Goal: Information Seeking & Learning: Learn about a topic

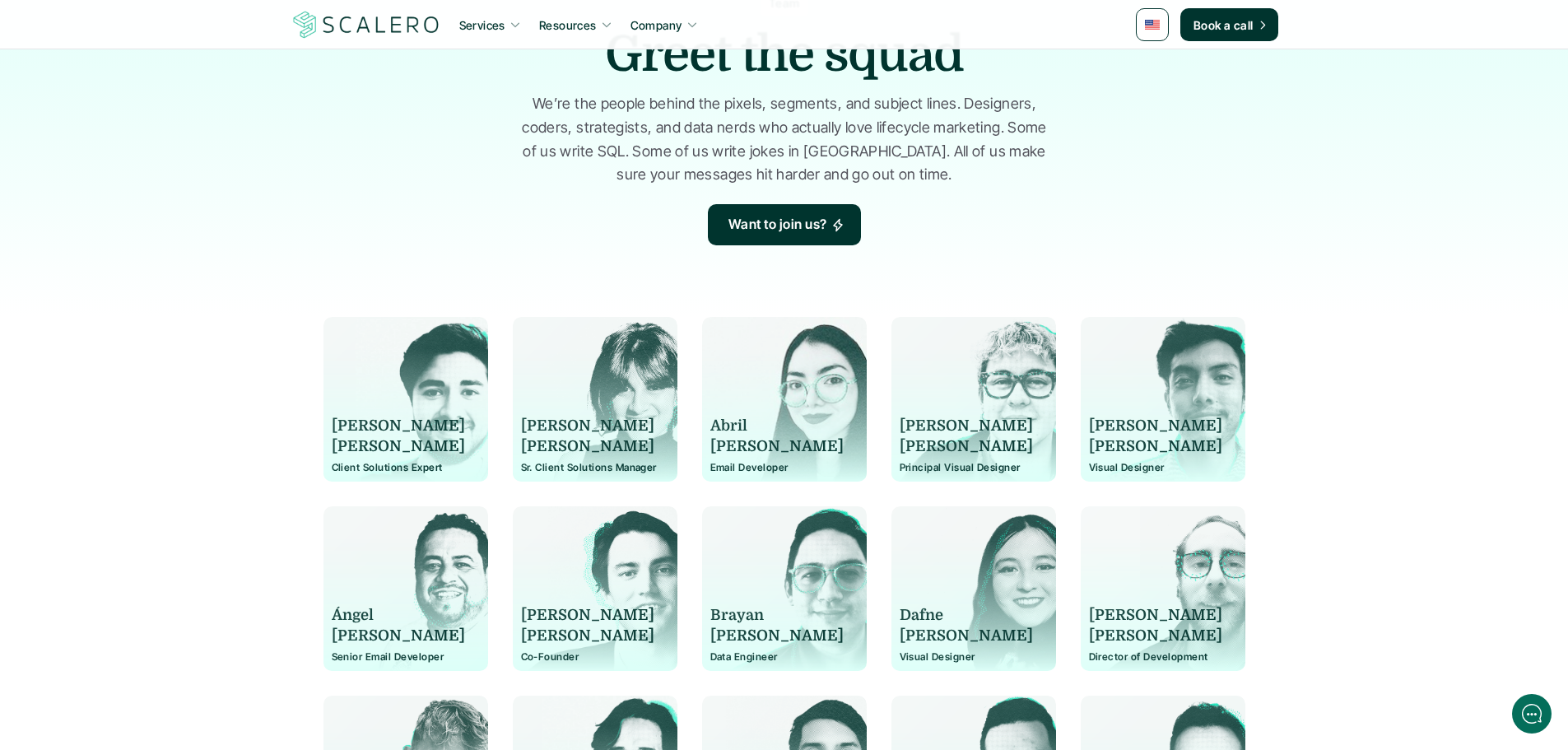
scroll to position [165, 0]
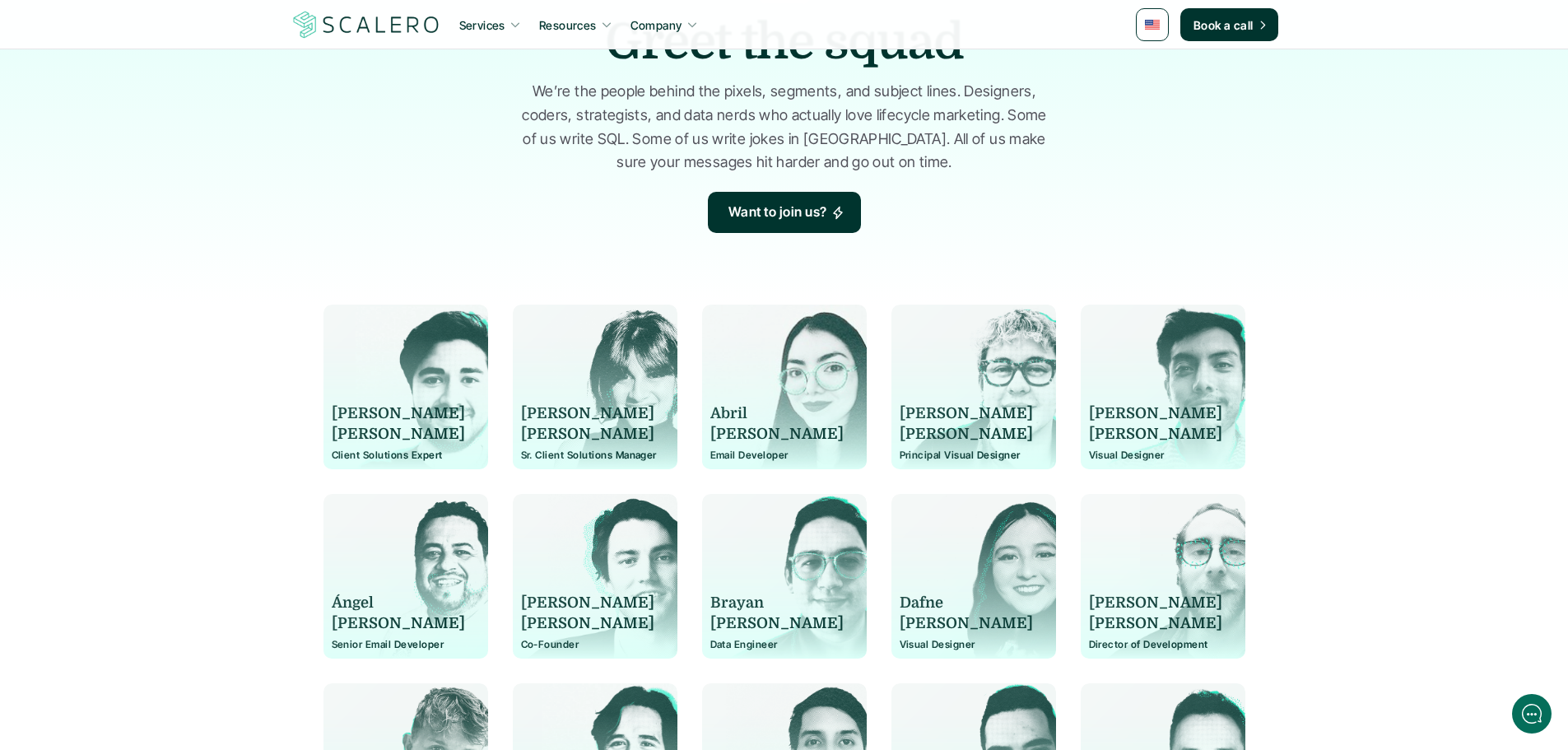
click at [370, 432] on p "[PERSON_NAME]" at bounding box center [398, 434] width 133 height 21
click at [342, 435] on p "[PERSON_NAME]" at bounding box center [398, 434] width 133 height 21
copy p "[PERSON_NAME]"
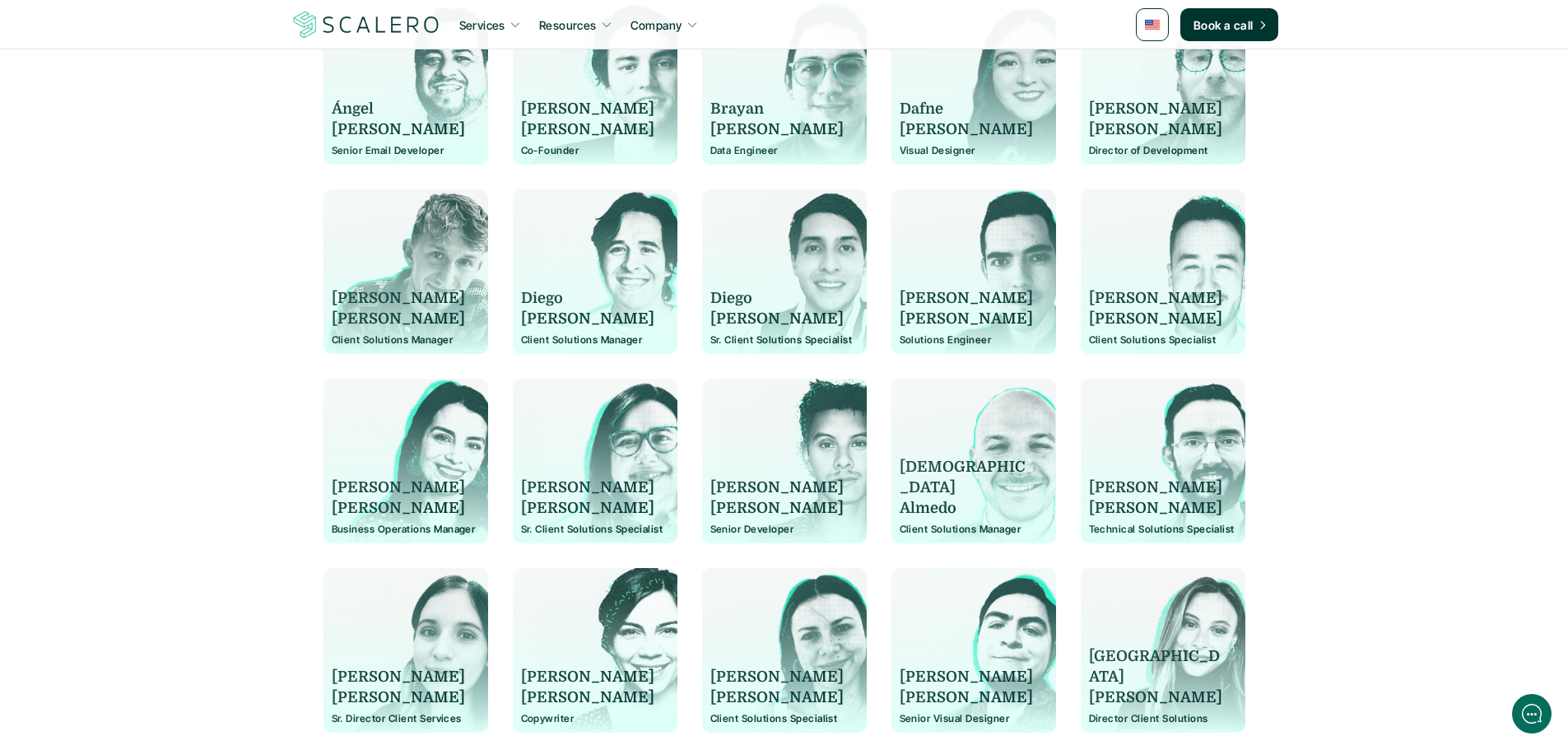
scroll to position [330, 0]
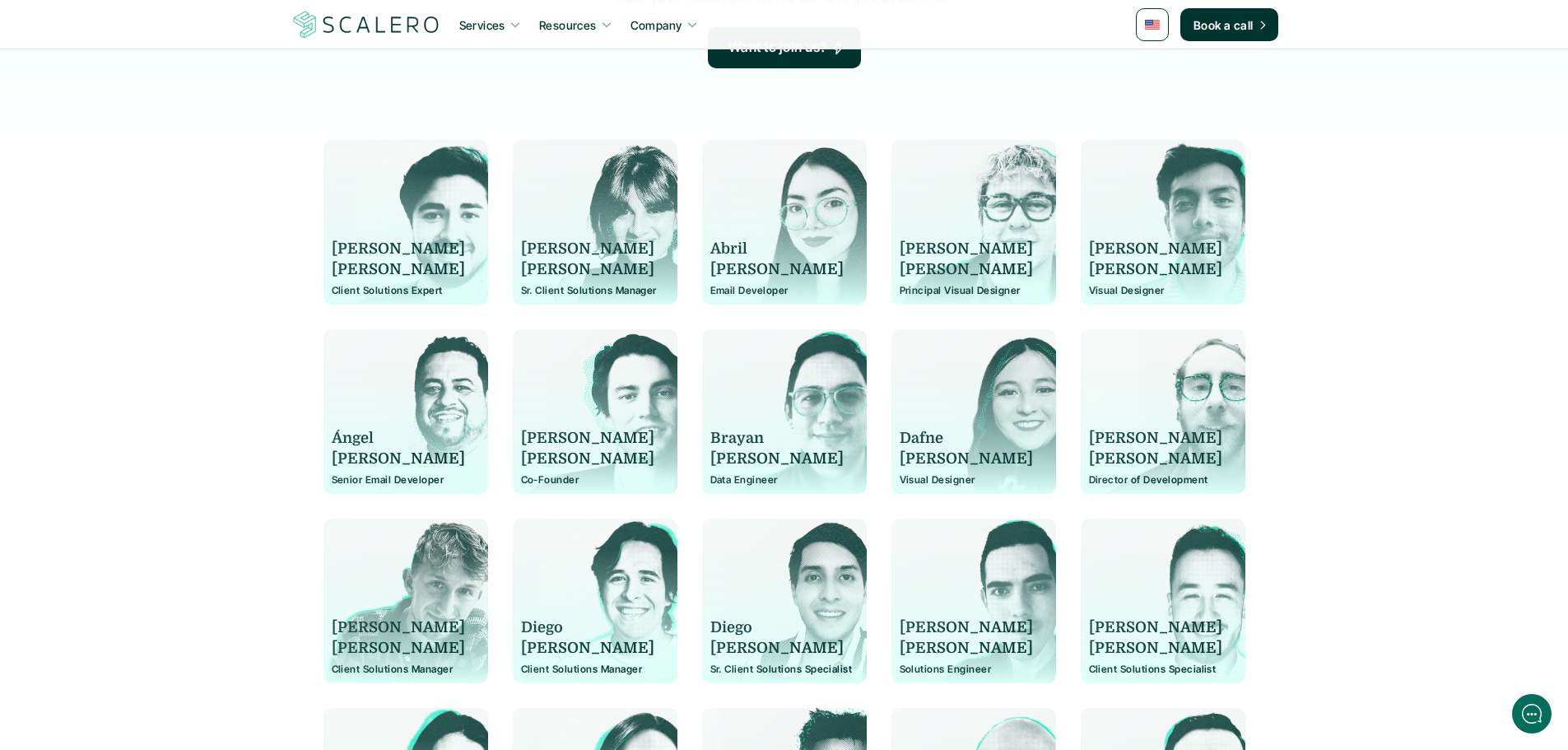
click at [383, 243] on p "[PERSON_NAME]" at bounding box center [398, 249] width 133 height 21
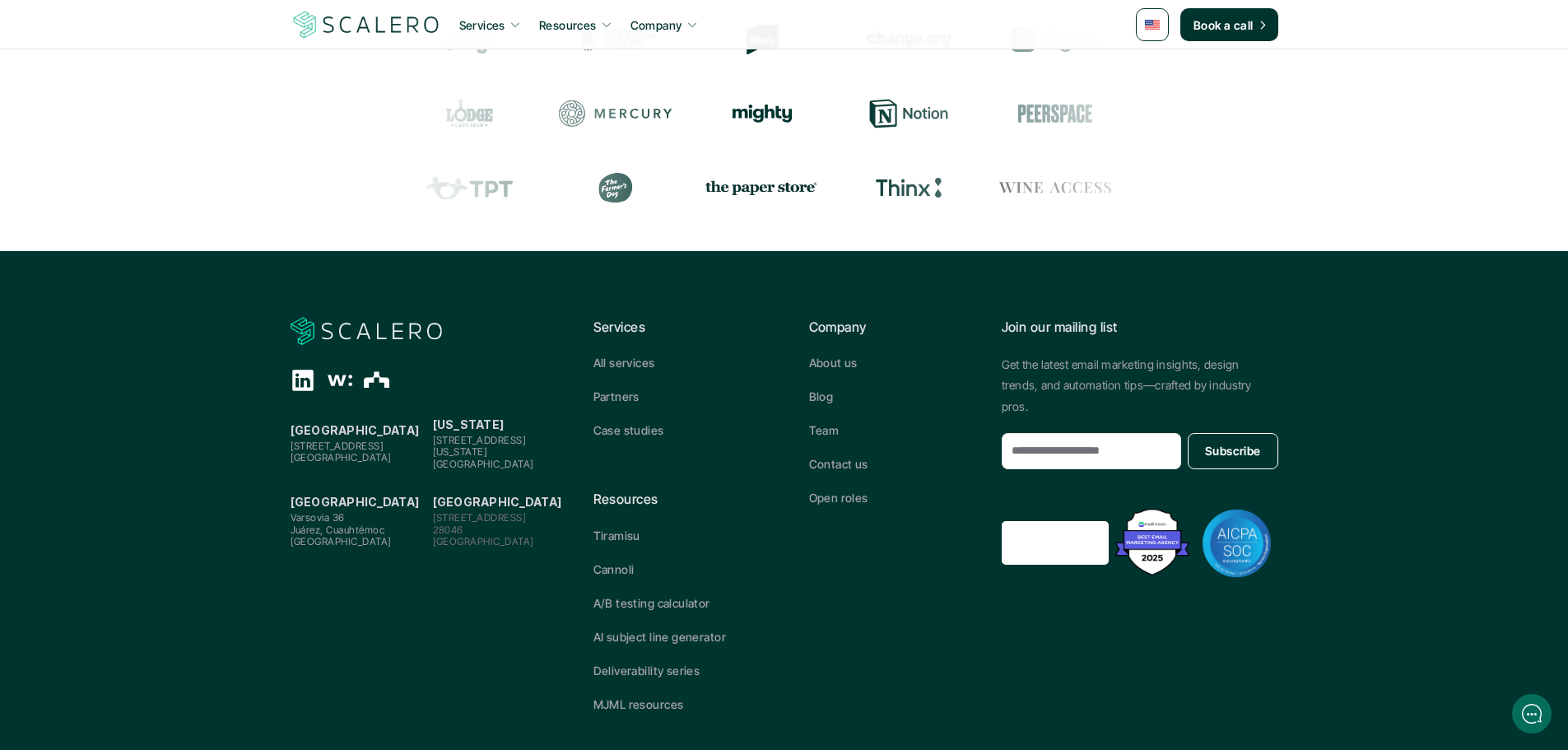
scroll to position [1885, 0]
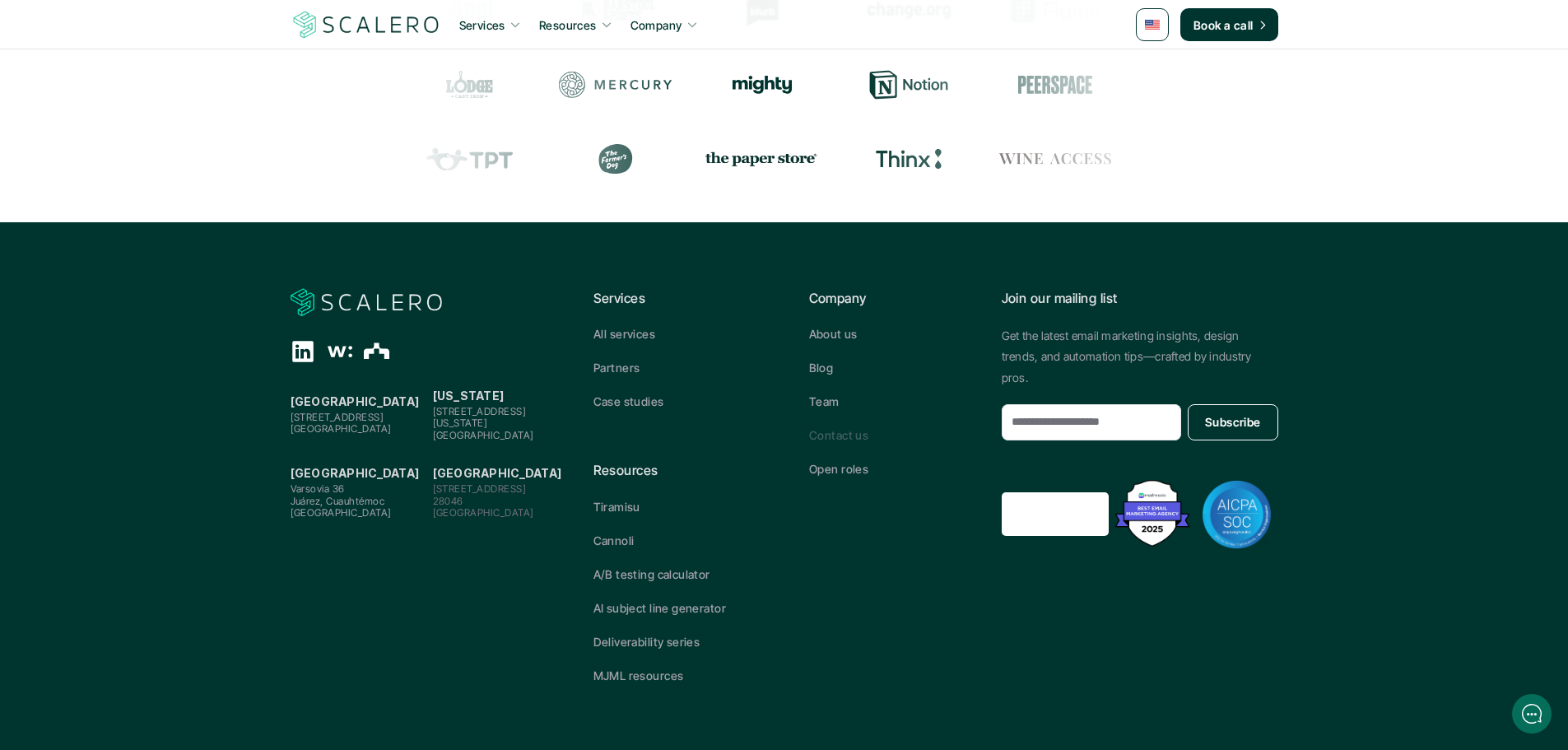
click at [823, 439] on p "Contact us" at bounding box center [838, 435] width 59 height 17
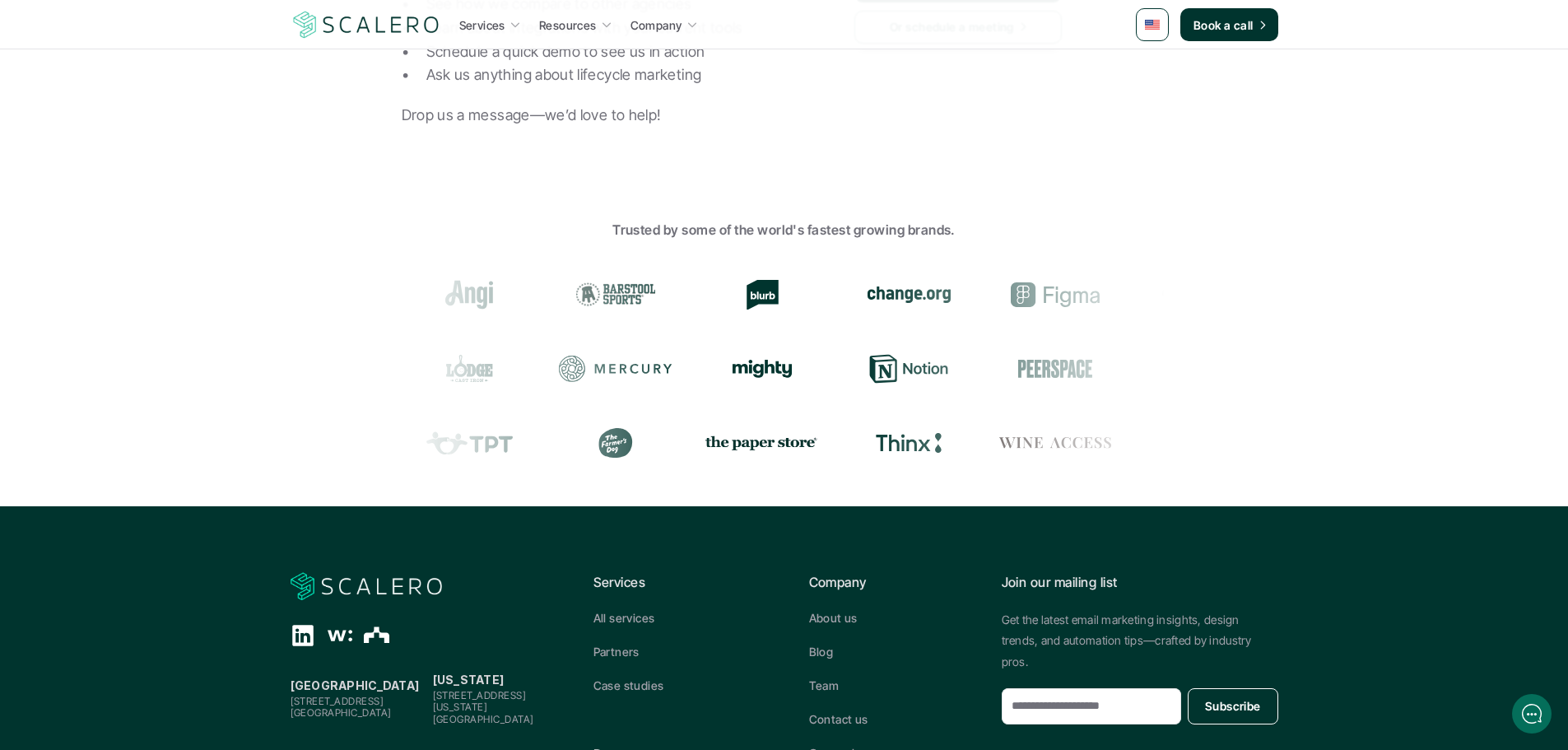
scroll to position [696, 0]
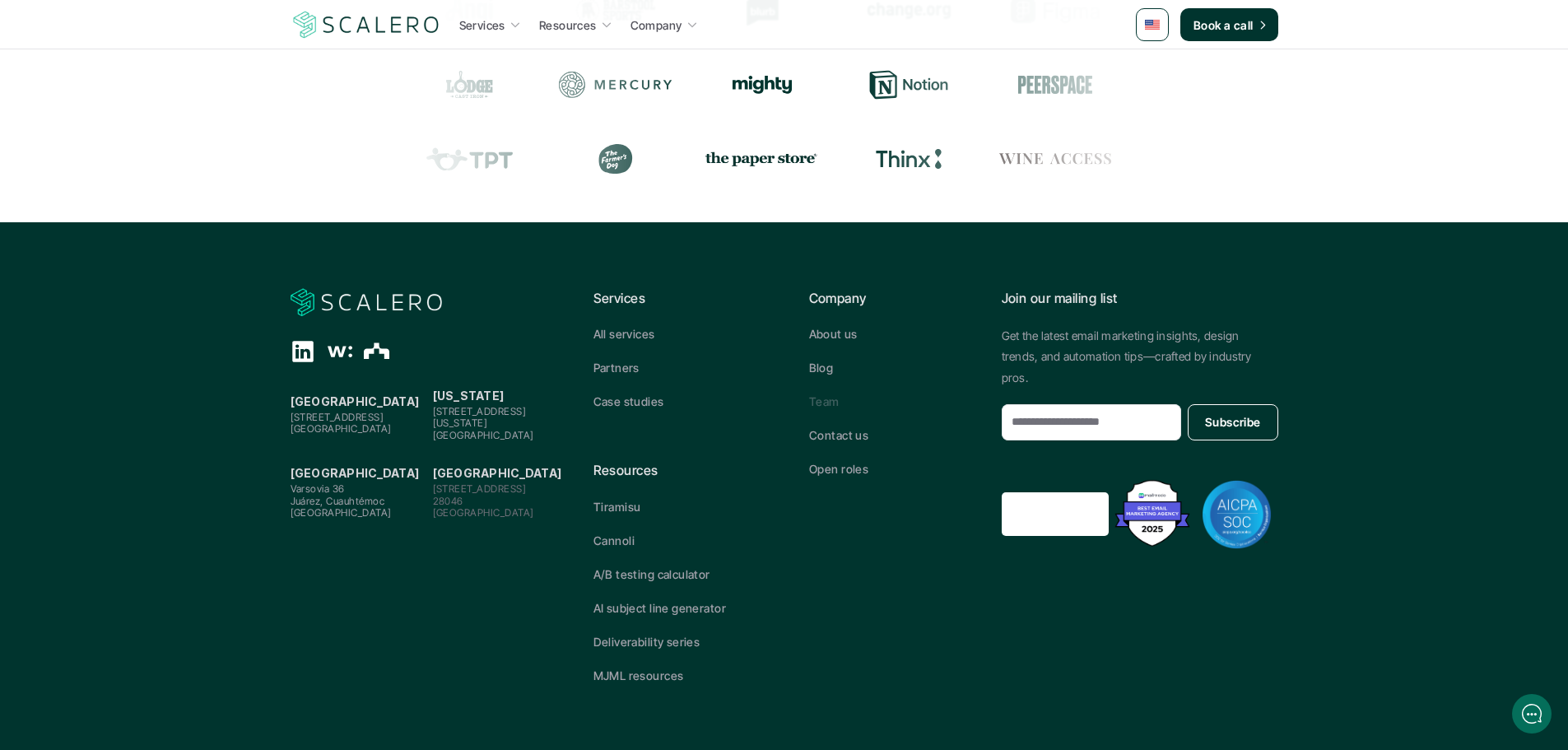
click at [820, 403] on p "Team" at bounding box center [824, 402] width 31 height 17
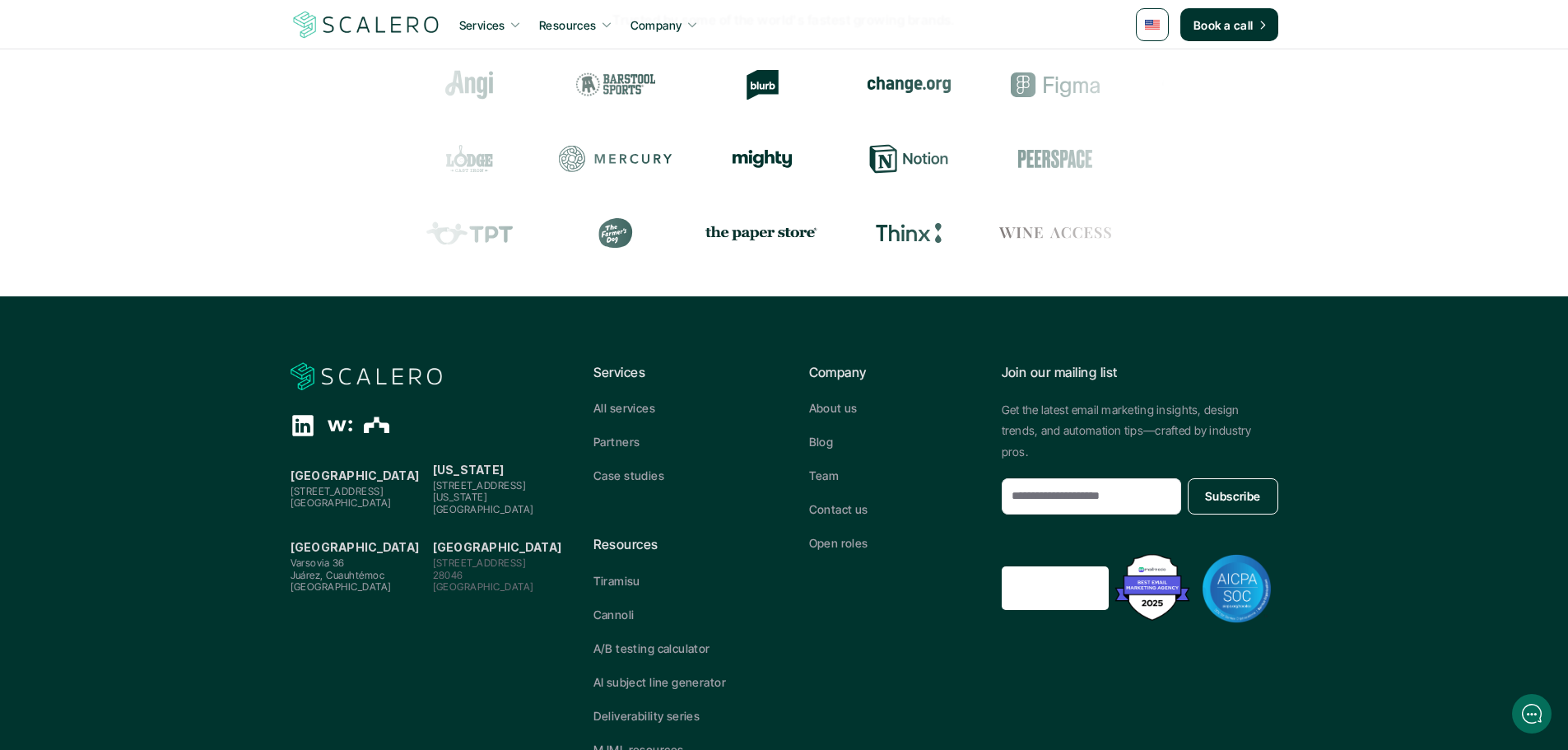
scroll to position [1885, 0]
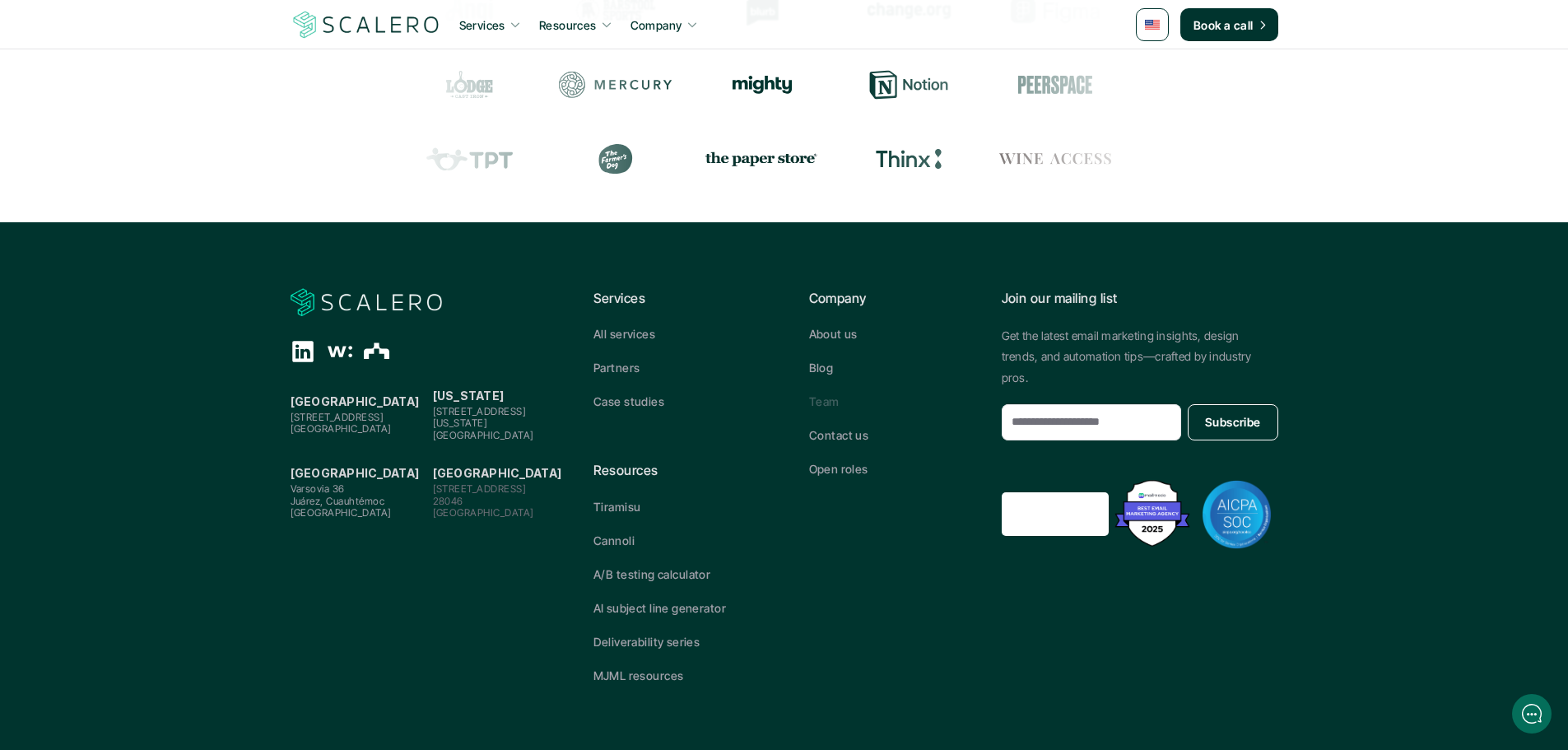
click at [828, 400] on p "Team" at bounding box center [824, 402] width 31 height 17
click at [833, 337] on p "About us" at bounding box center [833, 334] width 49 height 17
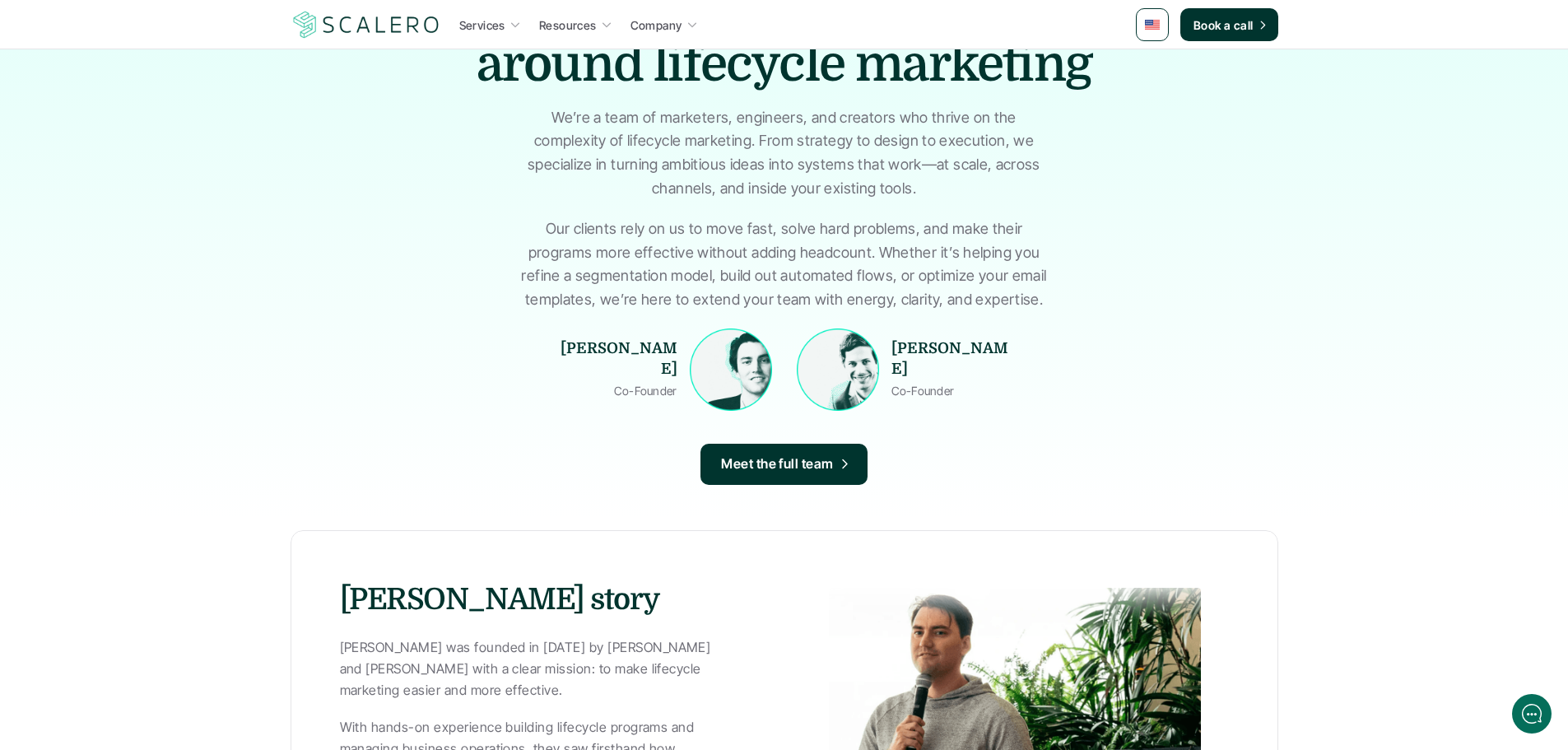
scroll to position [225, 0]
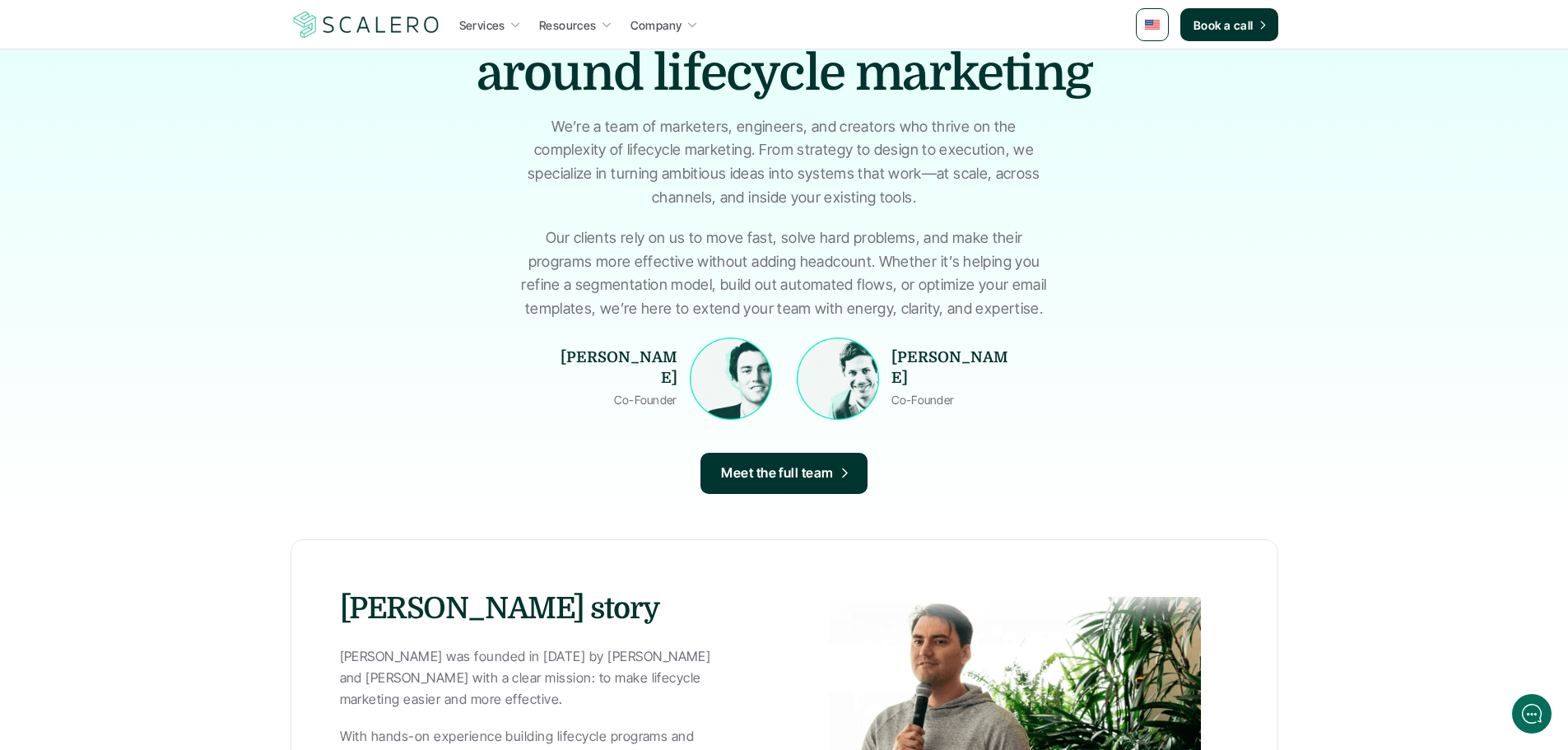
click at [580, 372] on p "[PERSON_NAME]" at bounding box center [616, 368] width 124 height 41
copy p "[PERSON_NAME]"
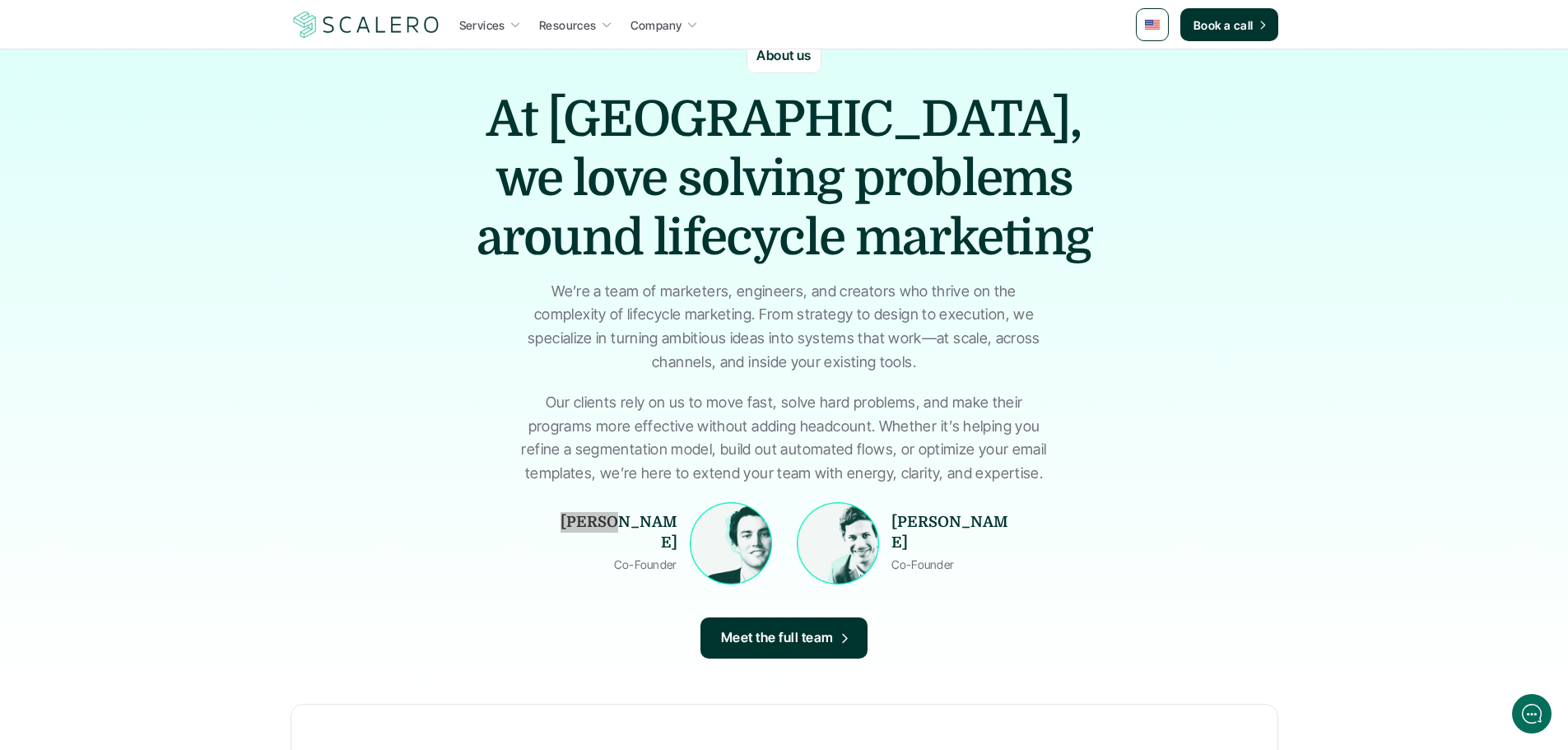
scroll to position [0, 0]
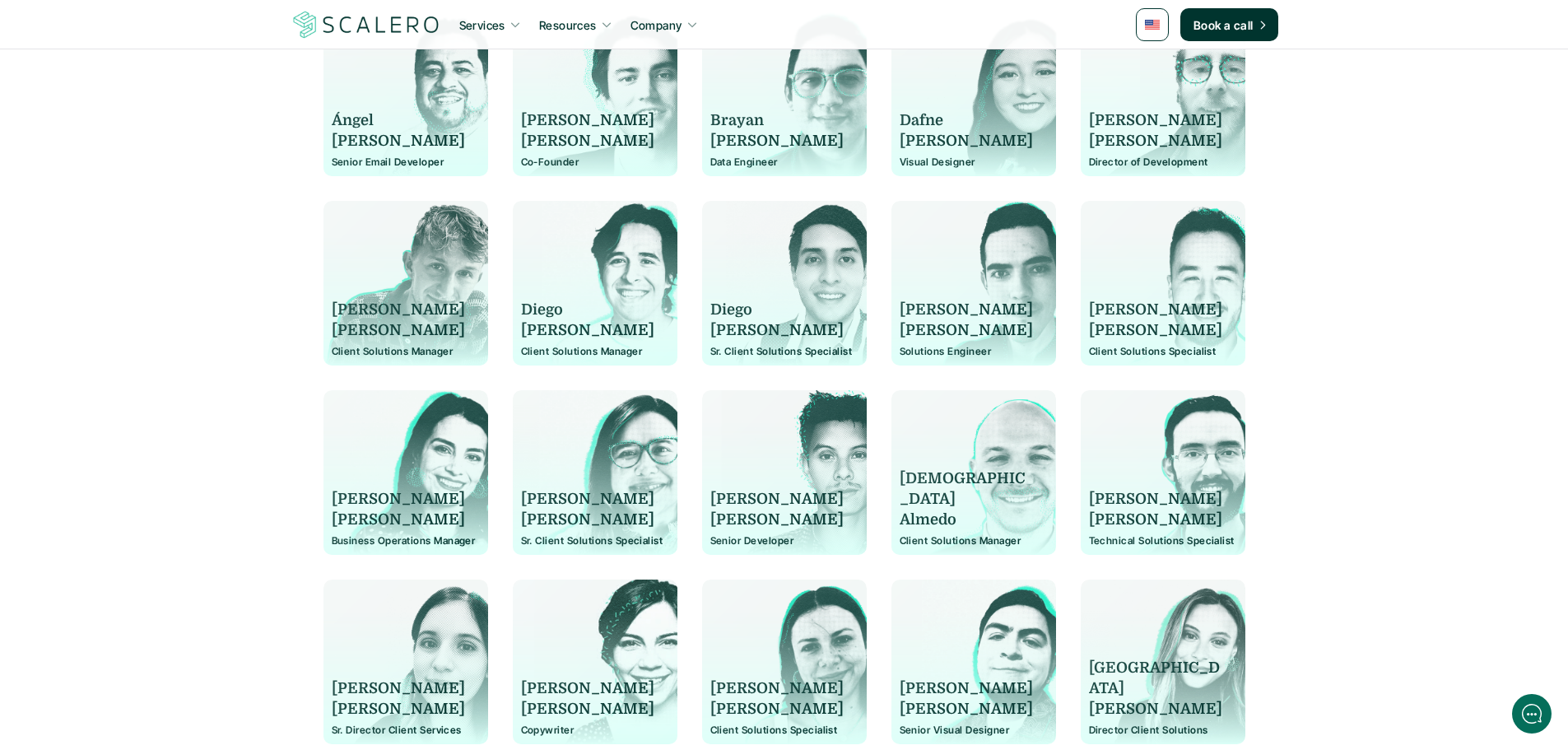
scroll to position [403, 0]
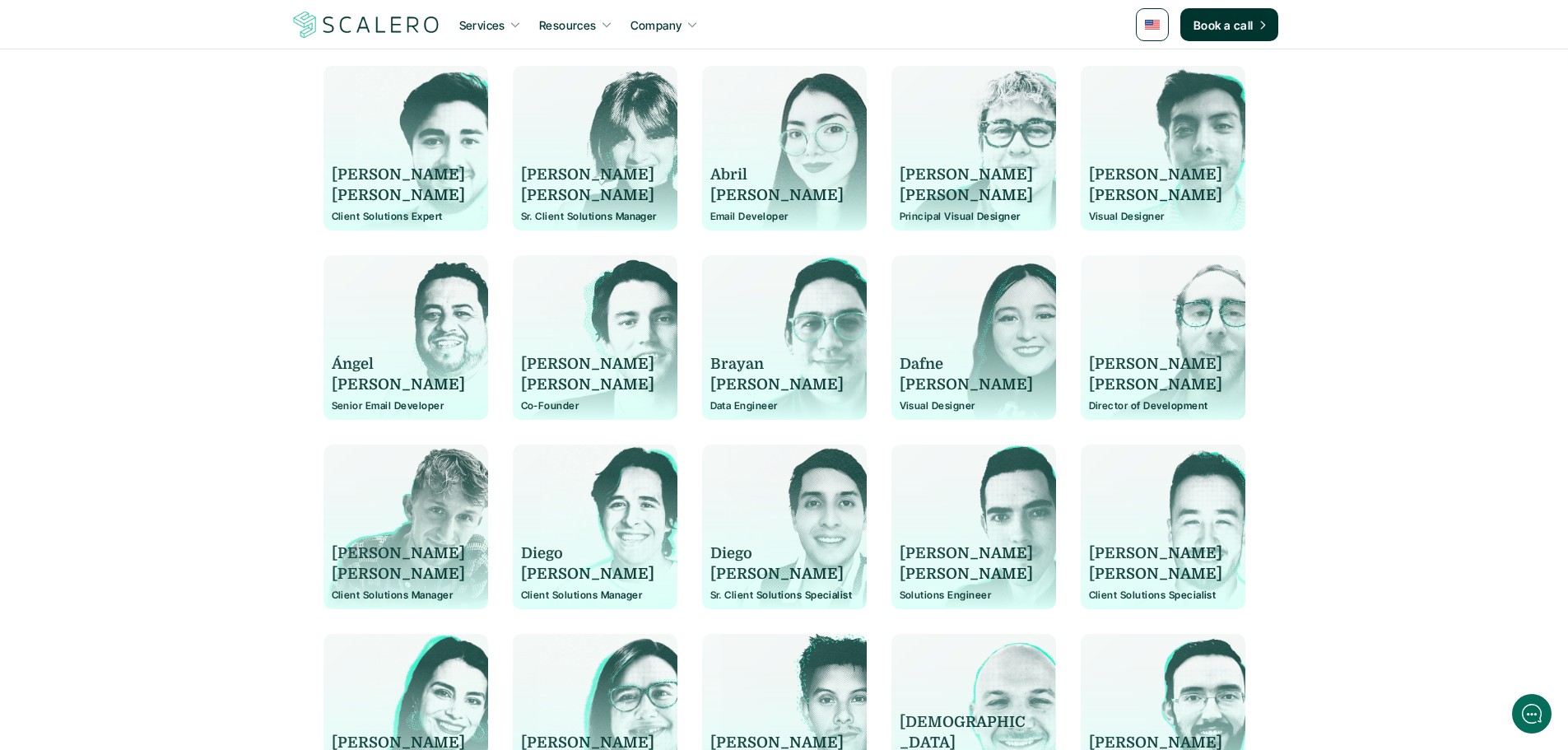
click at [531, 174] on p "[PERSON_NAME]" at bounding box center [587, 175] width 133 height 21
copy p "[PERSON_NAME]"
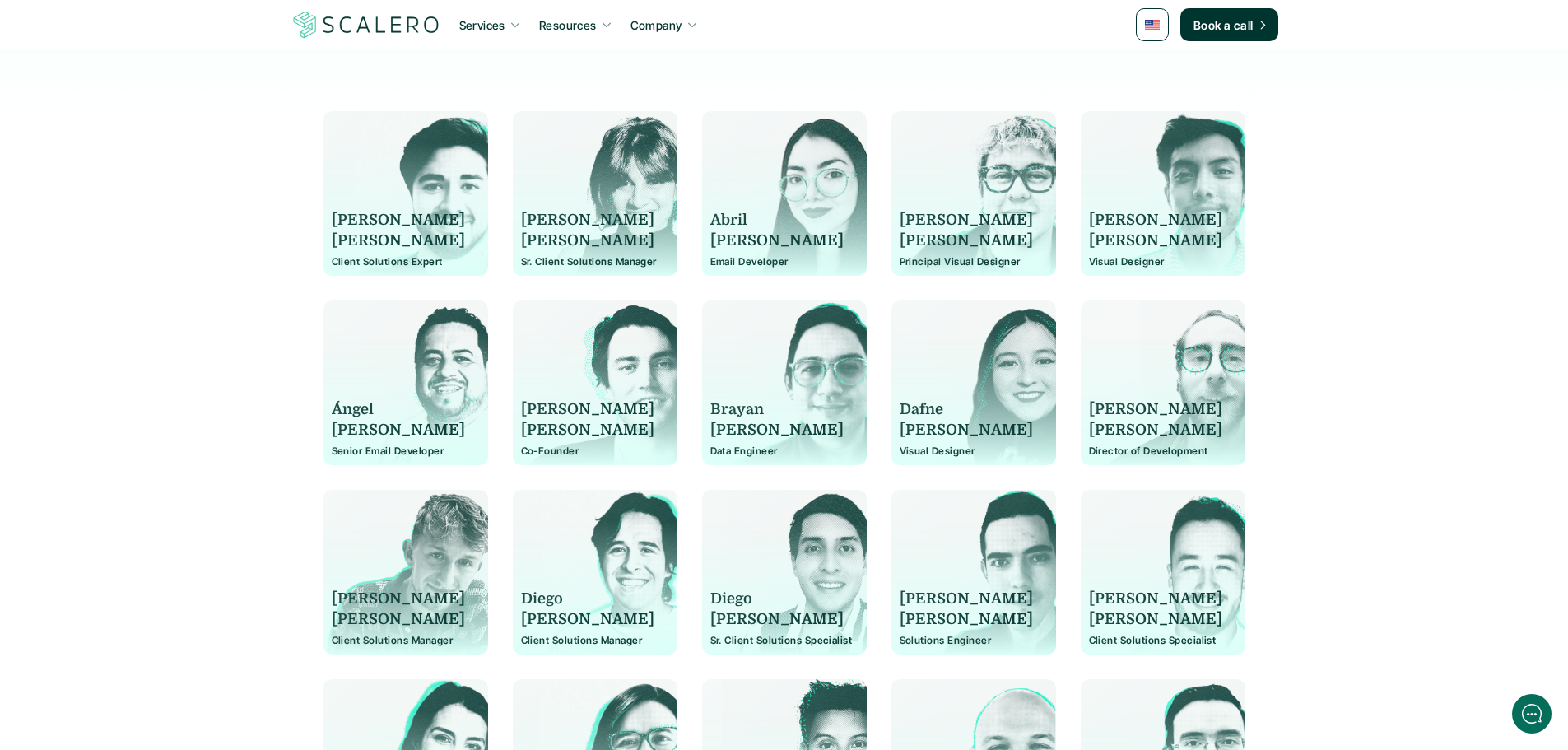
scroll to position [321, 0]
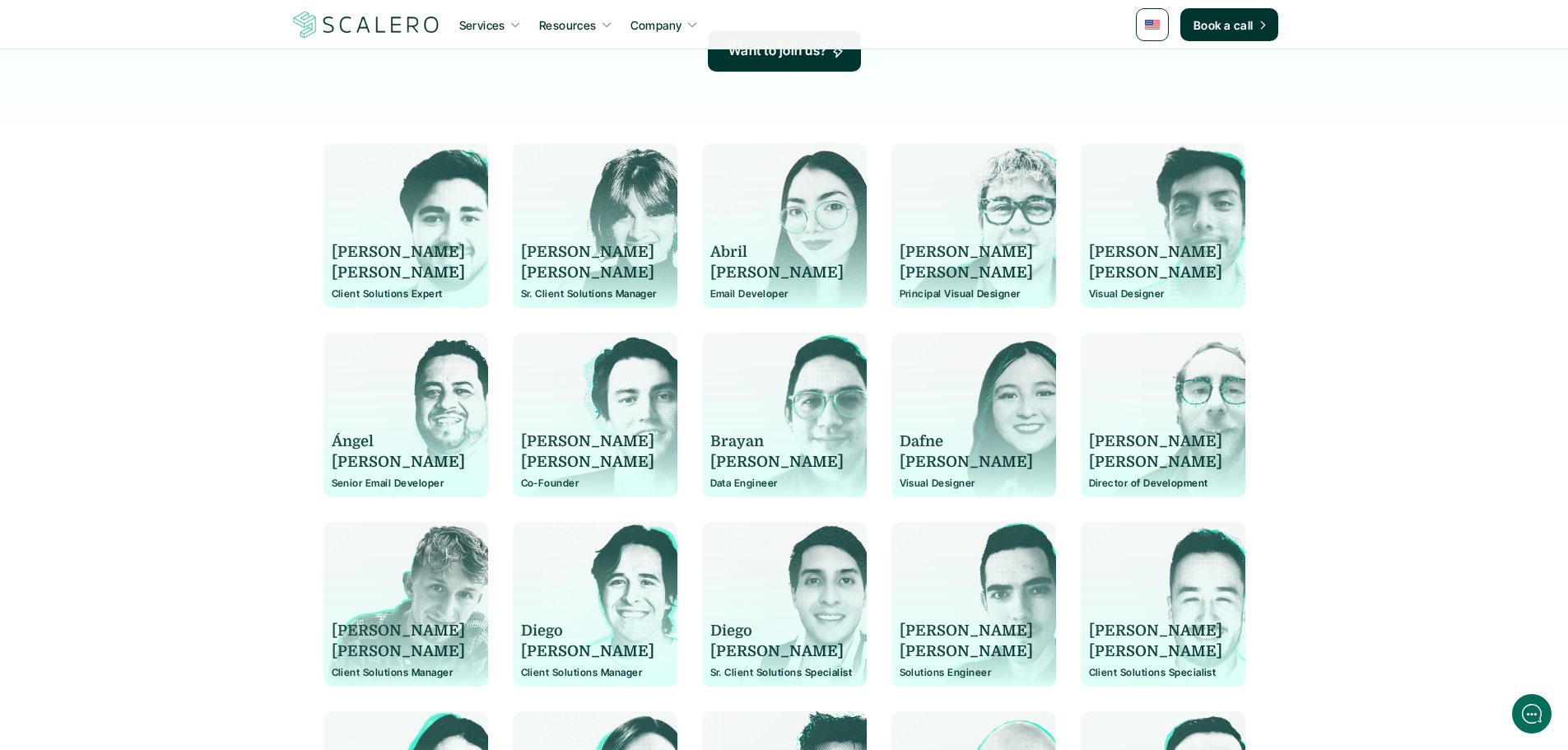
scroll to position [650, 0]
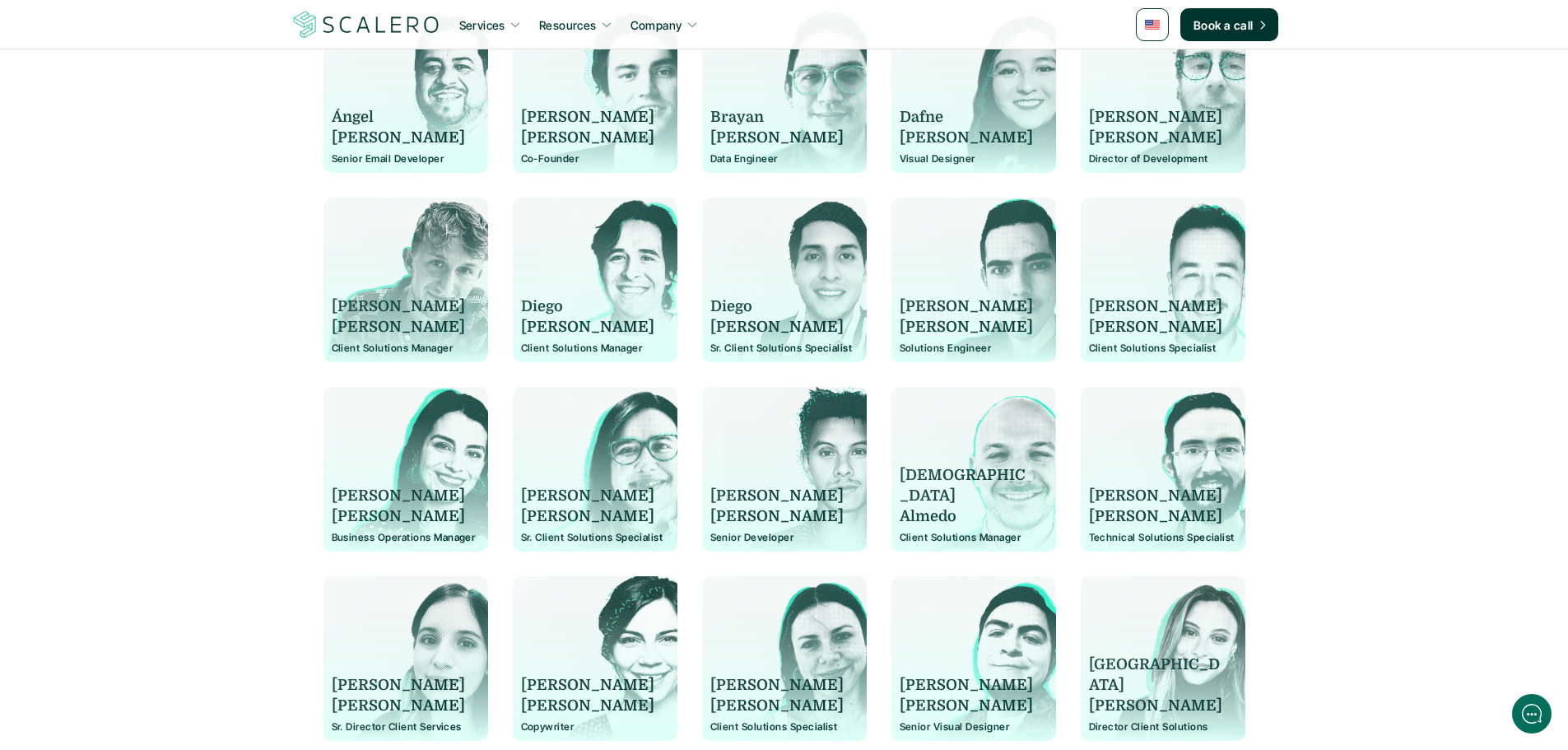
click at [712, 495] on p "[PERSON_NAME]" at bounding box center [776, 496] width 133 height 21
copy p "[PERSON_NAME]"
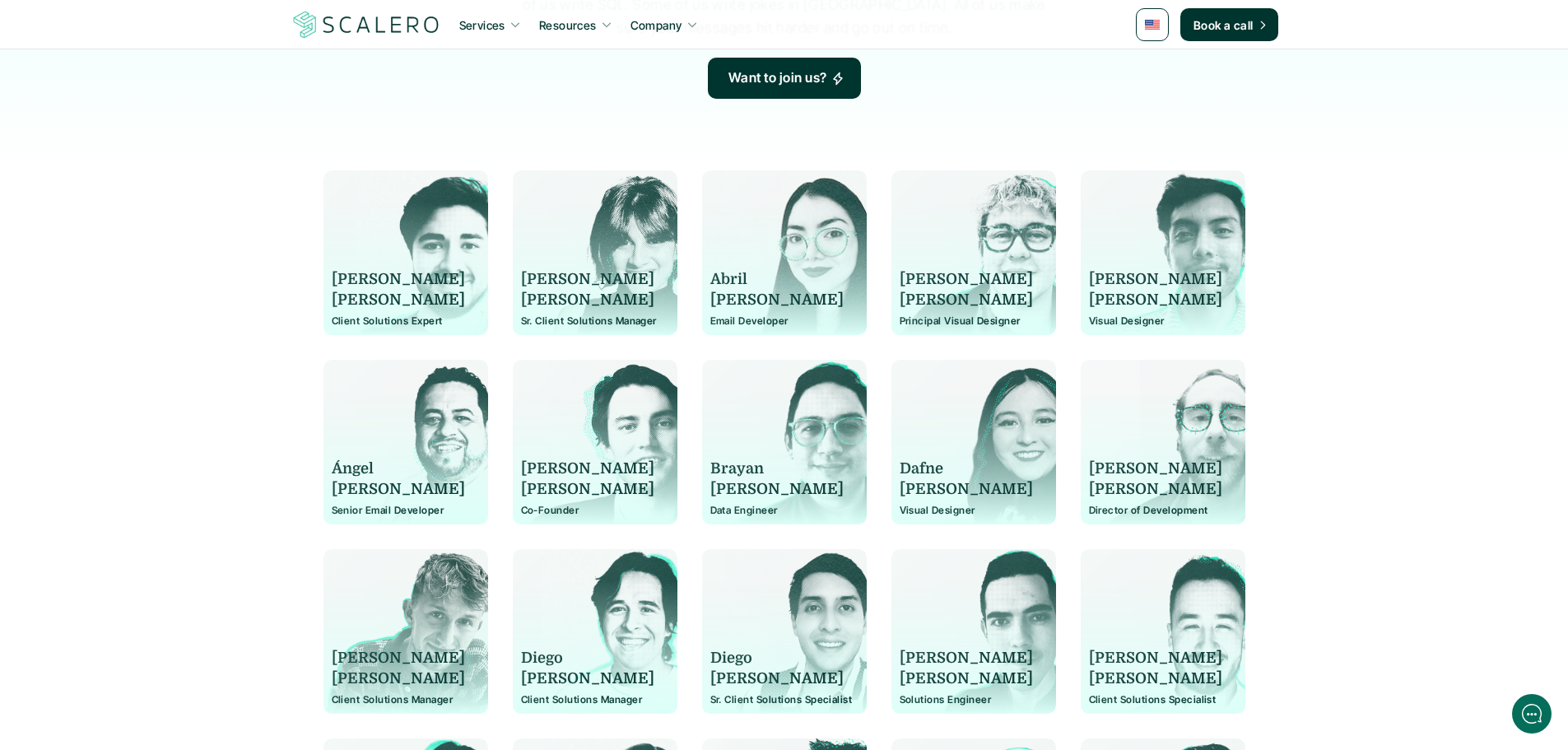
scroll to position [239, 0]
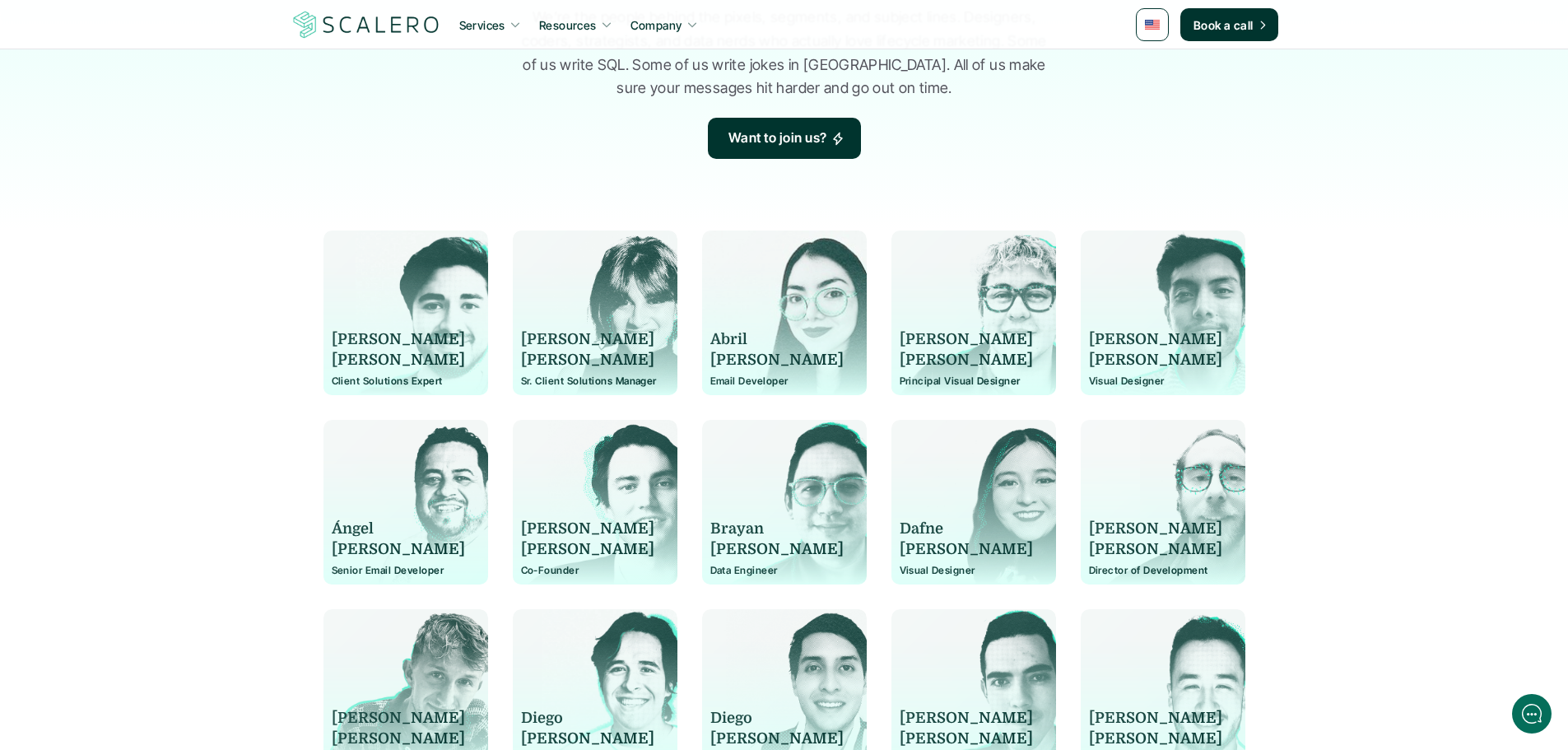
click at [372, 334] on p "[PERSON_NAME]" at bounding box center [398, 340] width 133 height 21
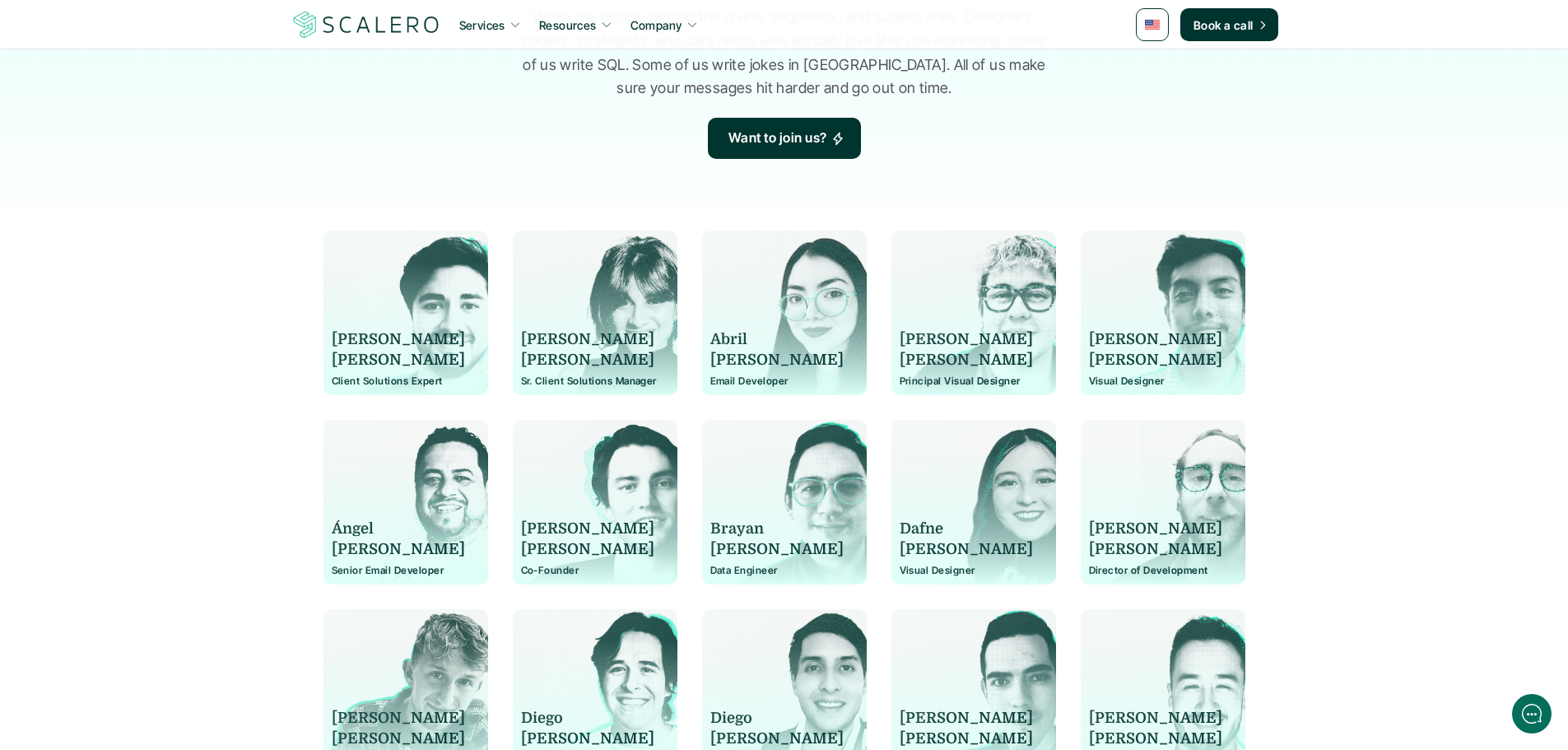
click at [956, 524] on p "Dafne" at bounding box center [966, 529] width 133 height 21
click at [356, 341] on p "[PERSON_NAME]" at bounding box center [398, 340] width 133 height 21
copy p "[PERSON_NAME]"
click at [346, 349] on p "[PERSON_NAME]" at bounding box center [398, 340] width 133 height 21
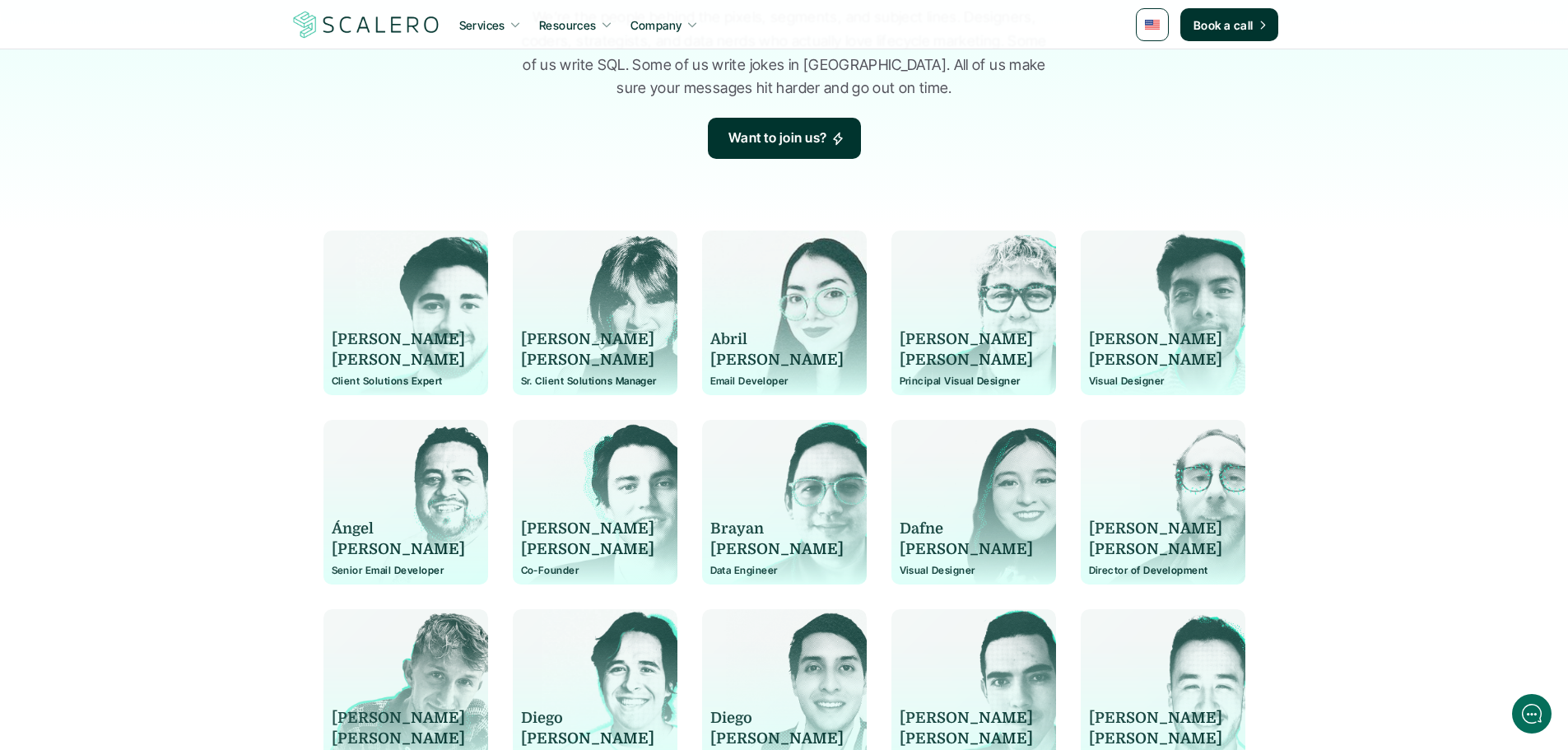
click at [346, 349] on p "[PERSON_NAME]" at bounding box center [398, 340] width 133 height 21
click at [346, 356] on p "[PERSON_NAME]" at bounding box center [398, 360] width 133 height 21
copy p "[PERSON_NAME]"
click at [446, 381] on p "Client Solutions Expert" at bounding box center [406, 381] width 148 height 11
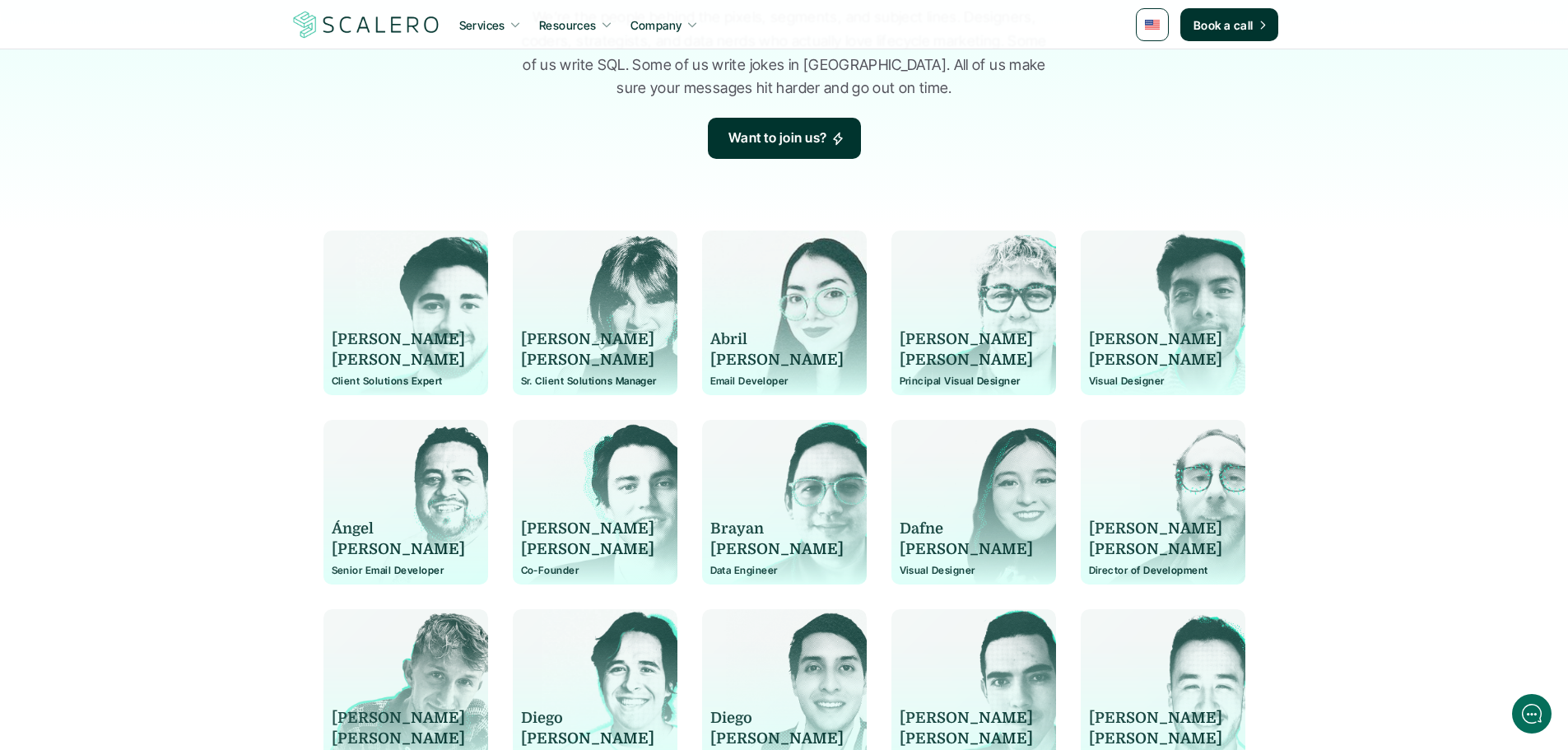
click at [385, 372] on div "[PERSON_NAME] Client Solutions Expert" at bounding box center [406, 321] width 148 height 132
click at [385, 374] on div "[PERSON_NAME] Client Solutions Expert" at bounding box center [406, 321] width 148 height 132
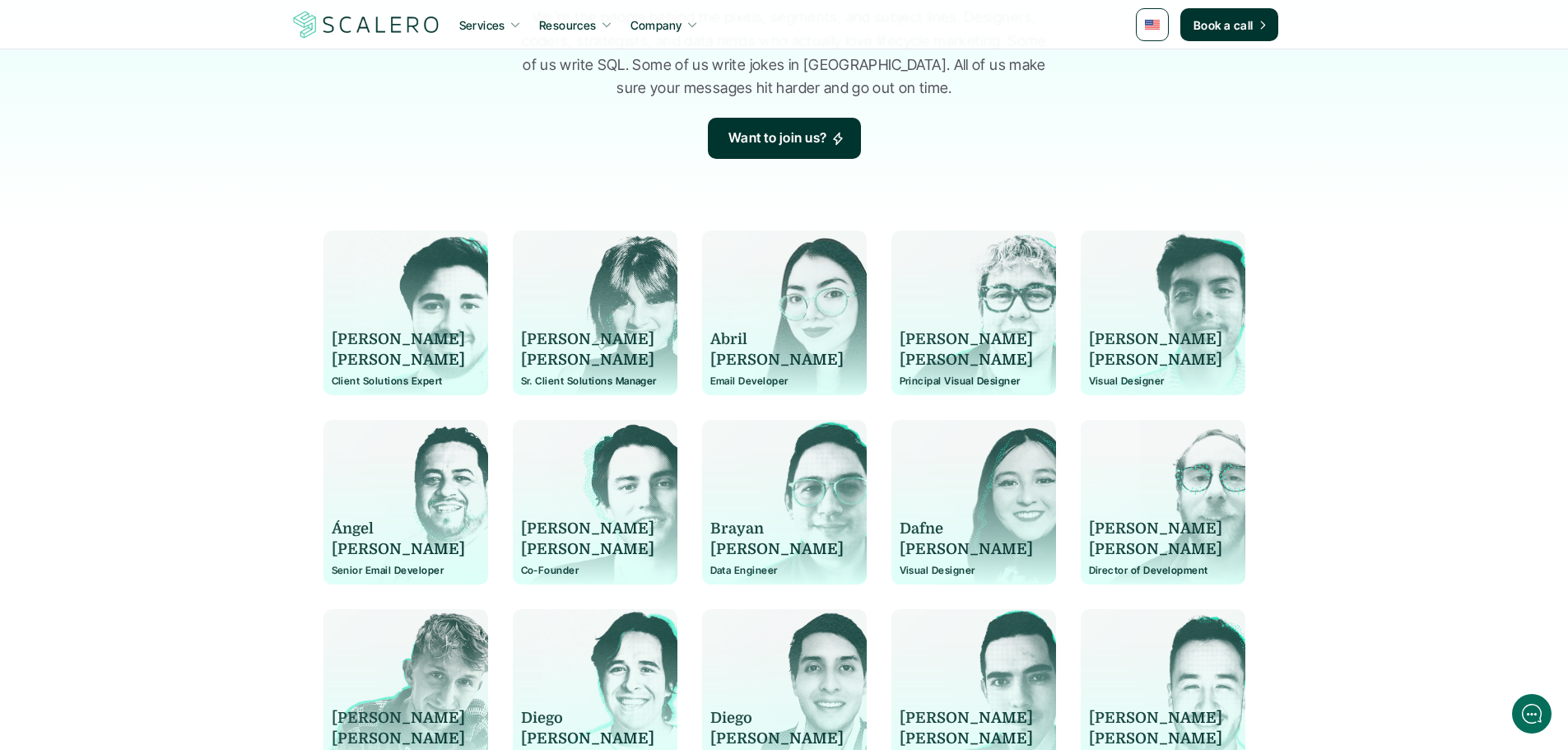
click at [385, 374] on div "[PERSON_NAME] Client Solutions Expert" at bounding box center [406, 321] width 148 height 132
copy p "Client Solutions Expert"
click at [952, 381] on p "Principal Visual Designer" at bounding box center [974, 381] width 148 height 11
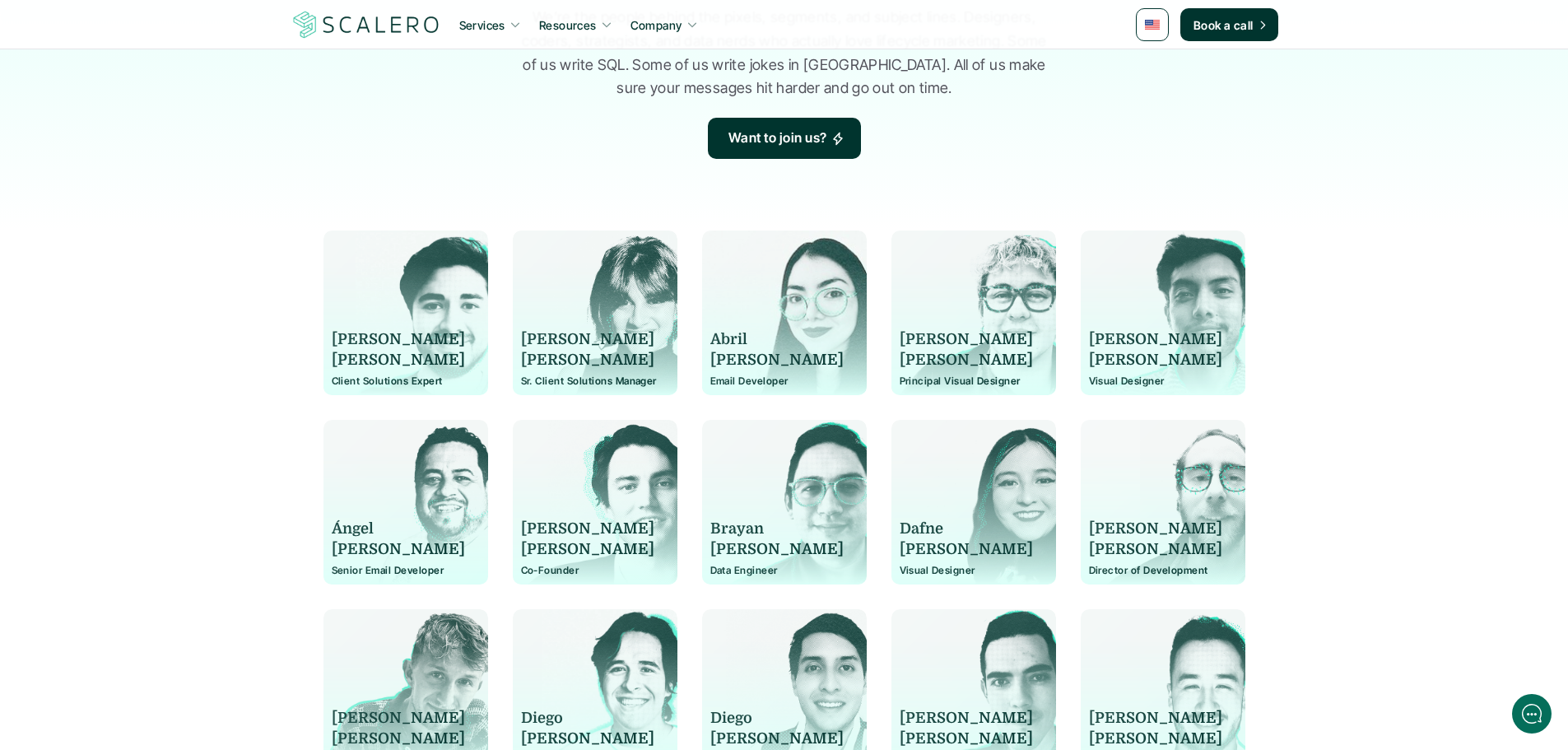
copy p "Principal Visual Designer"
click at [755, 384] on p "Email Developer" at bounding box center [784, 381] width 148 height 11
copy p "Email Developer"
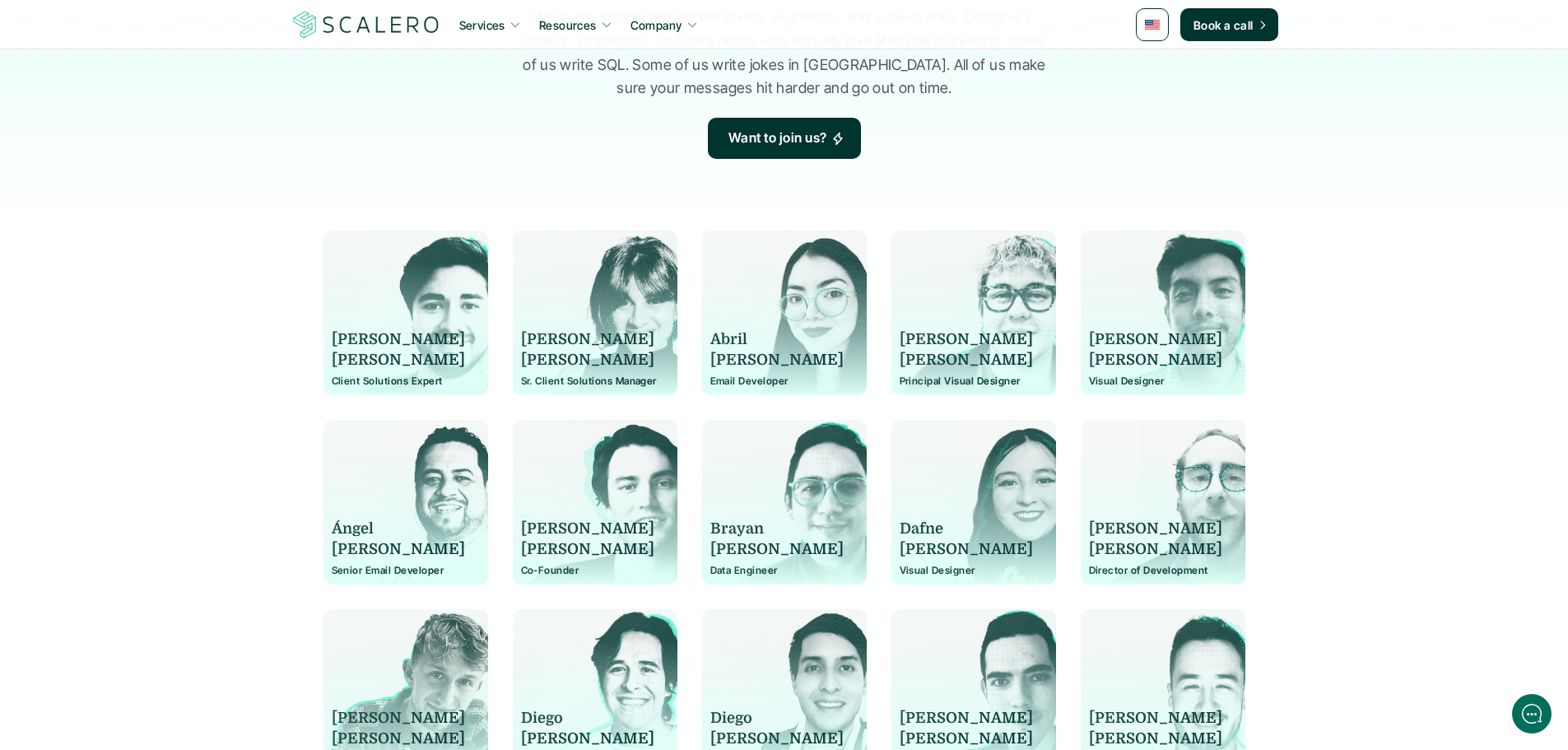
click at [370, 384] on p "Client Solutions Expert" at bounding box center [406, 381] width 148 height 11
copy p "Client Solutions Expert"
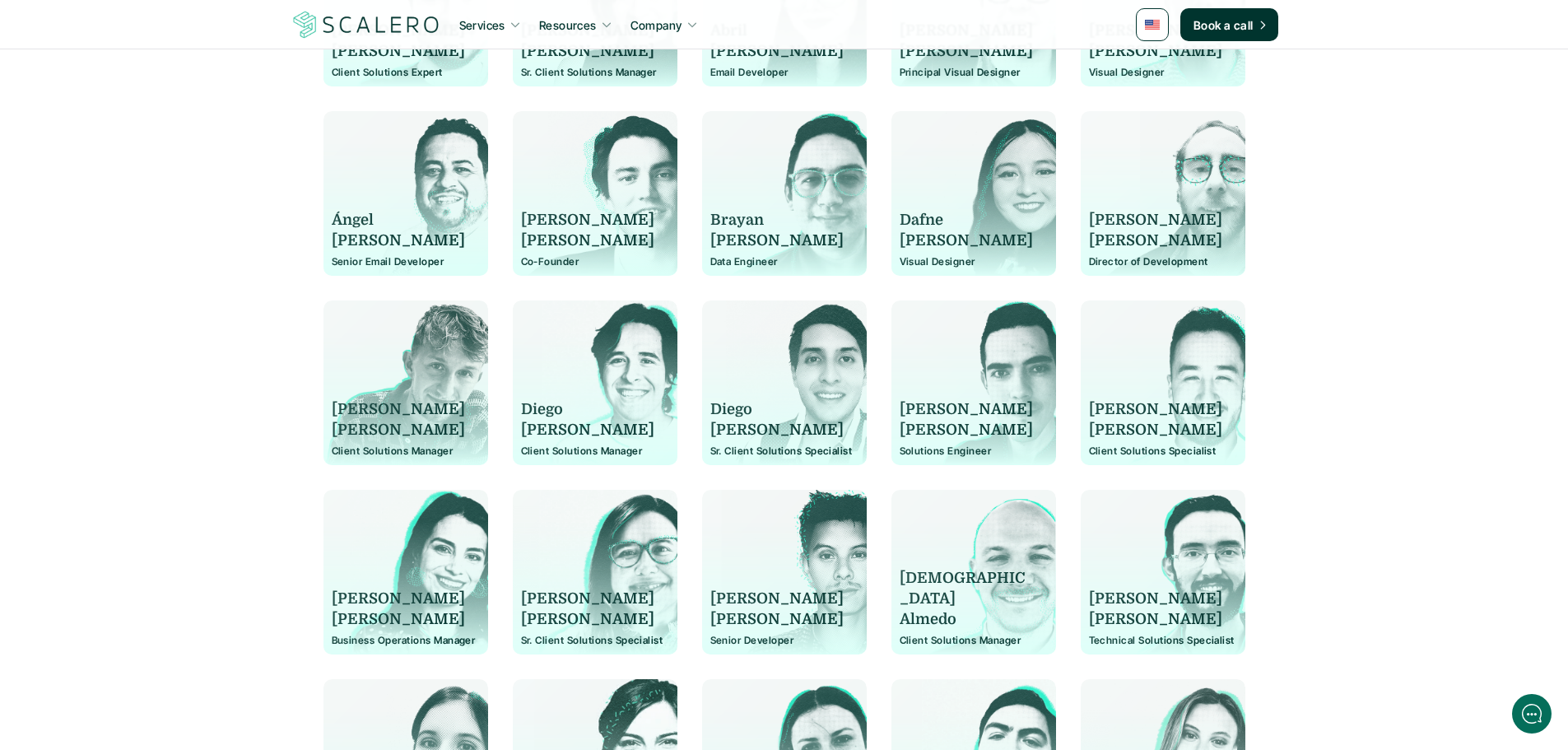
scroll to position [568, 0]
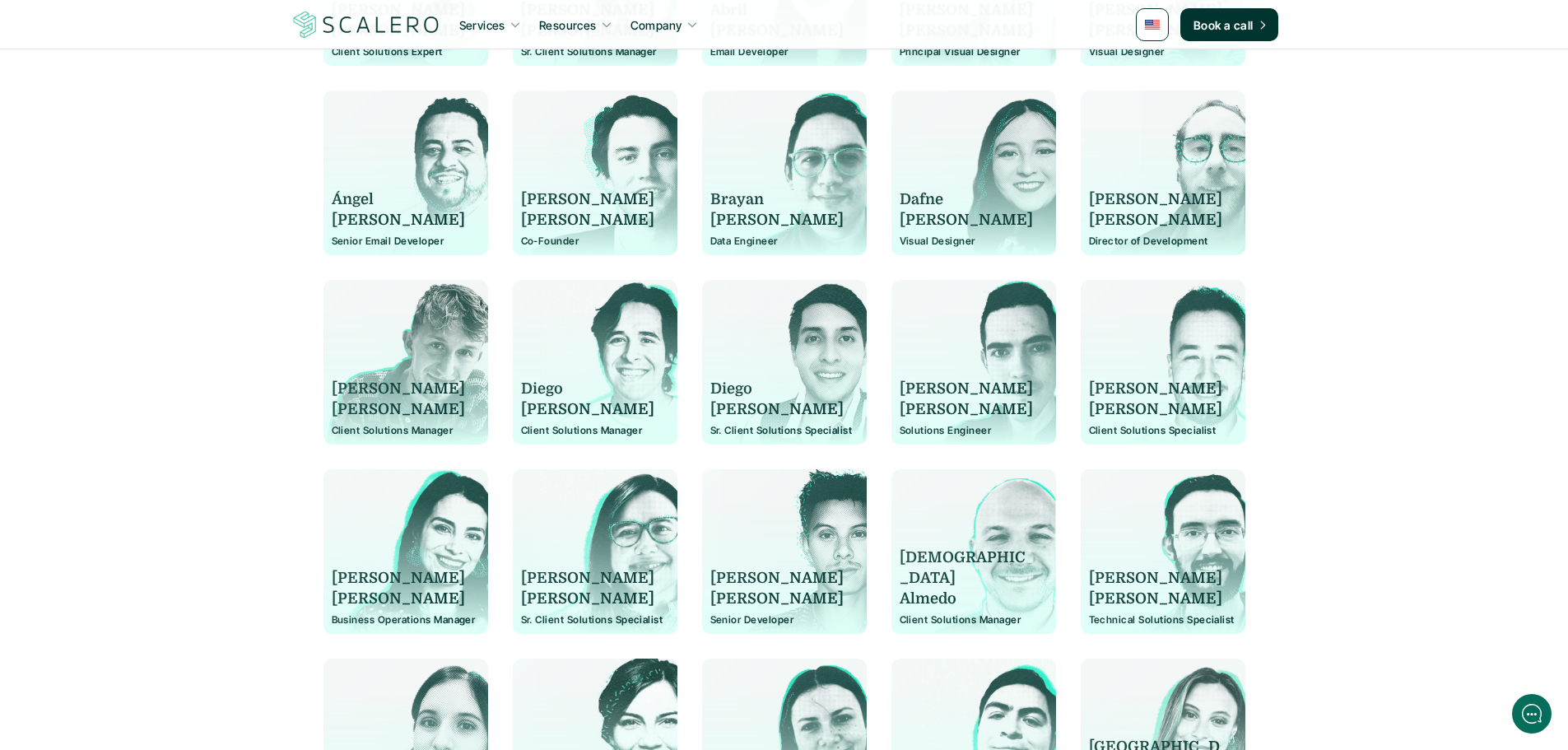
click at [560, 431] on p "Client Solutions Manager" at bounding box center [594, 430] width 148 height 11
click at [729, 392] on p "Diego" at bounding box center [776, 389] width 133 height 21
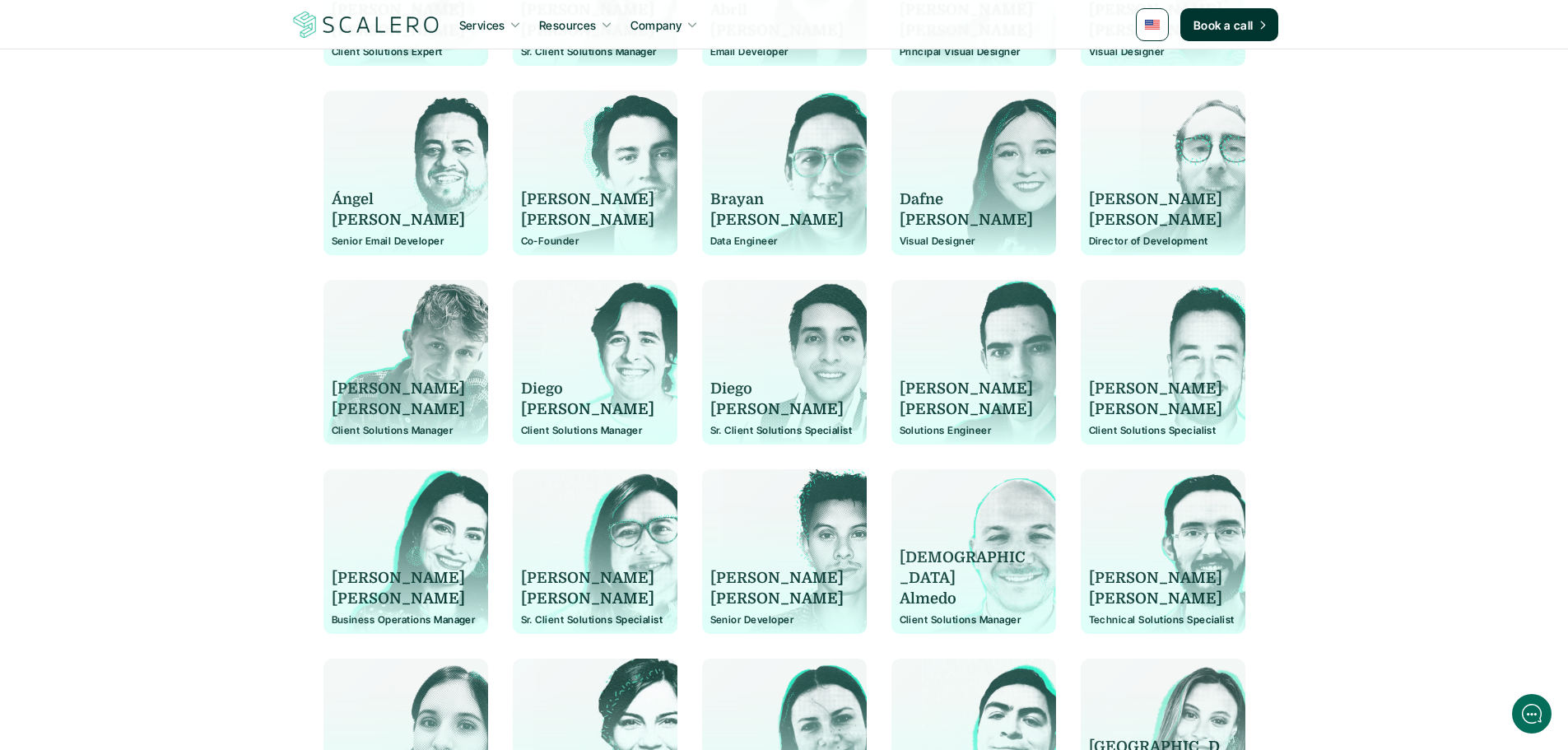
click at [744, 406] on p "[PERSON_NAME]" at bounding box center [776, 409] width 133 height 21
click at [763, 430] on p "Sr. Client Solutions Specialist" at bounding box center [784, 430] width 148 height 11
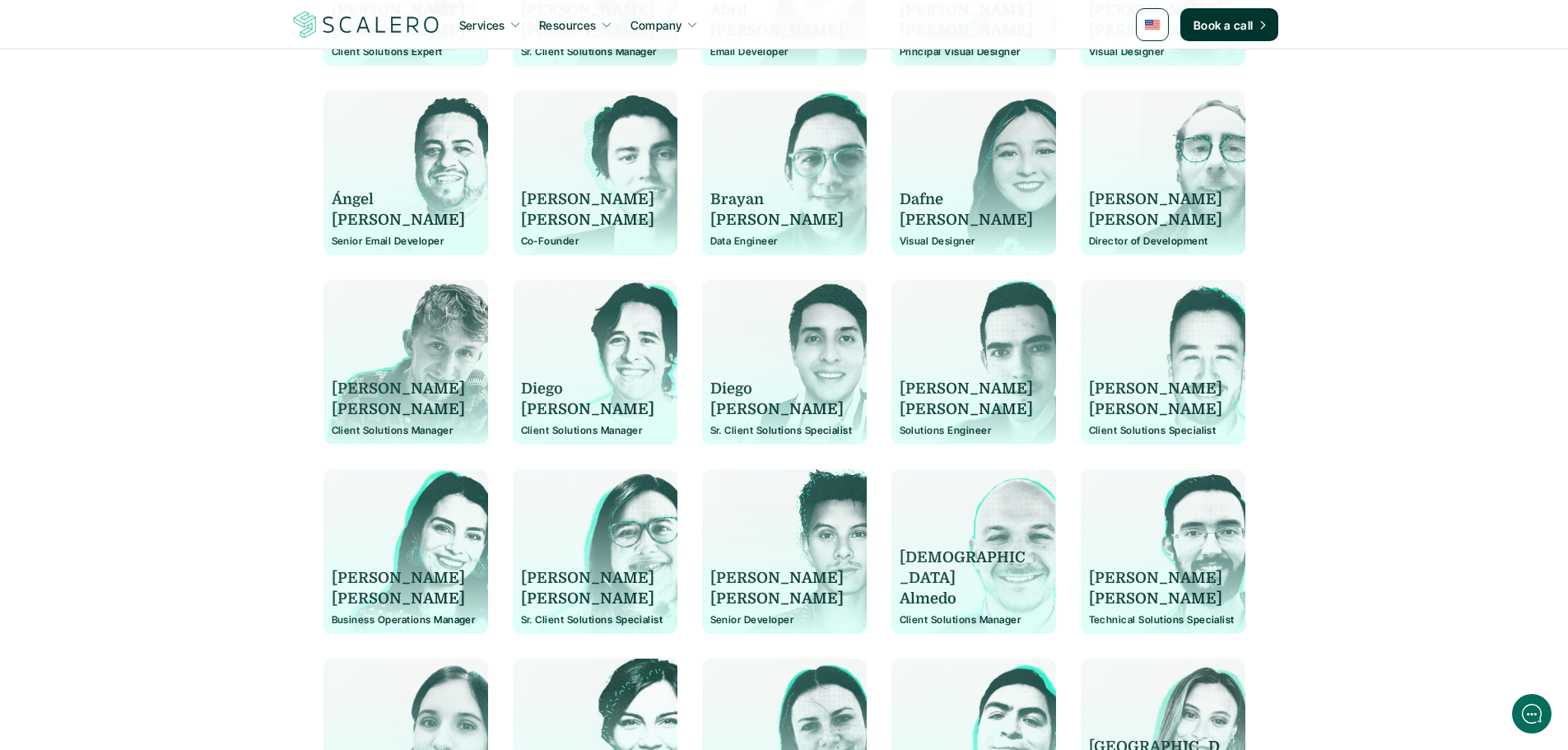
click at [928, 390] on p "[PERSON_NAME]" at bounding box center [966, 389] width 133 height 21
click at [742, 390] on p "Diego" at bounding box center [776, 389] width 133 height 21
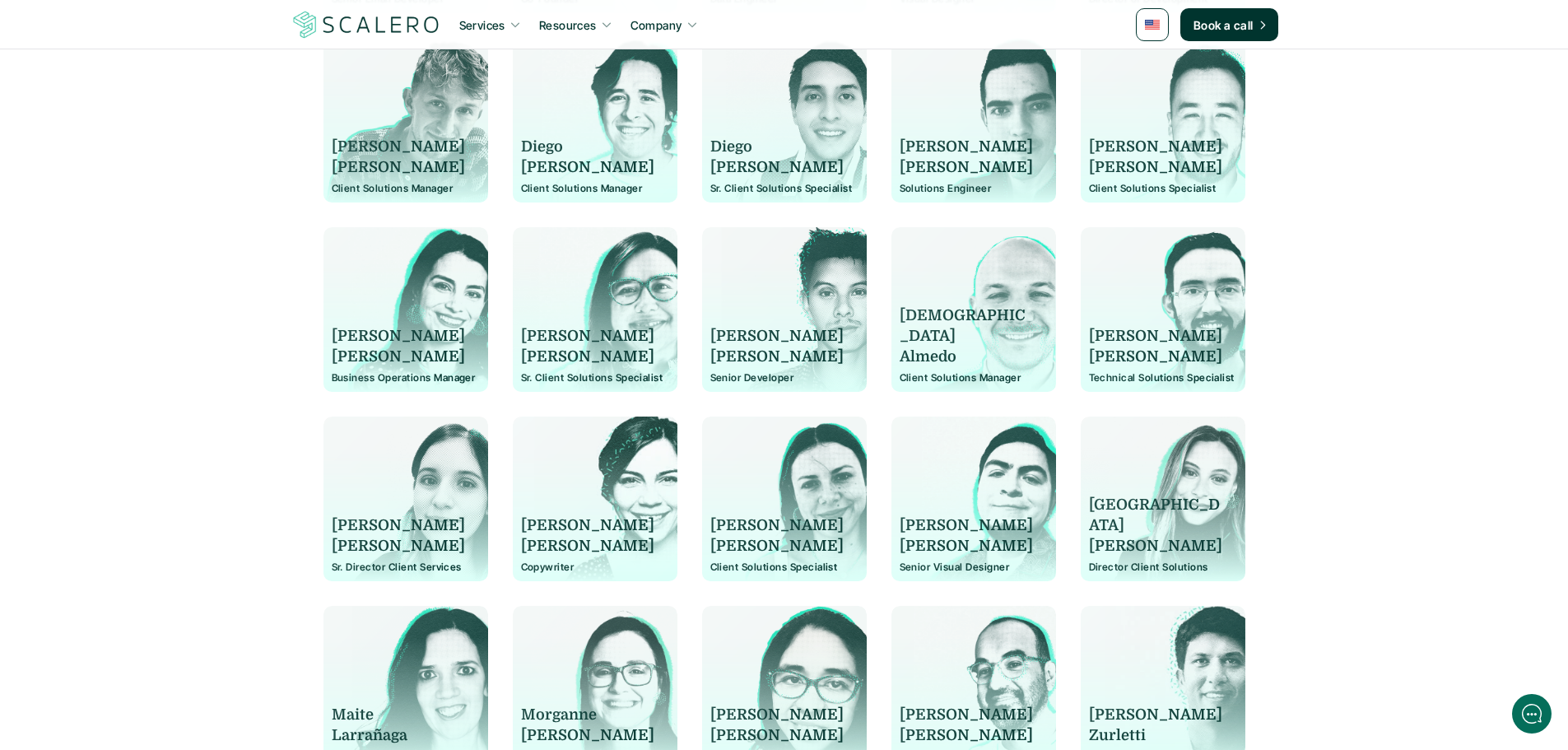
scroll to position [815, 0]
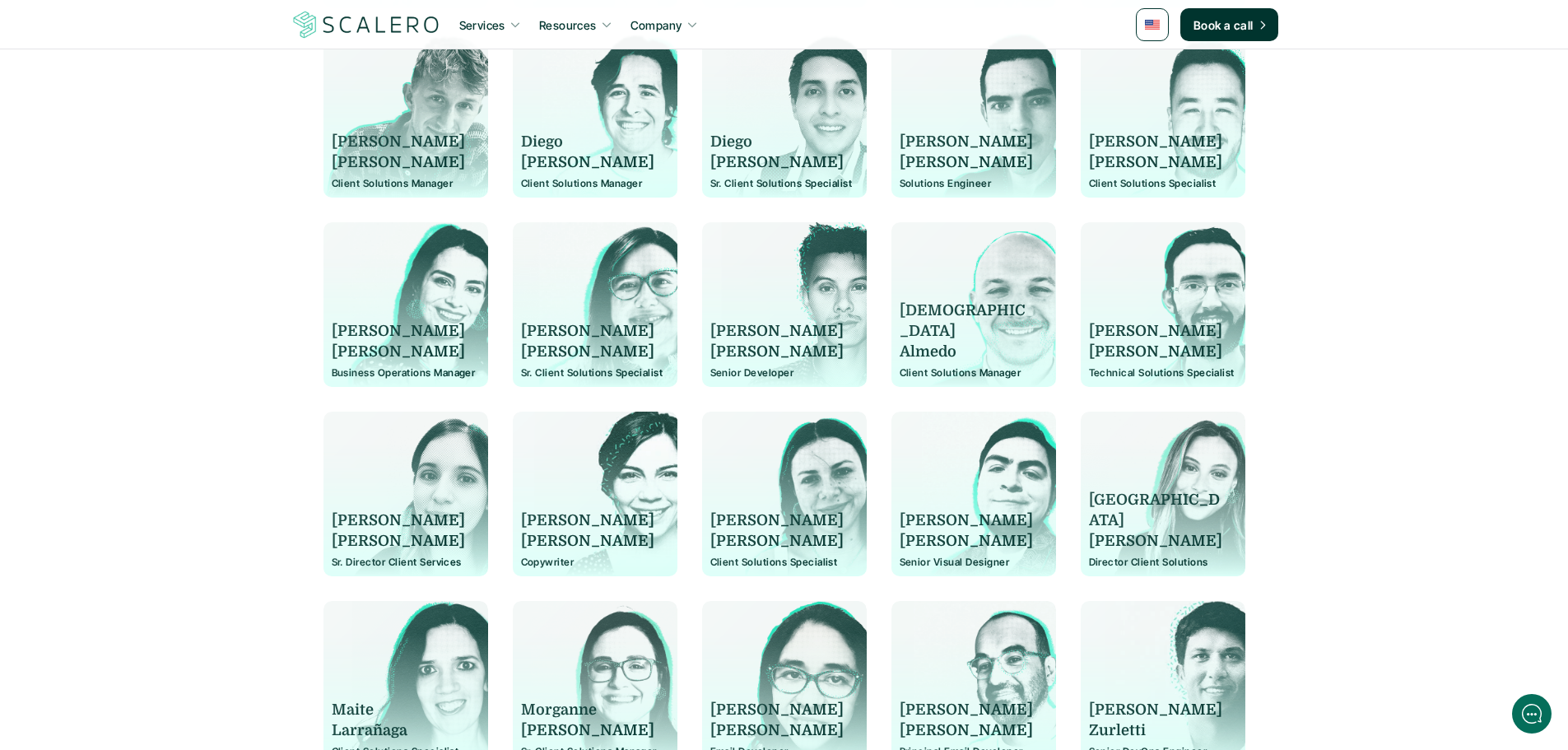
click at [924, 142] on p "[PERSON_NAME]" at bounding box center [966, 142] width 133 height 21
click at [926, 163] on p "[PERSON_NAME]" at bounding box center [966, 163] width 133 height 21
click at [935, 178] on p "Solutions Engineer" at bounding box center [974, 183] width 148 height 11
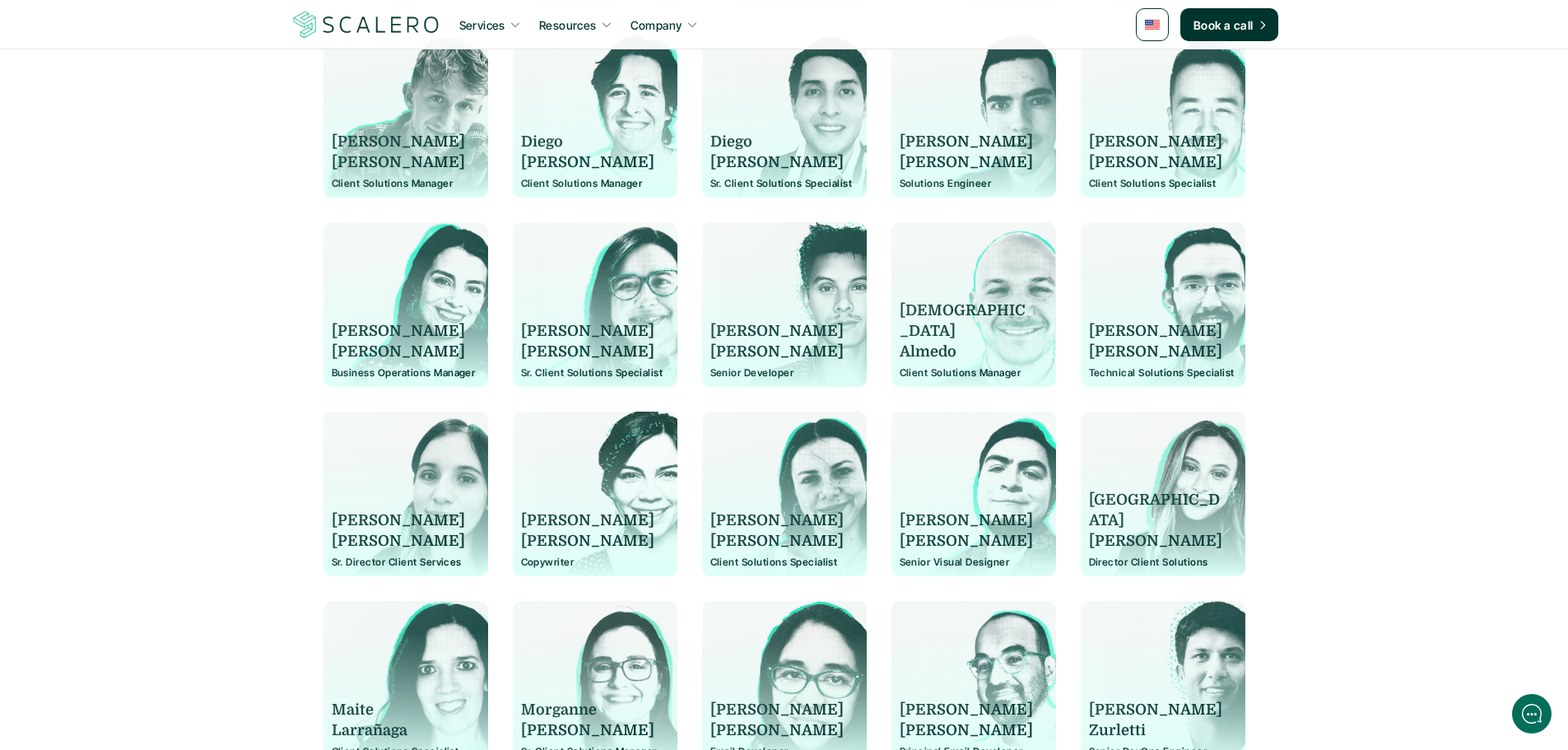
click at [935, 178] on p "Solutions Engineer" at bounding box center [974, 183] width 148 height 11
click at [1131, 138] on p "[PERSON_NAME]" at bounding box center [1155, 142] width 133 height 21
click at [1113, 157] on p "[PERSON_NAME]" at bounding box center [1155, 163] width 133 height 21
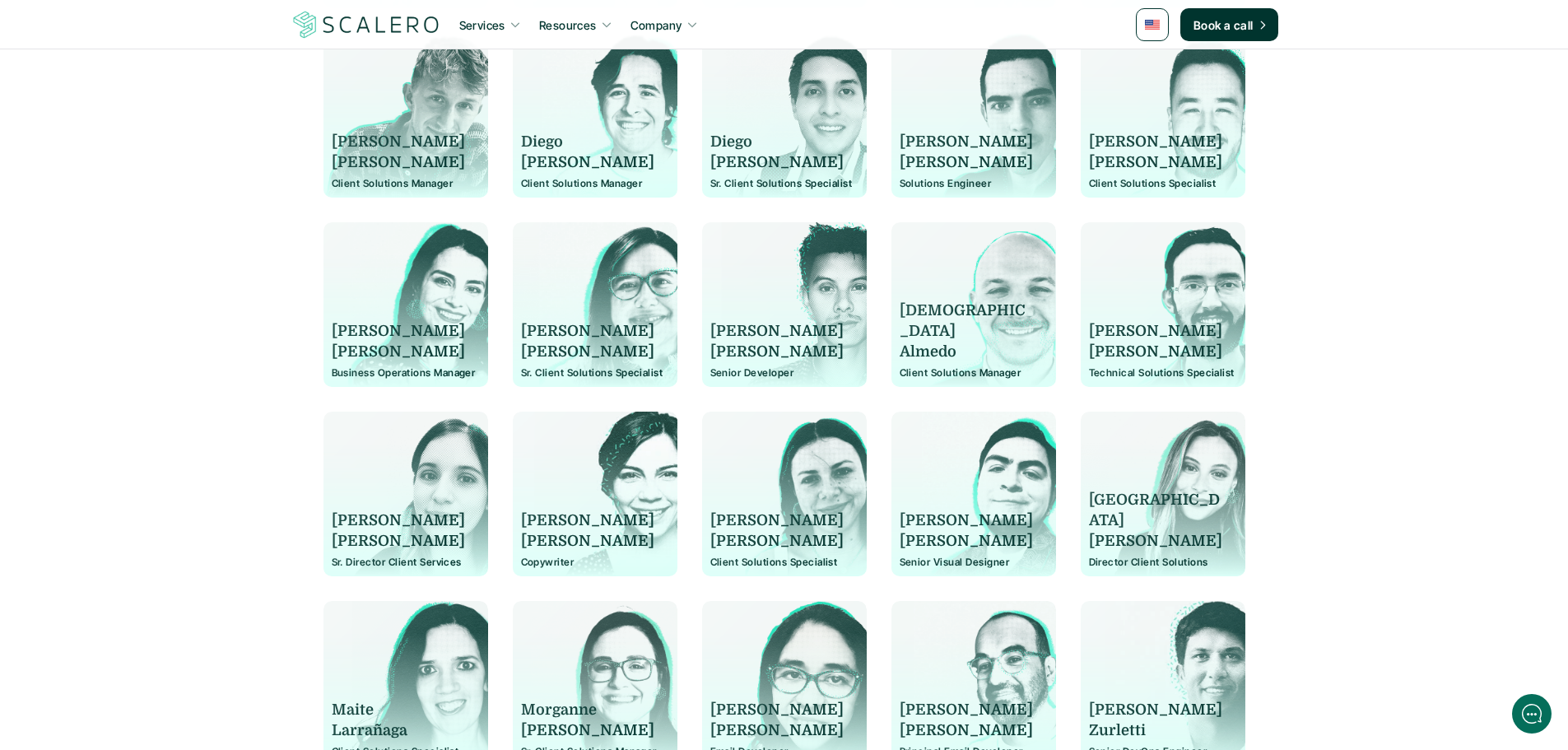
drag, startPoint x: 1113, startPoint y: 157, endPoint x: 39, endPoint y: 124, distance: 1074.5
click at [1113, 159] on p "[PERSON_NAME]" at bounding box center [1155, 163] width 133 height 21
click at [1130, 184] on p "Client Solutions Specialist" at bounding box center [1162, 183] width 148 height 11
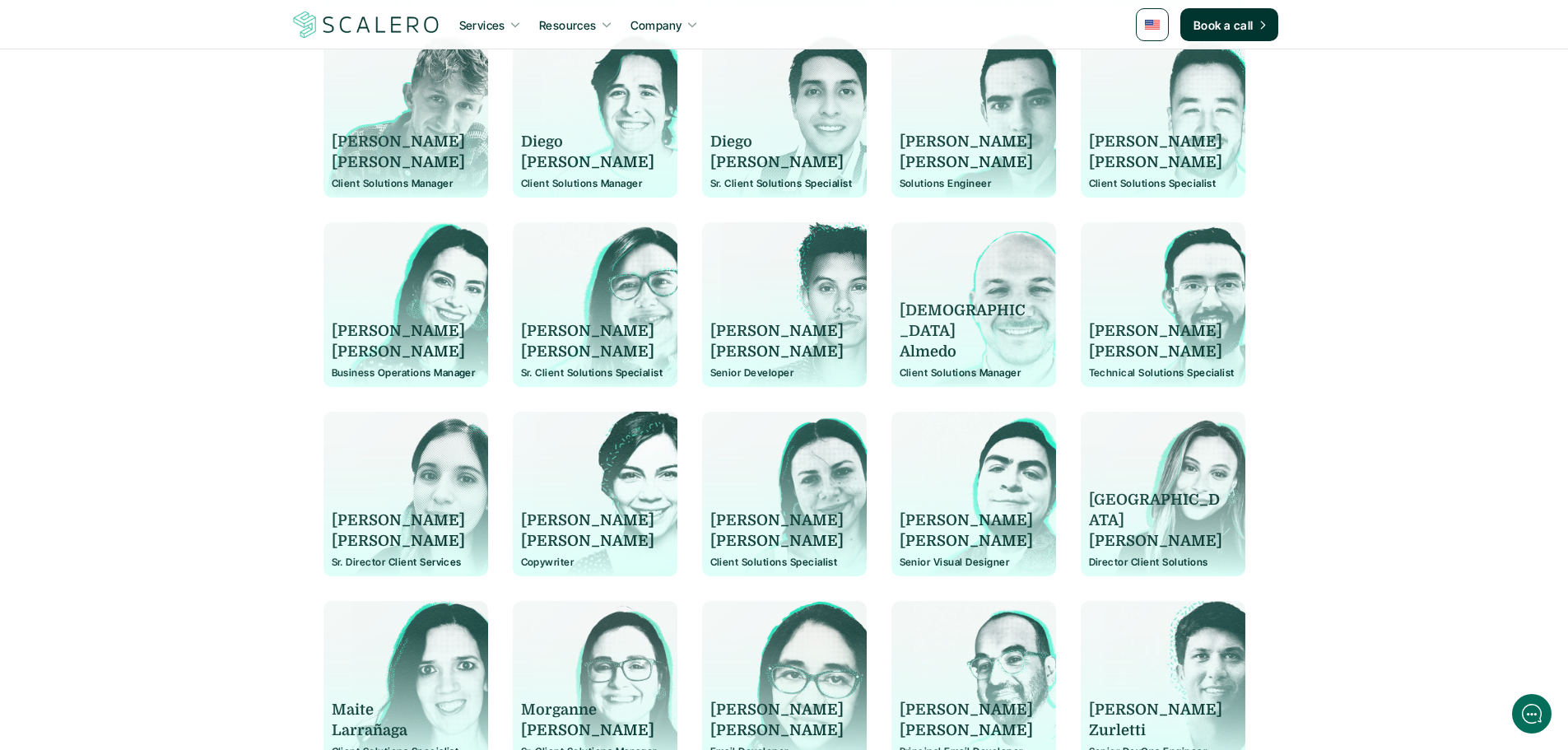
click at [1130, 184] on p "Client Solutions Specialist" at bounding box center [1162, 183] width 148 height 11
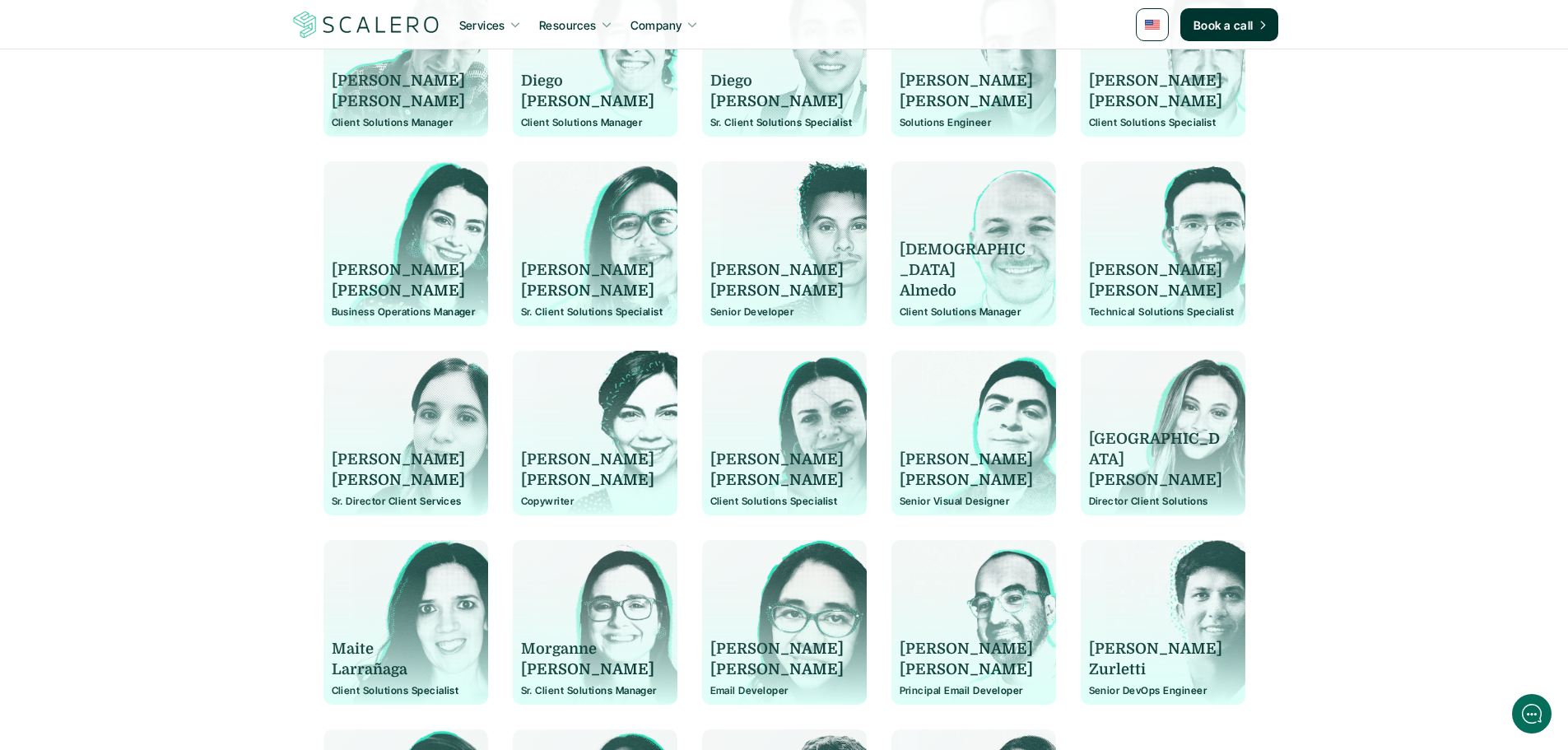
scroll to position [980, 0]
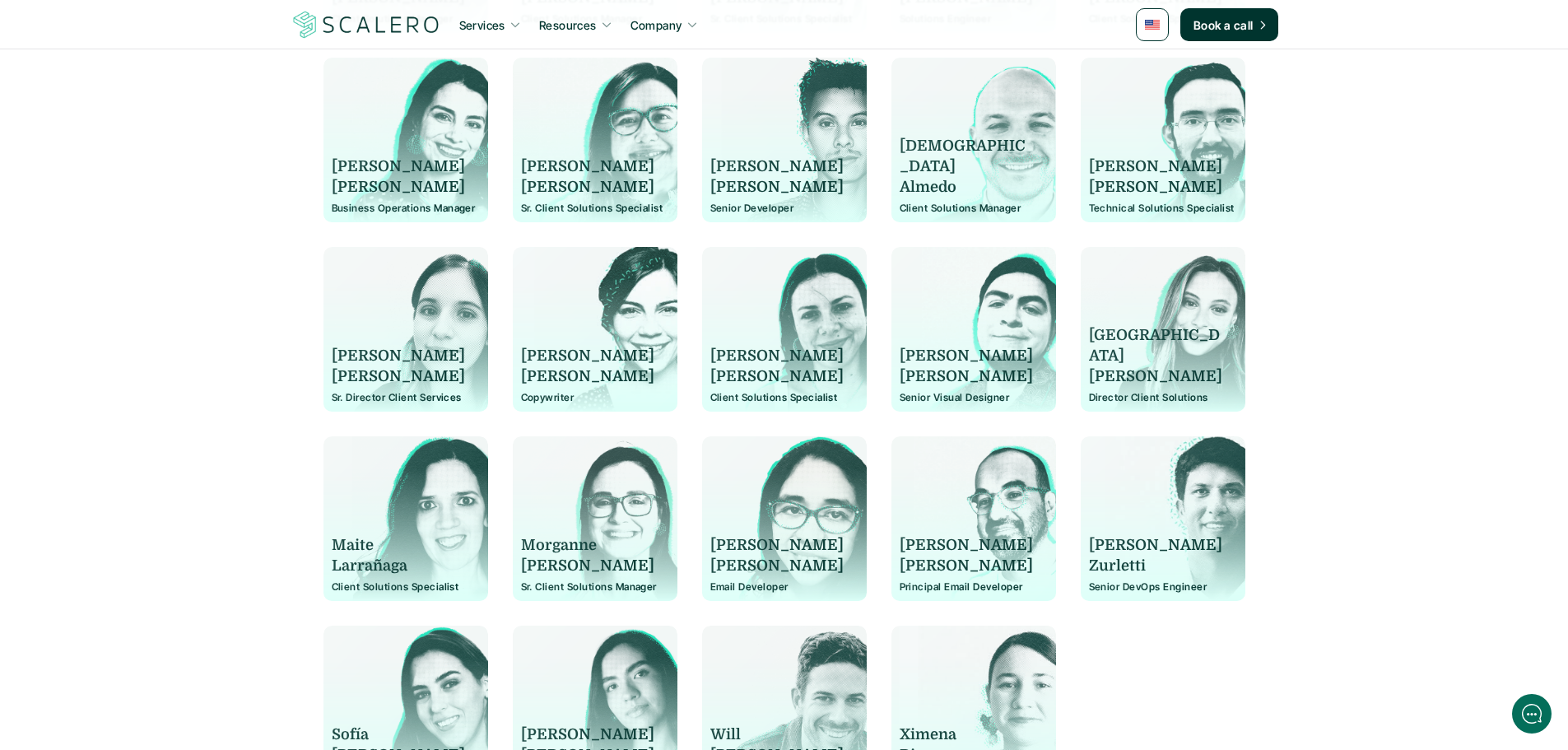
click at [364, 166] on p "[PERSON_NAME]" at bounding box center [398, 166] width 133 height 21
click at [342, 191] on p "[PERSON_NAME]" at bounding box center [398, 187] width 133 height 21
click at [431, 213] on p "Business Operations Manager" at bounding box center [406, 208] width 148 height 11
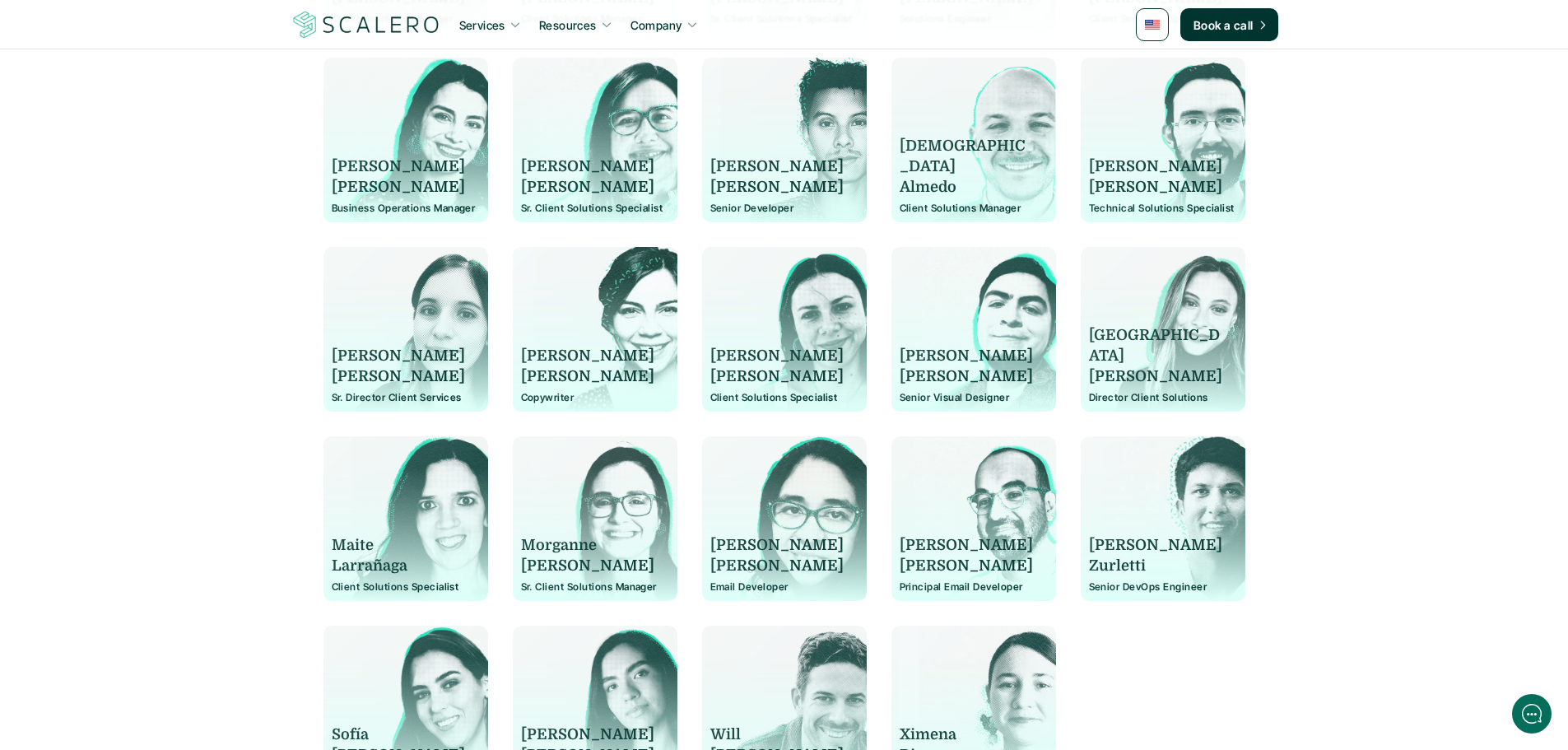
click at [431, 213] on p "Business Operations Manager" at bounding box center [406, 208] width 148 height 11
click at [533, 167] on p "[PERSON_NAME]" at bounding box center [587, 166] width 133 height 21
click at [551, 190] on p "[PERSON_NAME]" at bounding box center [587, 187] width 133 height 21
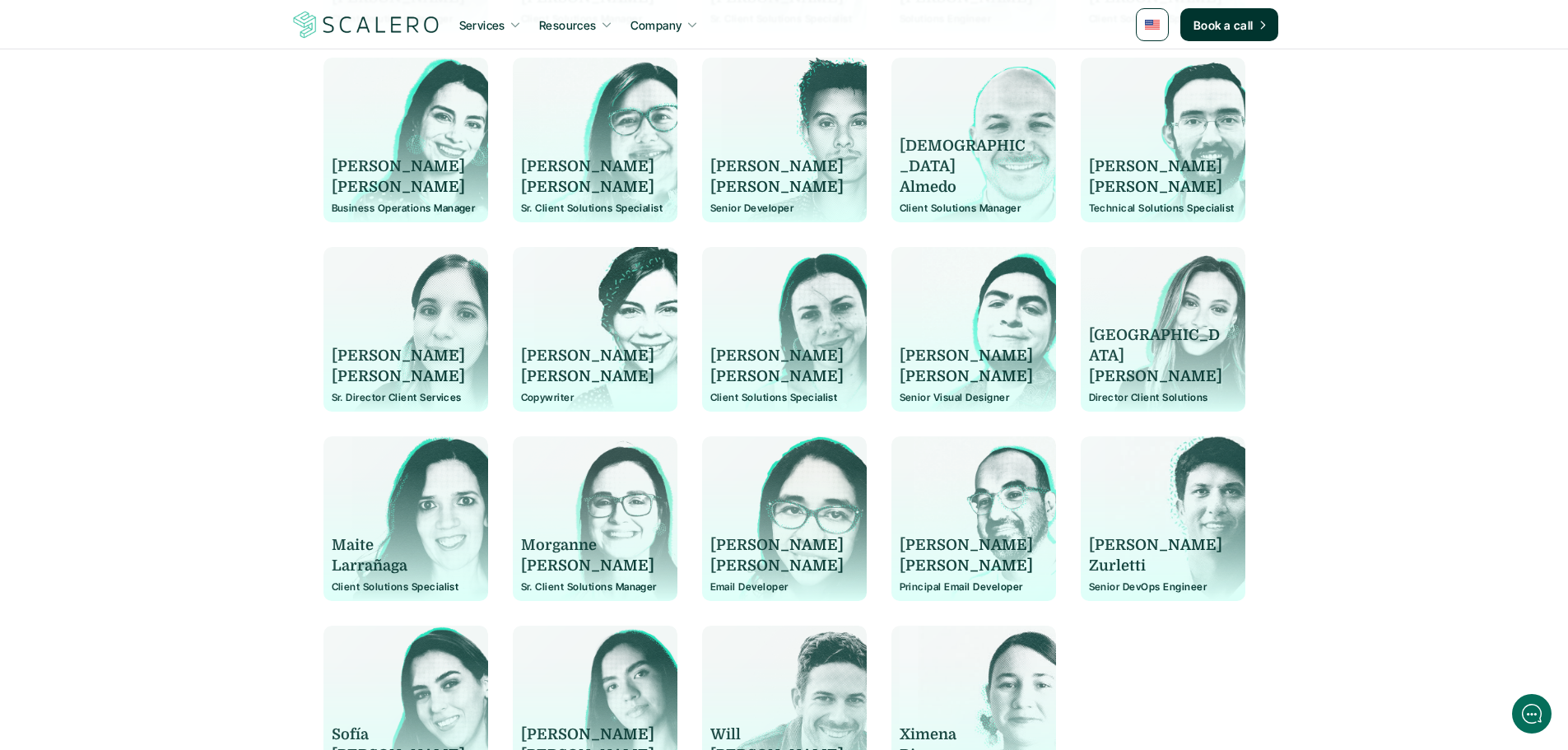
click at [551, 190] on p "[PERSON_NAME]" at bounding box center [587, 187] width 133 height 21
click at [575, 198] on div "[PERSON_NAME] Client Solutions Specialist" at bounding box center [594, 148] width 148 height 132
click at [577, 209] on p "Sr. Client Solutions Specialist" at bounding box center [594, 208] width 148 height 11
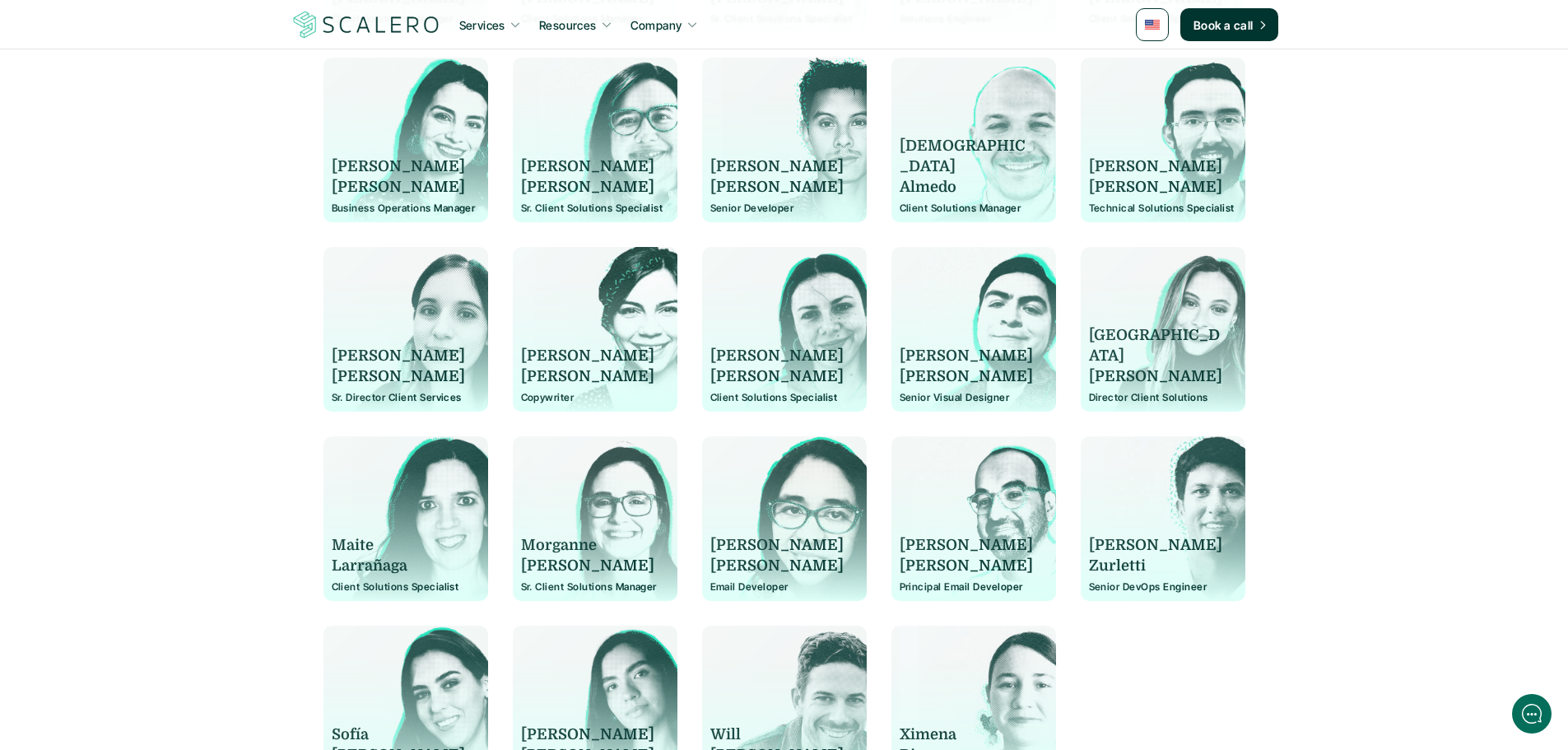
click at [577, 209] on p "Sr. Client Solutions Specialist" at bounding box center [594, 208] width 148 height 11
click at [737, 166] on p "[PERSON_NAME]" at bounding box center [776, 166] width 133 height 21
click at [733, 166] on p "[PERSON_NAME]" at bounding box center [776, 166] width 133 height 21
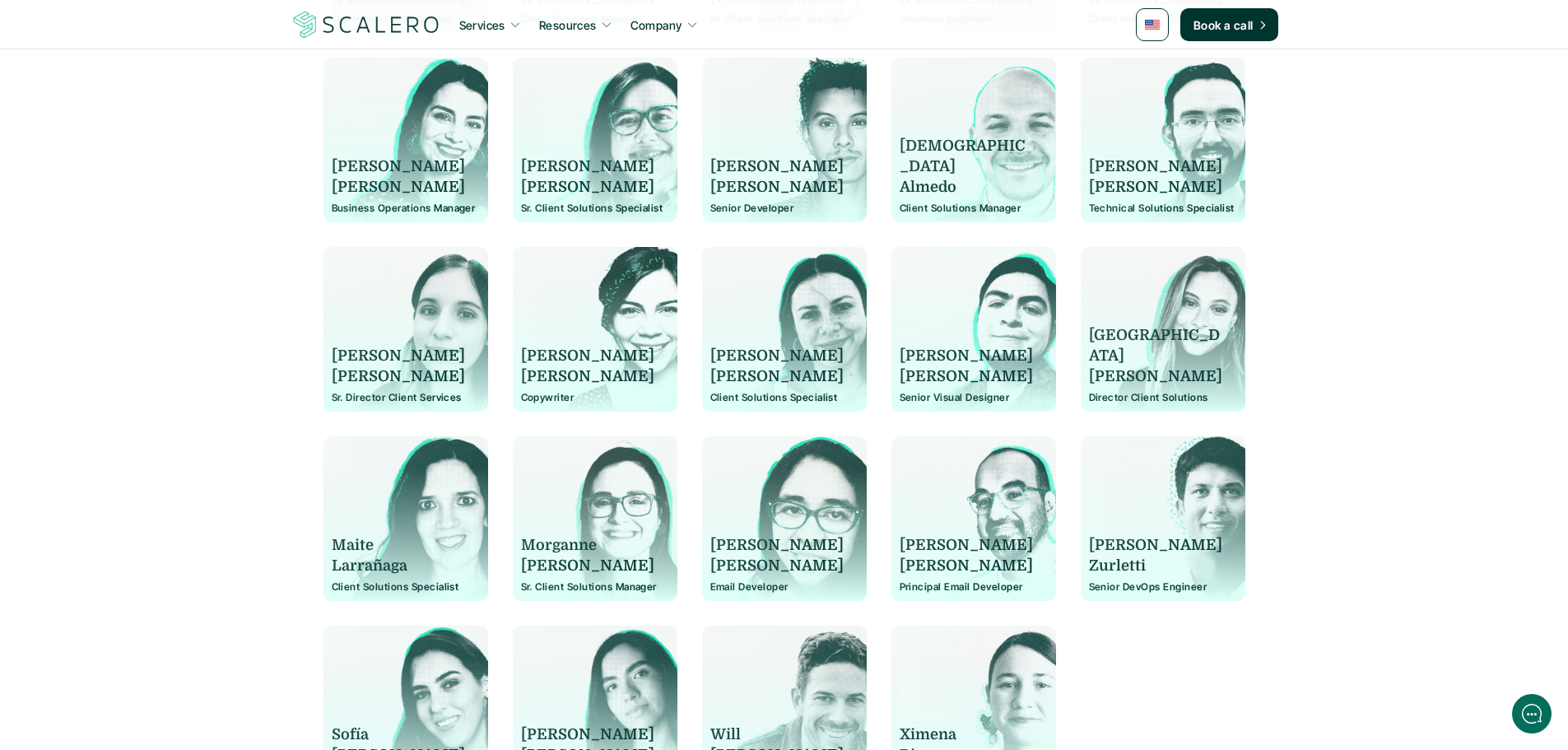
click at [733, 166] on p "[PERSON_NAME]" at bounding box center [776, 166] width 133 height 21
click at [744, 184] on p "[PERSON_NAME]" at bounding box center [776, 187] width 133 height 21
click at [733, 186] on p "[PERSON_NAME]" at bounding box center [776, 187] width 133 height 21
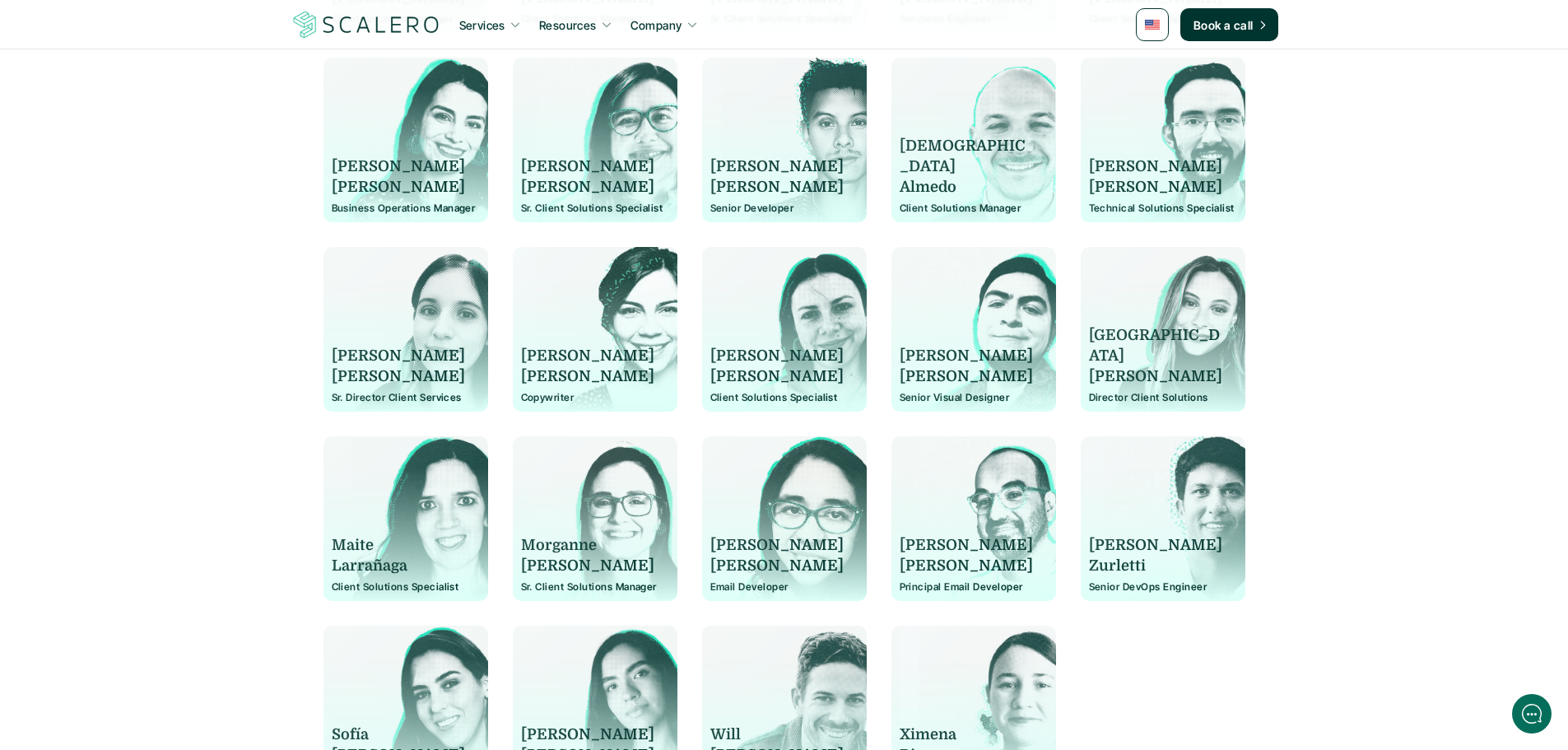
click at [747, 215] on div at bounding box center [784, 155] width 165 height 133
click at [744, 213] on p "Senior Developer" at bounding box center [784, 208] width 148 height 11
click at [921, 168] on p "[DEMOGRAPHIC_DATA]" at bounding box center [966, 156] width 133 height 41
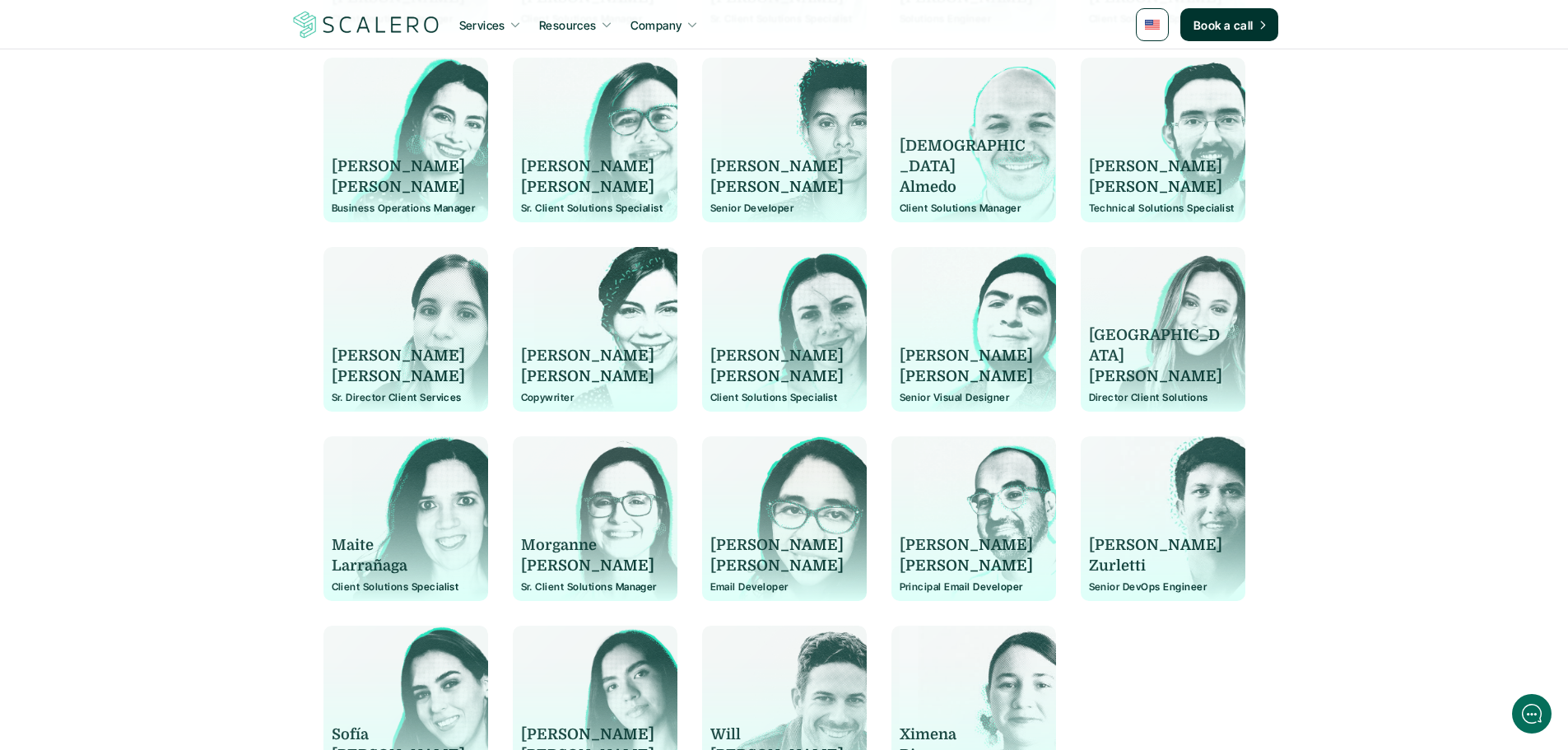
click at [921, 168] on p "[DEMOGRAPHIC_DATA]" at bounding box center [966, 156] width 133 height 41
click at [909, 183] on p "Almedo" at bounding box center [966, 187] width 133 height 21
click at [936, 199] on div "[PERSON_NAME] Client Solutions Manager" at bounding box center [974, 148] width 148 height 132
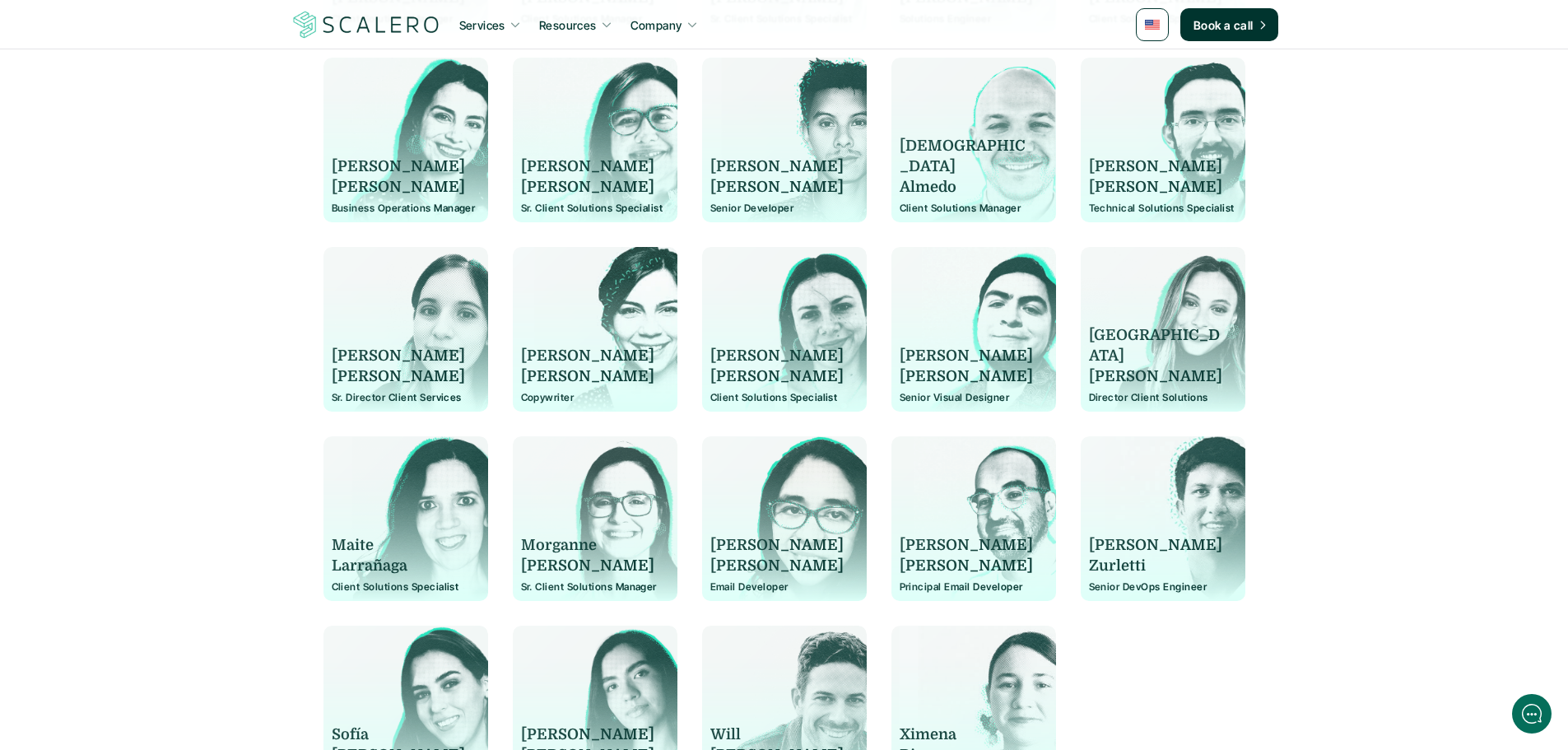
click at [936, 199] on div "[PERSON_NAME] Client Solutions Manager" at bounding box center [974, 148] width 148 height 132
click at [937, 199] on div "[PERSON_NAME] Client Solutions Manager" at bounding box center [974, 148] width 148 height 132
click at [939, 206] on p "Client Solutions Manager" at bounding box center [974, 208] width 148 height 11
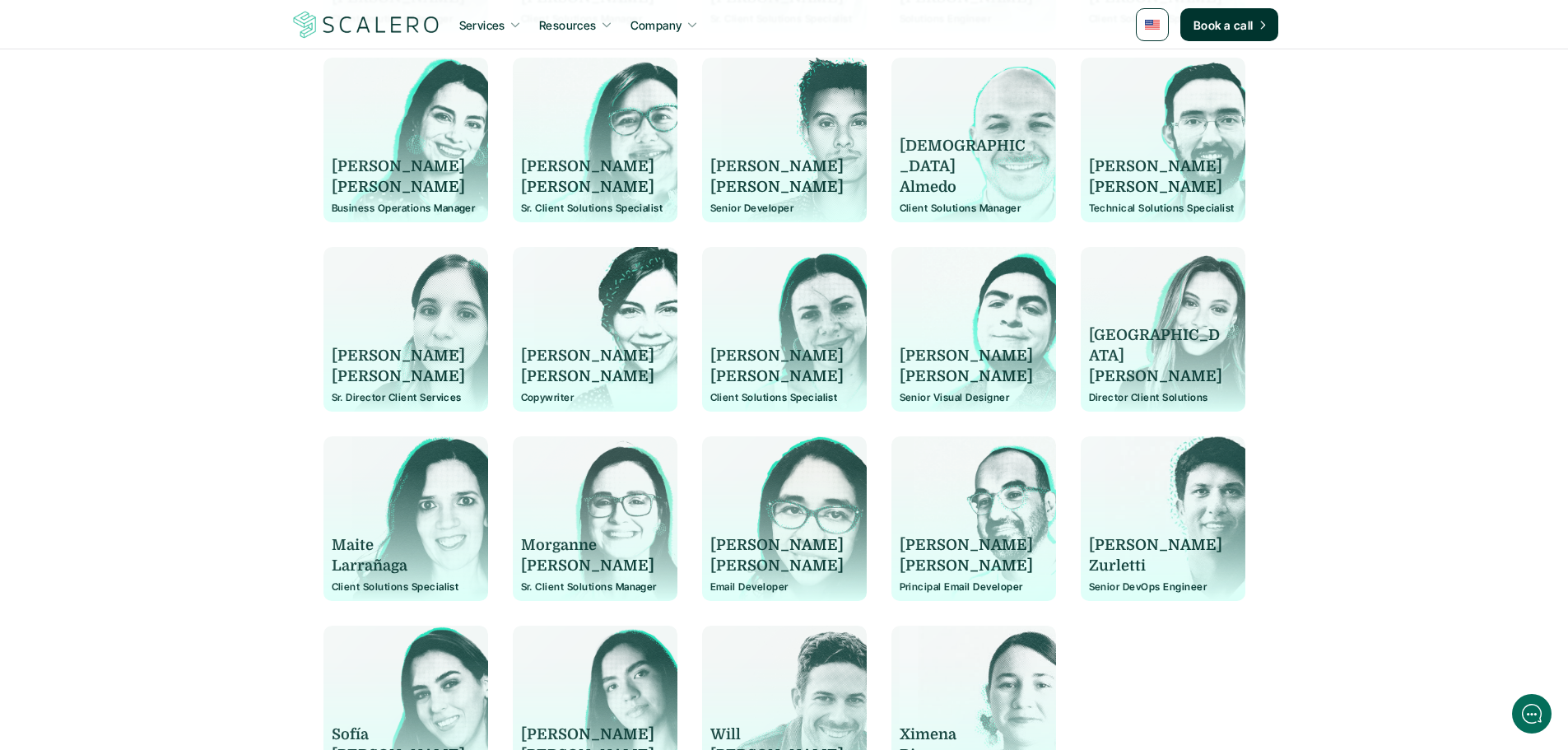
click at [1105, 154] on div "[PERSON_NAME] Technical Solutions Specialist" at bounding box center [1162, 148] width 148 height 132
click at [1101, 188] on p "[PERSON_NAME]" at bounding box center [1155, 187] width 133 height 21
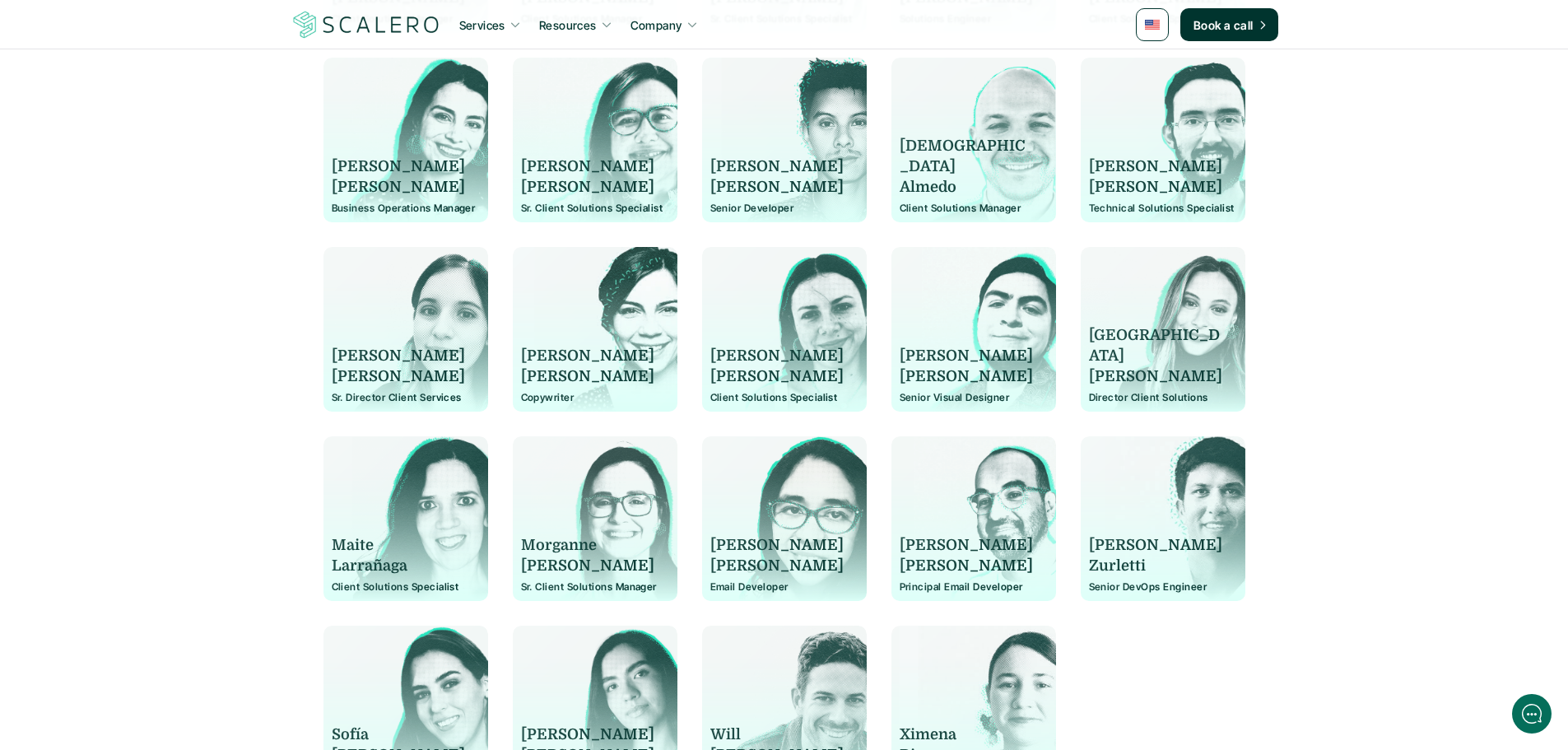
click at [1155, 213] on p "Technical Solutions Specialist" at bounding box center [1162, 208] width 148 height 11
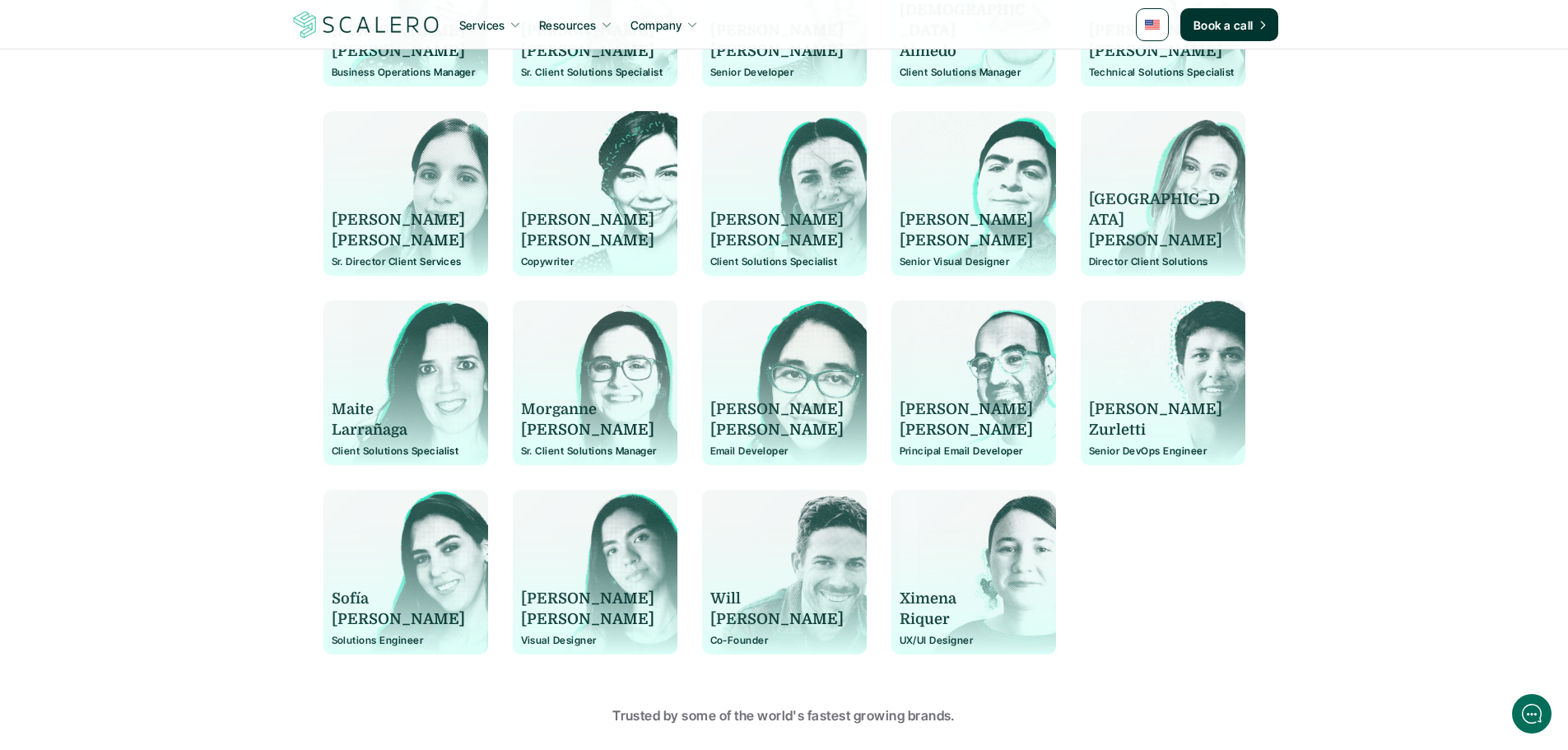
scroll to position [1145, 0]
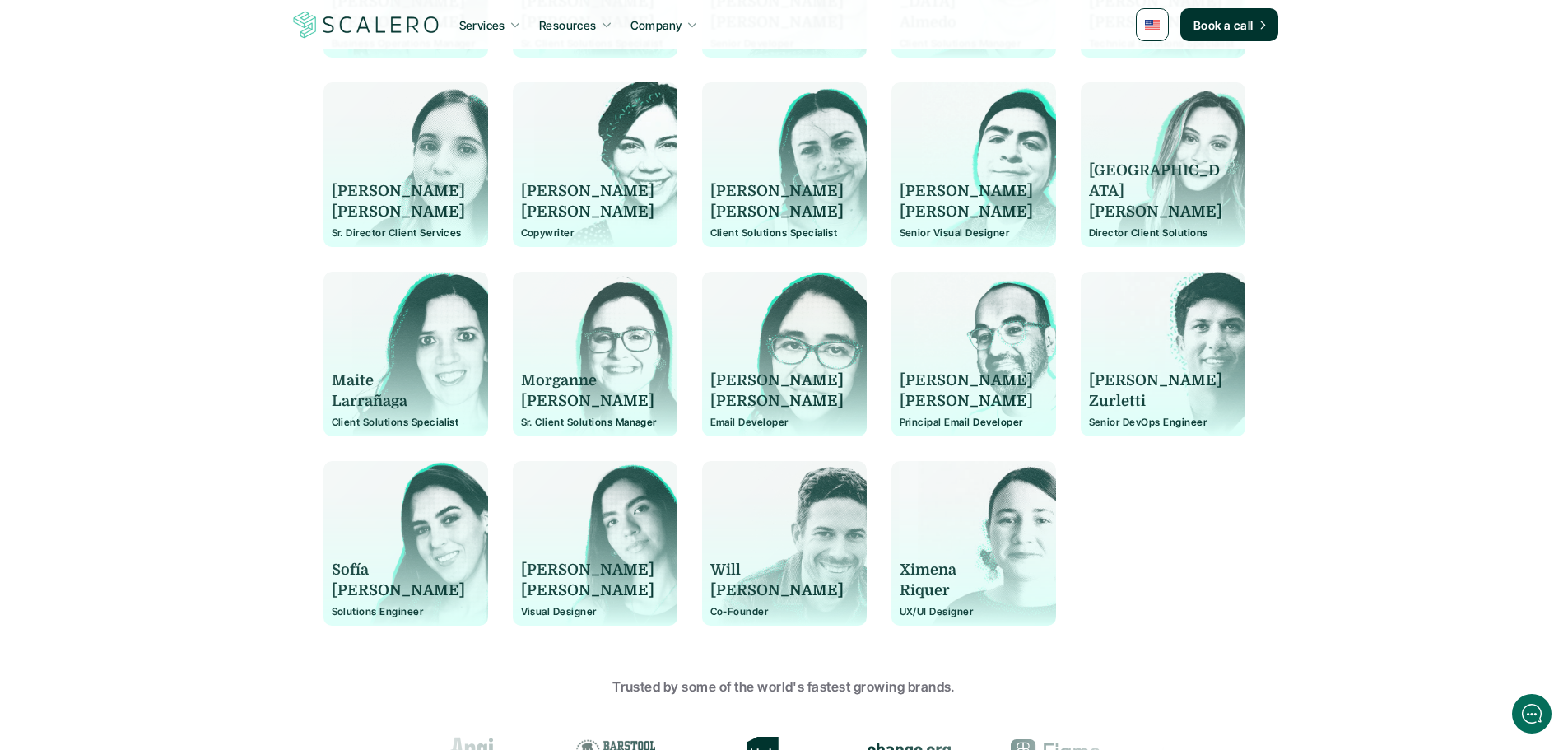
click at [342, 183] on p "[PERSON_NAME]" at bounding box center [398, 191] width 133 height 21
click at [376, 198] on p "[PERSON_NAME]" at bounding box center [398, 191] width 133 height 21
click at [362, 219] on p "[PERSON_NAME]" at bounding box center [398, 212] width 133 height 21
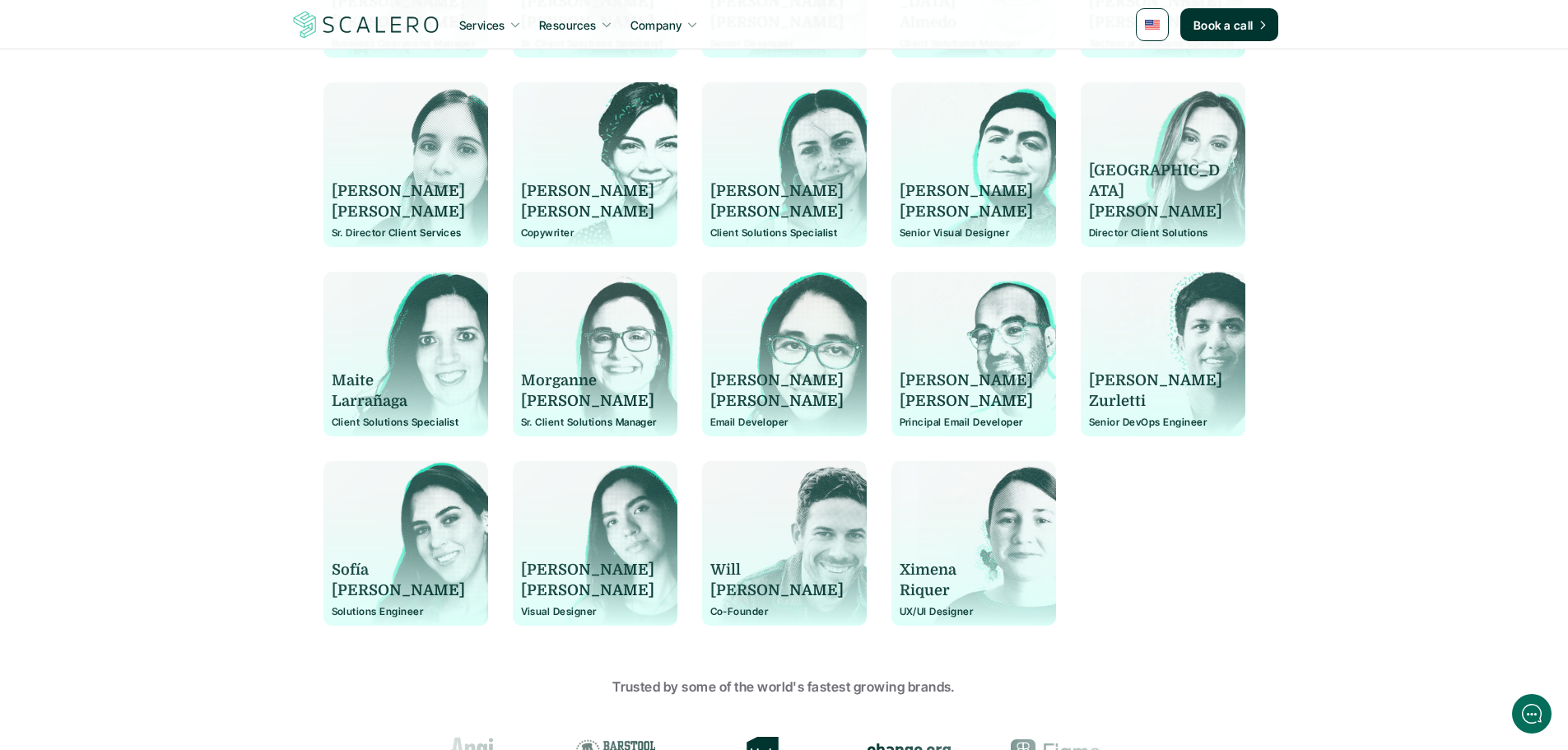
click at [362, 219] on p "[PERSON_NAME]" at bounding box center [398, 212] width 133 height 21
click at [395, 237] on p "Sr. Director Client Services" at bounding box center [406, 233] width 148 height 11
click at [551, 191] on p "[PERSON_NAME]" at bounding box center [587, 191] width 133 height 21
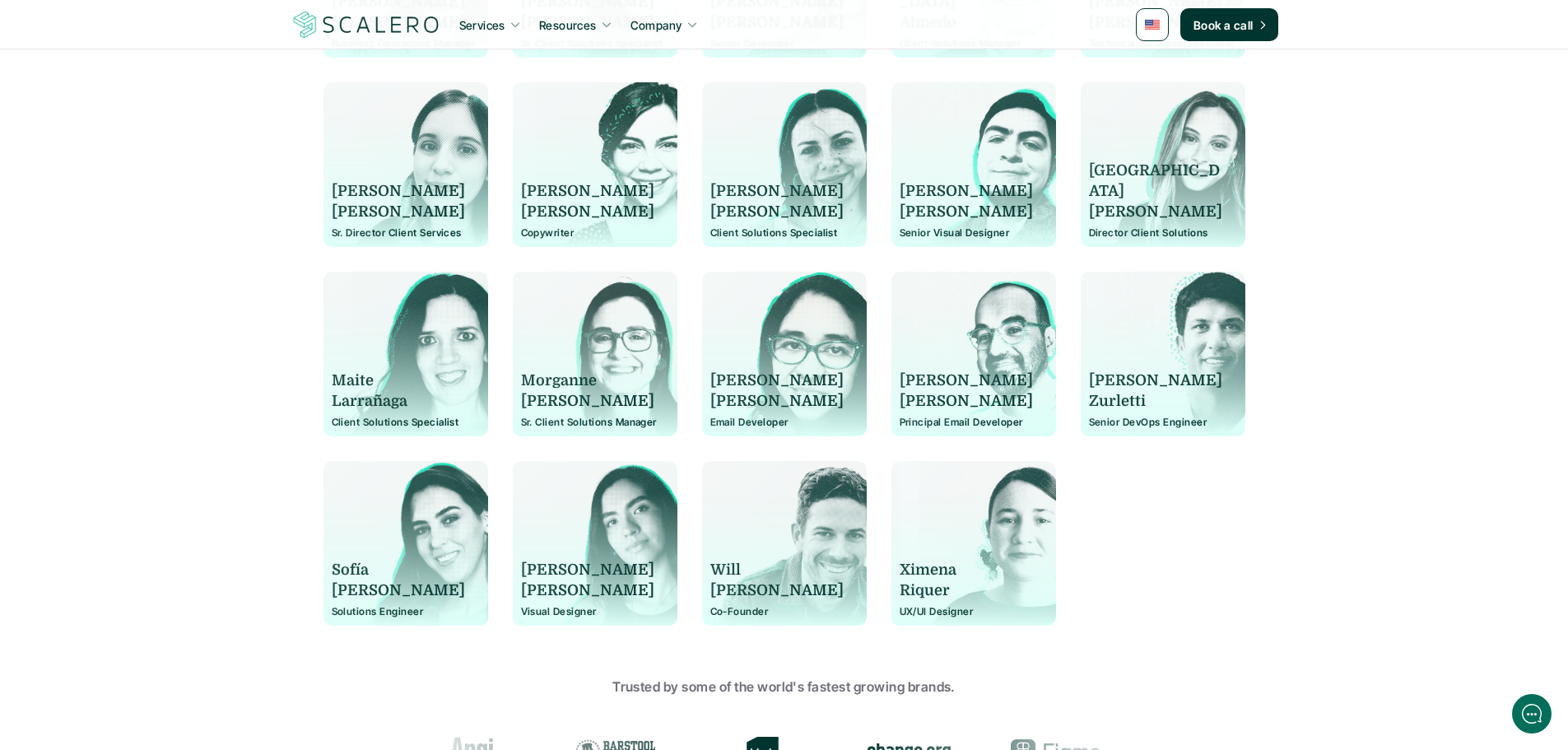
click at [551, 191] on p "[PERSON_NAME]" at bounding box center [587, 191] width 133 height 21
click at [528, 206] on p "[PERSON_NAME]" at bounding box center [587, 212] width 133 height 21
click at [546, 234] on p "Copywriter" at bounding box center [594, 233] width 148 height 11
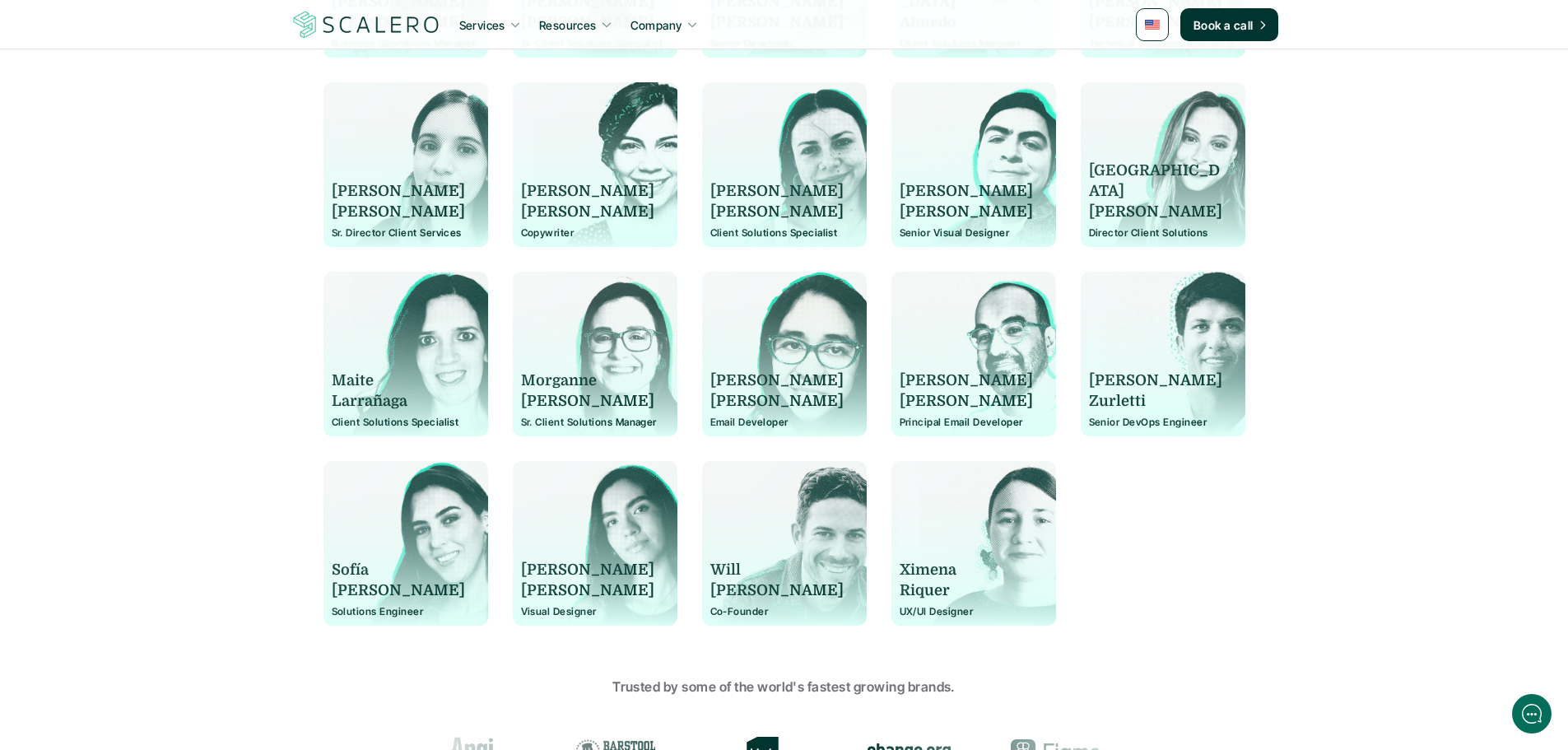
click at [721, 193] on p "[PERSON_NAME]" at bounding box center [776, 191] width 133 height 21
click at [720, 205] on p "[PERSON_NAME]" at bounding box center [776, 212] width 133 height 21
click at [724, 226] on div "[PERSON_NAME] Client Solutions Specialist" at bounding box center [784, 173] width 148 height 132
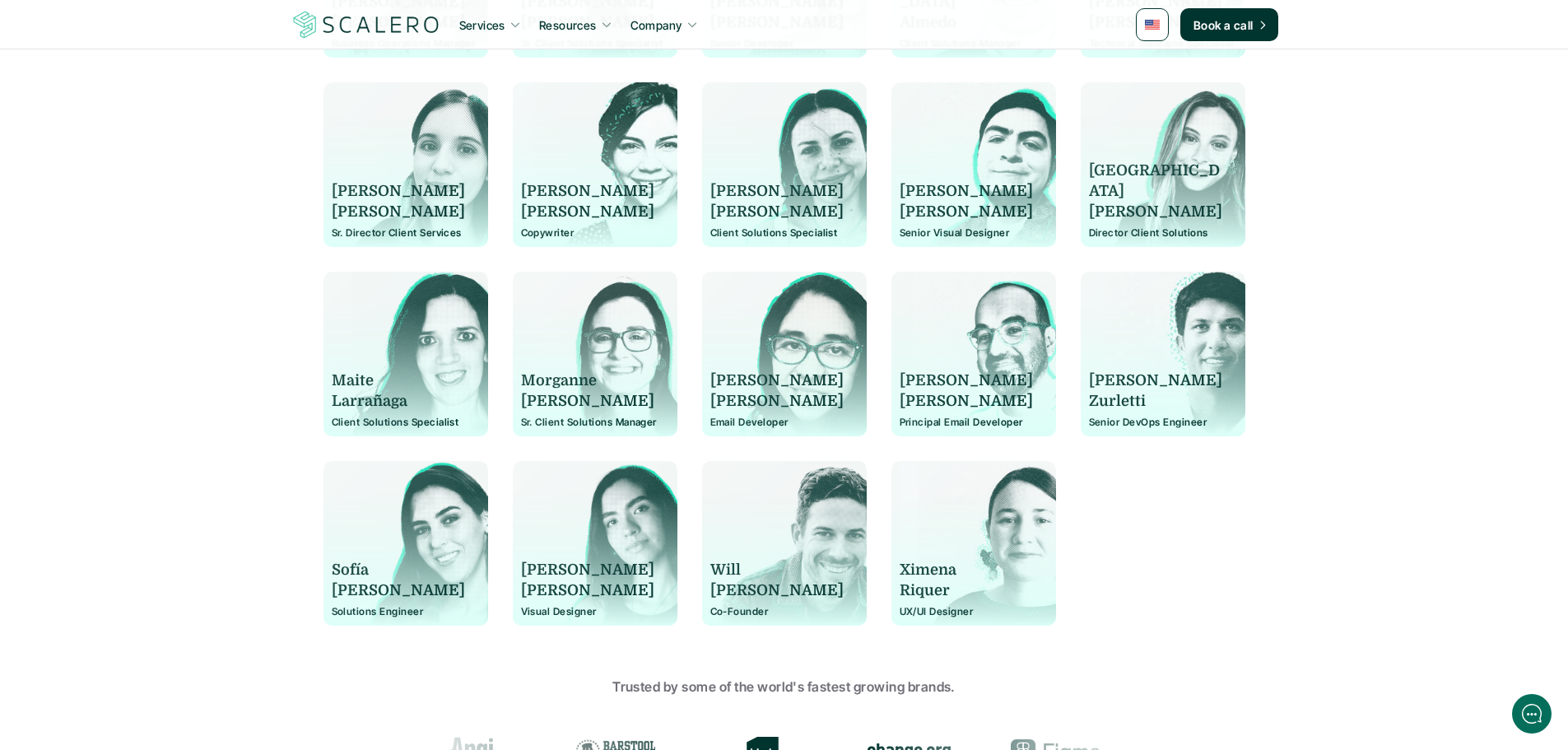
click at [724, 226] on div "[PERSON_NAME] Client Solutions Specialist" at bounding box center [784, 173] width 148 height 132
click at [914, 190] on p "[PERSON_NAME]" at bounding box center [966, 191] width 133 height 21
click at [901, 215] on p "[PERSON_NAME]" at bounding box center [966, 212] width 133 height 21
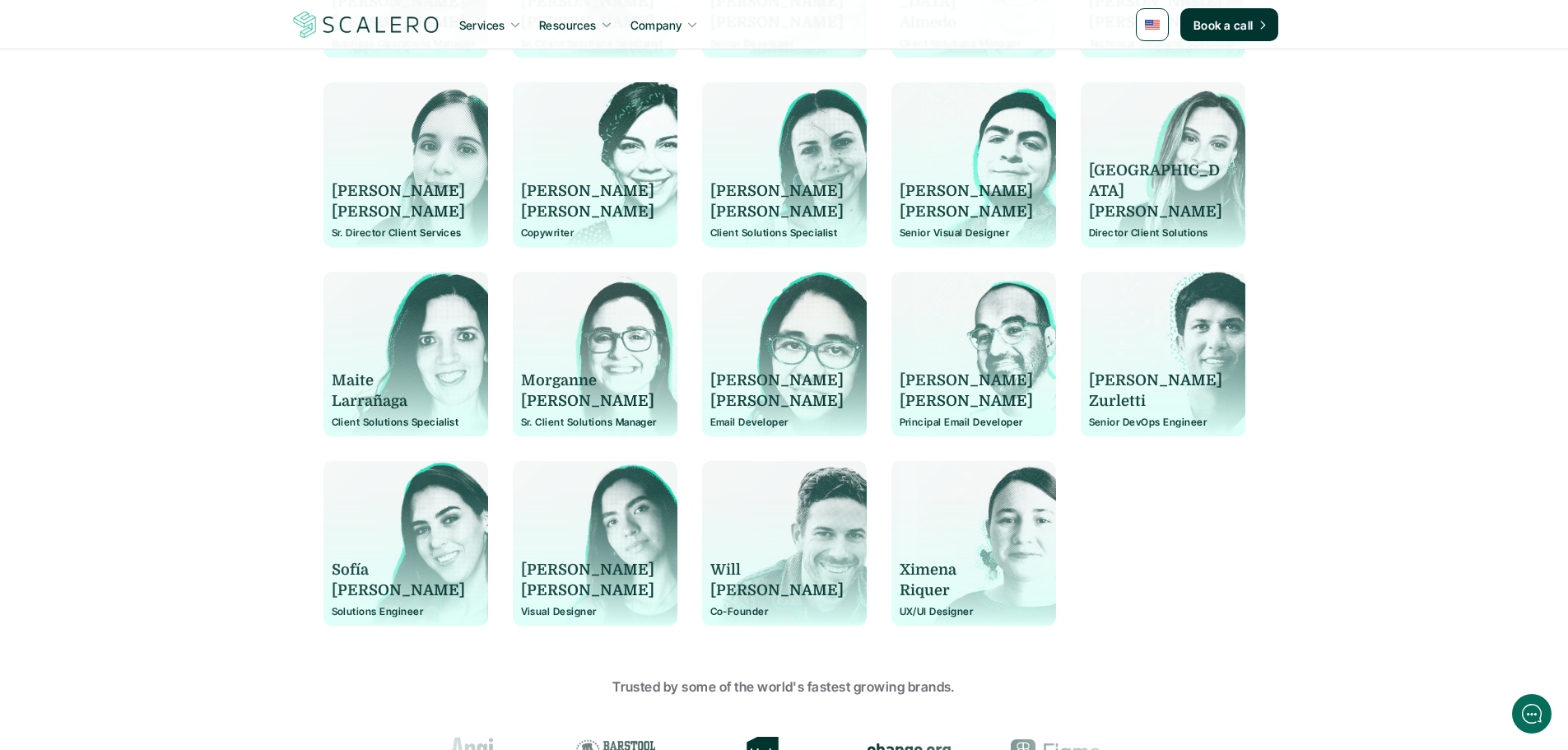
click at [901, 215] on p "[PERSON_NAME]" at bounding box center [966, 212] width 133 height 21
click at [946, 234] on p "Senior Visual Designer" at bounding box center [974, 233] width 148 height 11
click at [1136, 185] on p "[GEOGRAPHIC_DATA]" at bounding box center [1155, 181] width 133 height 41
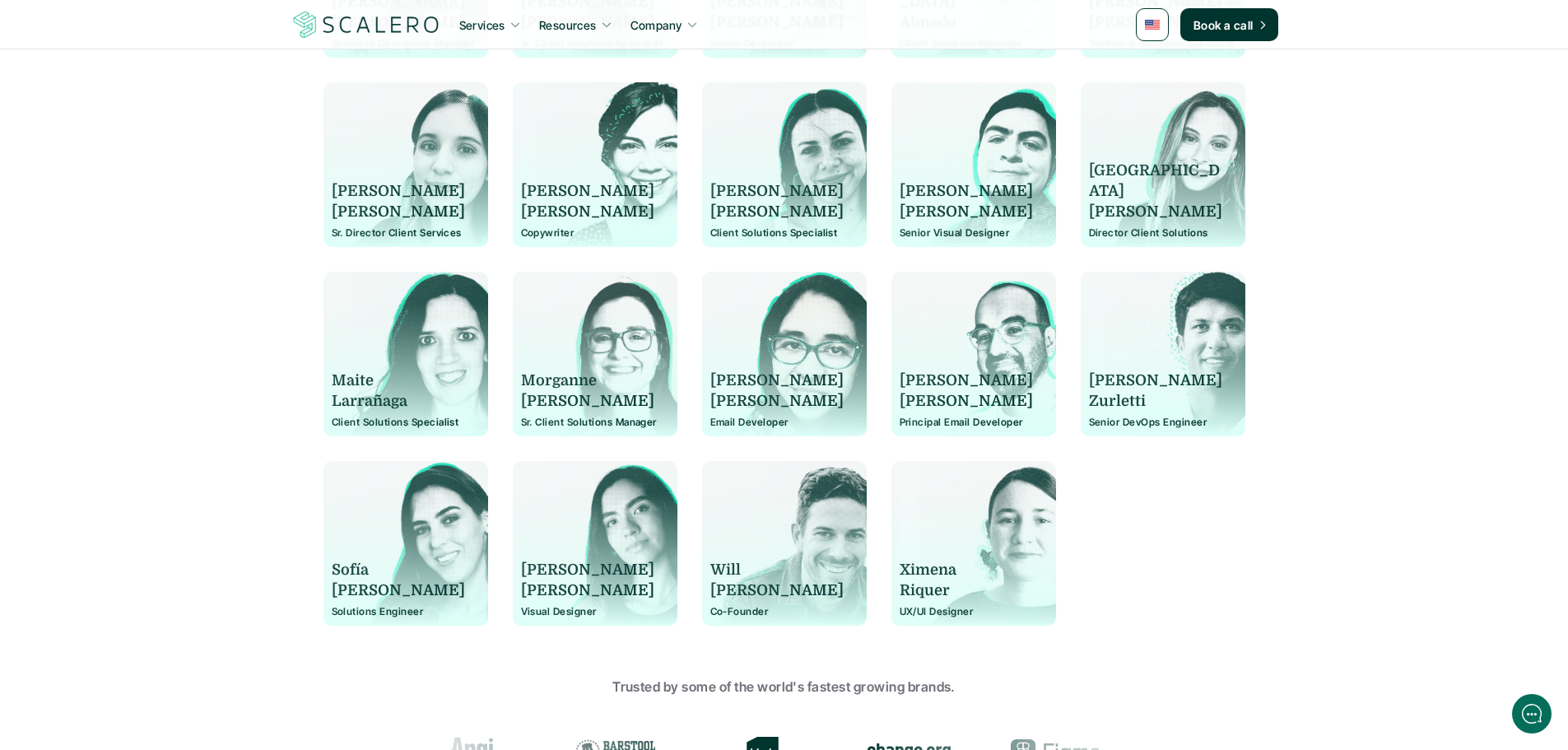
click at [1136, 185] on p "[GEOGRAPHIC_DATA]" at bounding box center [1155, 181] width 133 height 41
click at [1120, 207] on p "[PERSON_NAME]" at bounding box center [1155, 212] width 133 height 21
drag, startPoint x: 1195, startPoint y: 215, endPoint x: 1174, endPoint y: 232, distance: 27.0
click at [1194, 215] on p "[PERSON_NAME]" at bounding box center [1155, 212] width 133 height 21
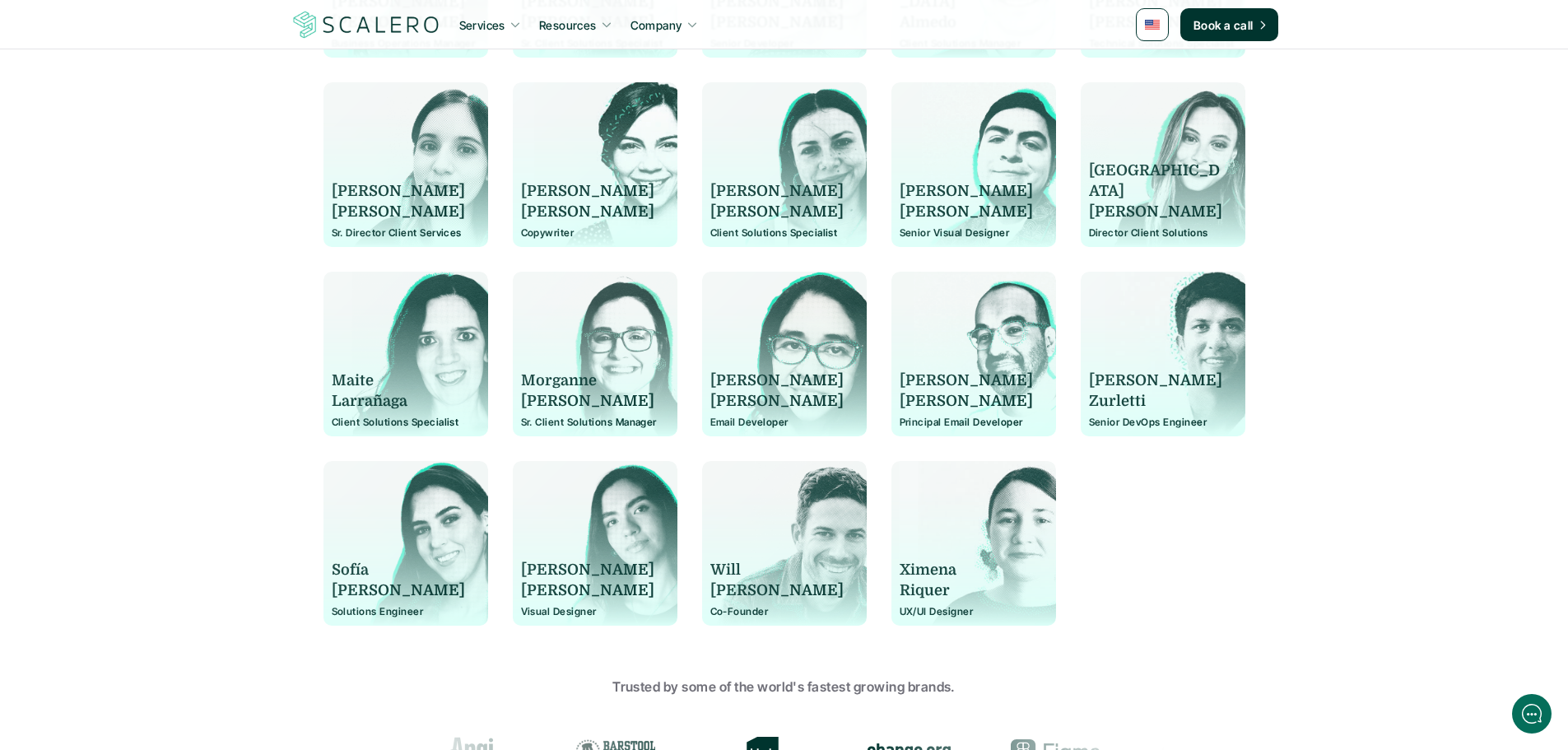
click at [1170, 233] on p "Director Client Solutions" at bounding box center [1162, 233] width 148 height 11
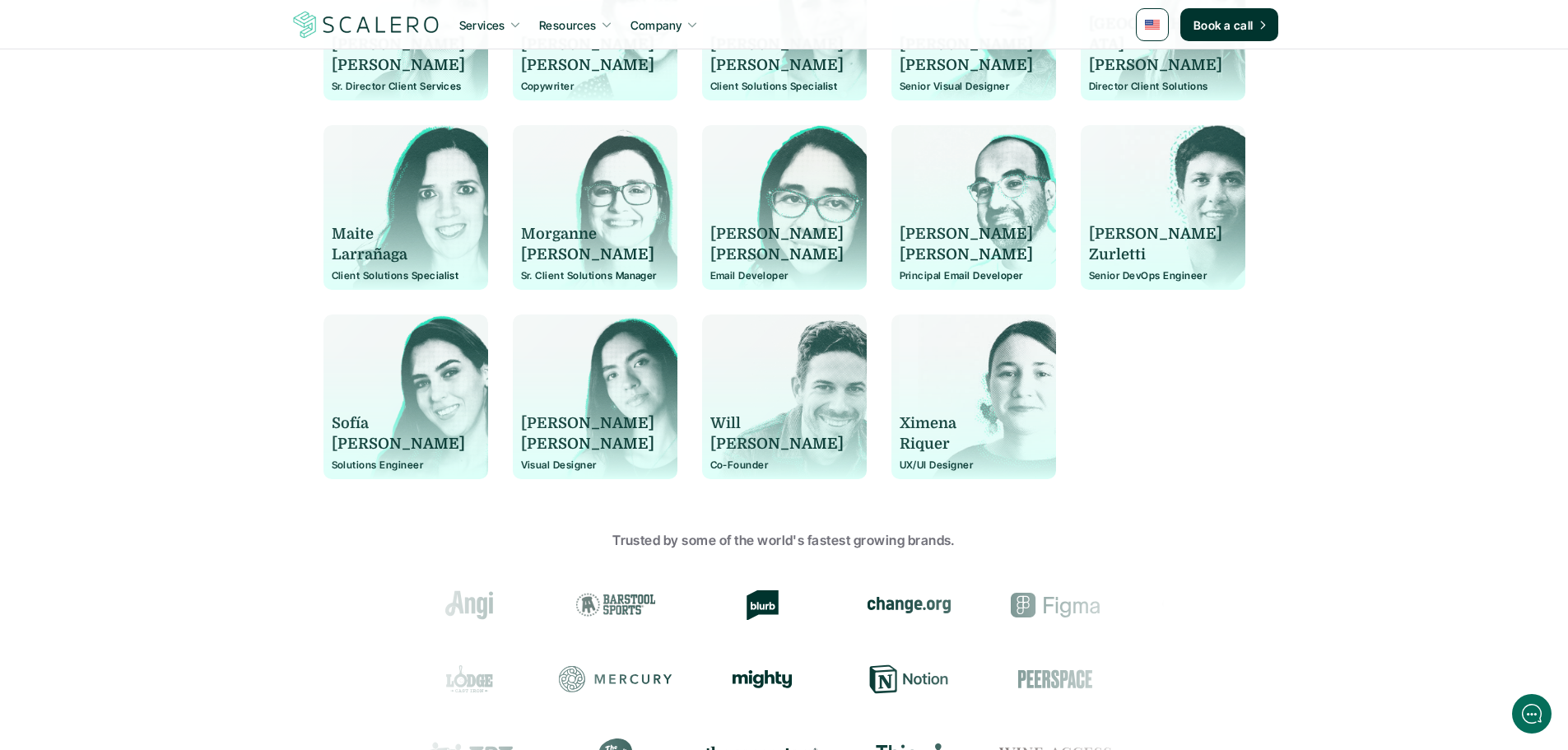
scroll to position [1392, 0]
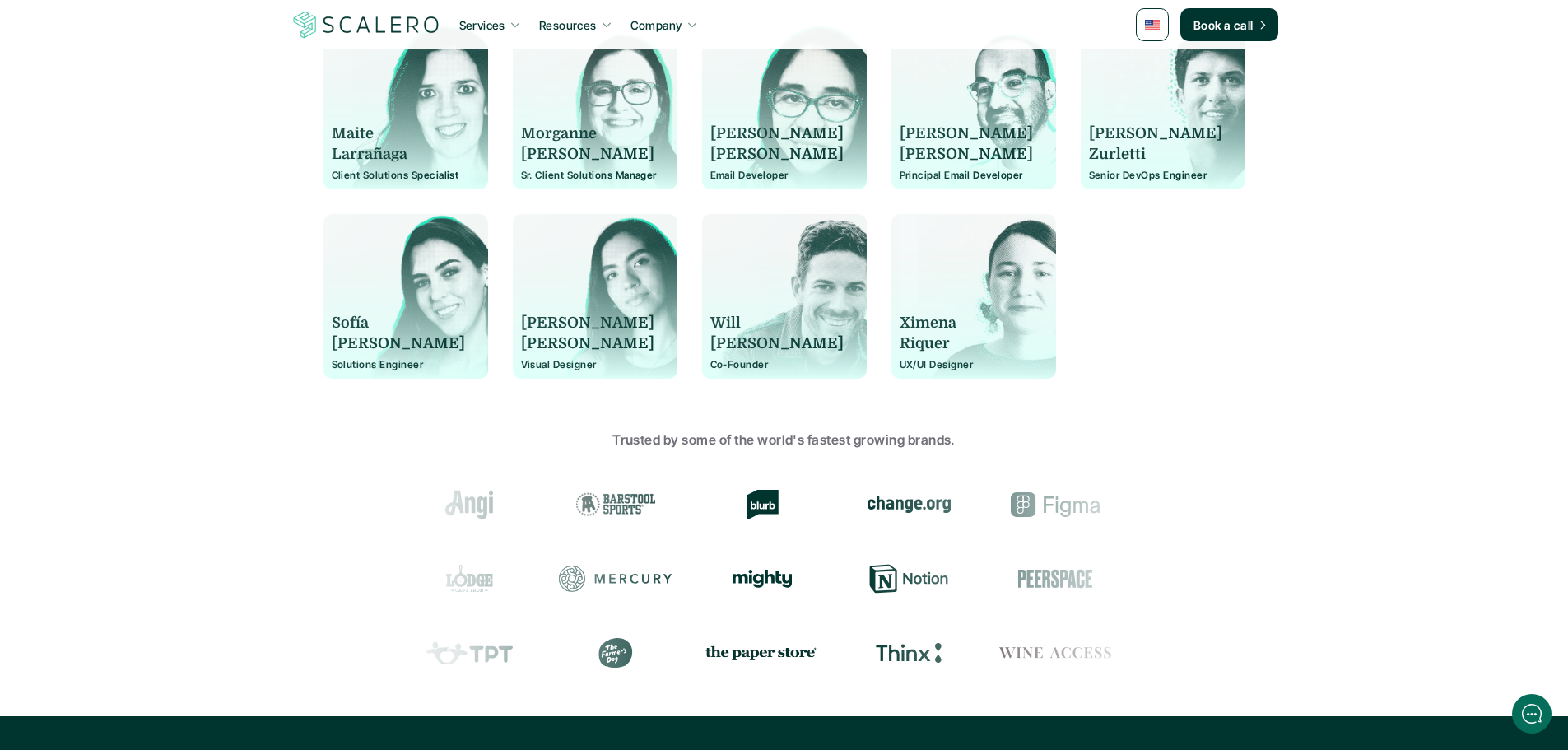
click at [356, 320] on p "Sofía" at bounding box center [398, 324] width 133 height 21
click at [371, 354] on p "[PERSON_NAME]" at bounding box center [398, 344] width 133 height 21
click at [367, 340] on p "[PERSON_NAME]" at bounding box center [398, 344] width 133 height 21
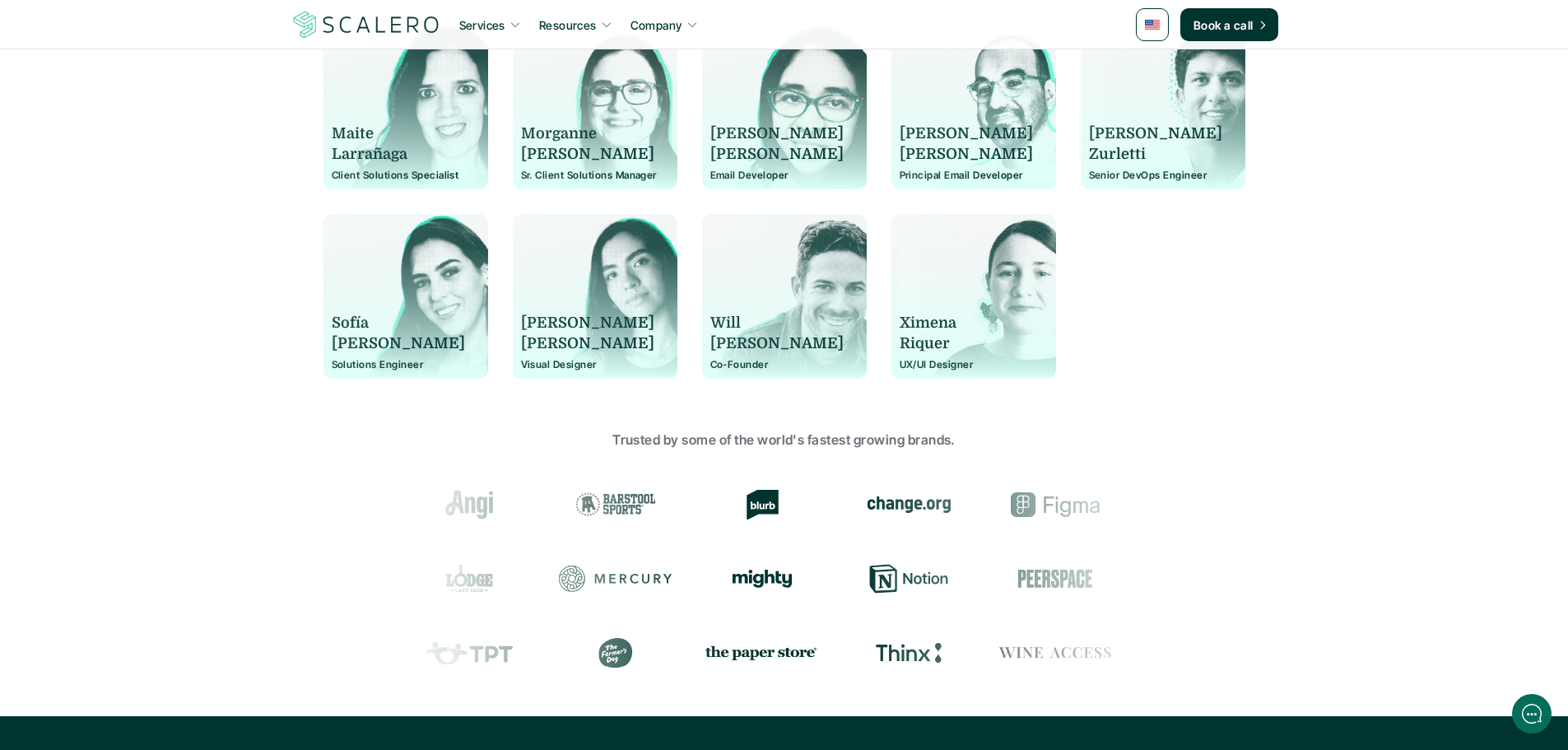
click at [365, 372] on div at bounding box center [406, 311] width 165 height 133
click at [365, 360] on p "Solutions Engineer" at bounding box center [406, 364] width 148 height 11
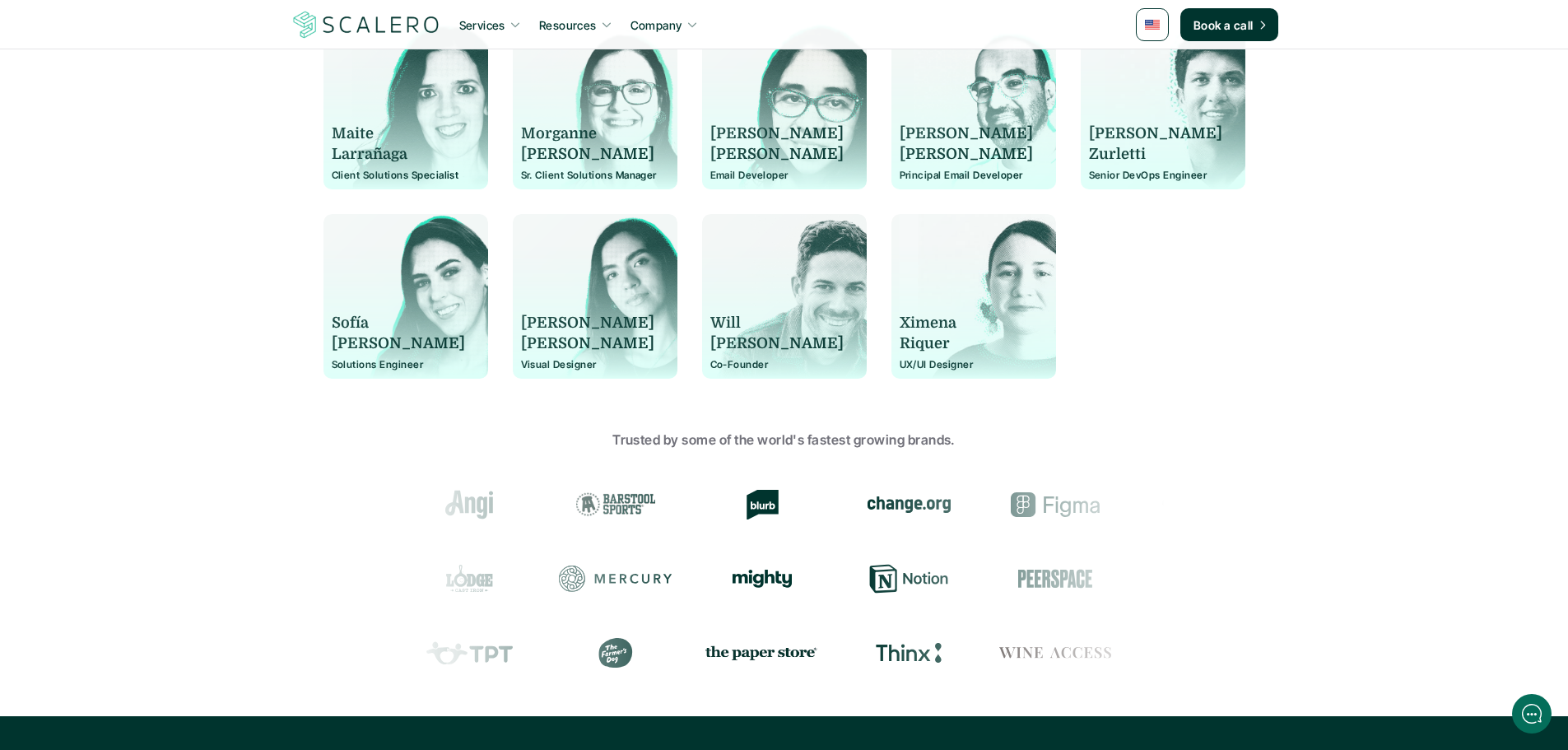
click at [365, 360] on p "Solutions Engineer" at bounding box center [406, 364] width 148 height 11
click at [552, 325] on p "[PERSON_NAME]" at bounding box center [587, 324] width 133 height 21
click at [554, 342] on p "[PERSON_NAME]" at bounding box center [587, 344] width 133 height 21
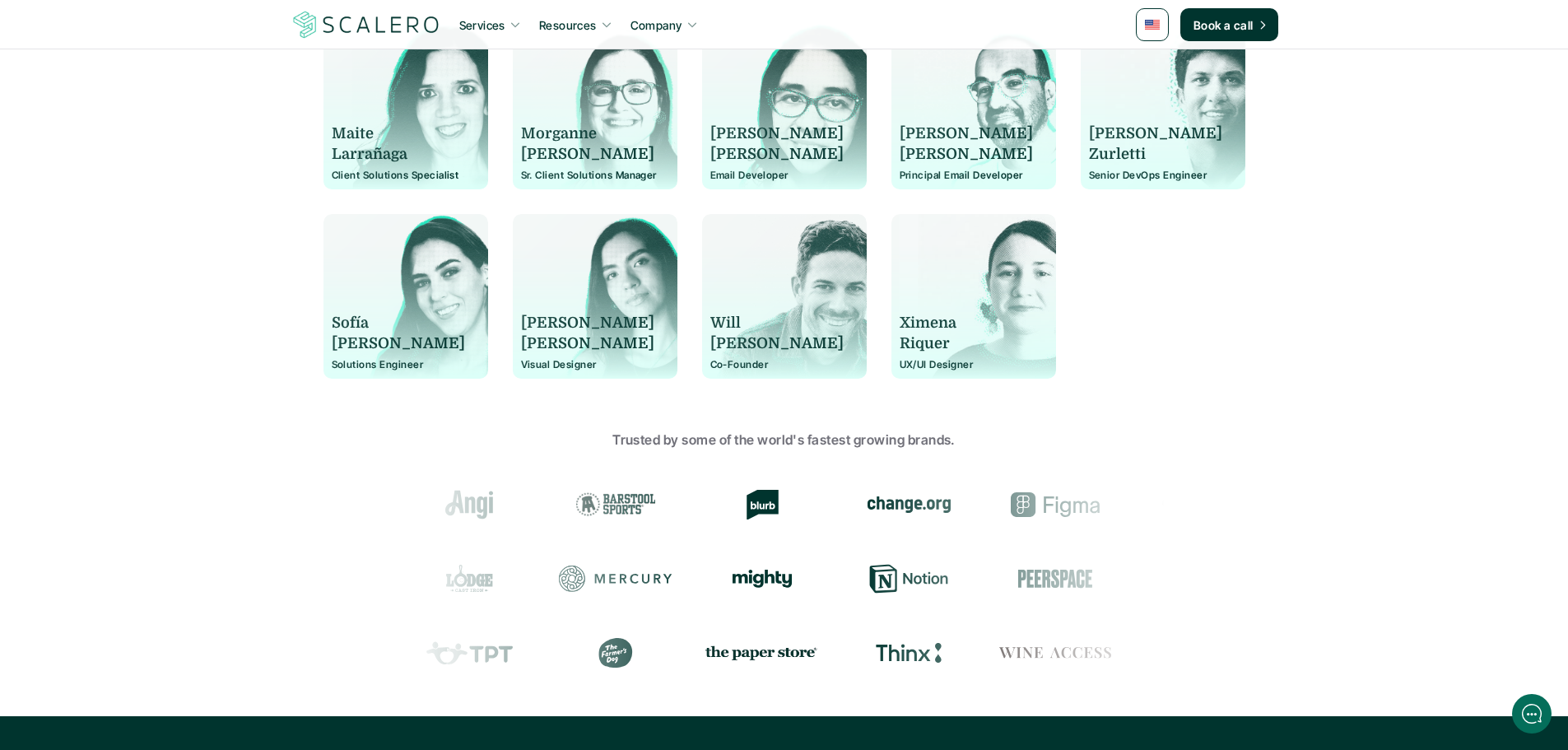
click at [553, 364] on p "Visual Designer" at bounding box center [594, 364] width 148 height 11
click at [552, 364] on p "Visual Designer" at bounding box center [594, 364] width 148 height 11
click at [707, 327] on div at bounding box center [784, 311] width 165 height 133
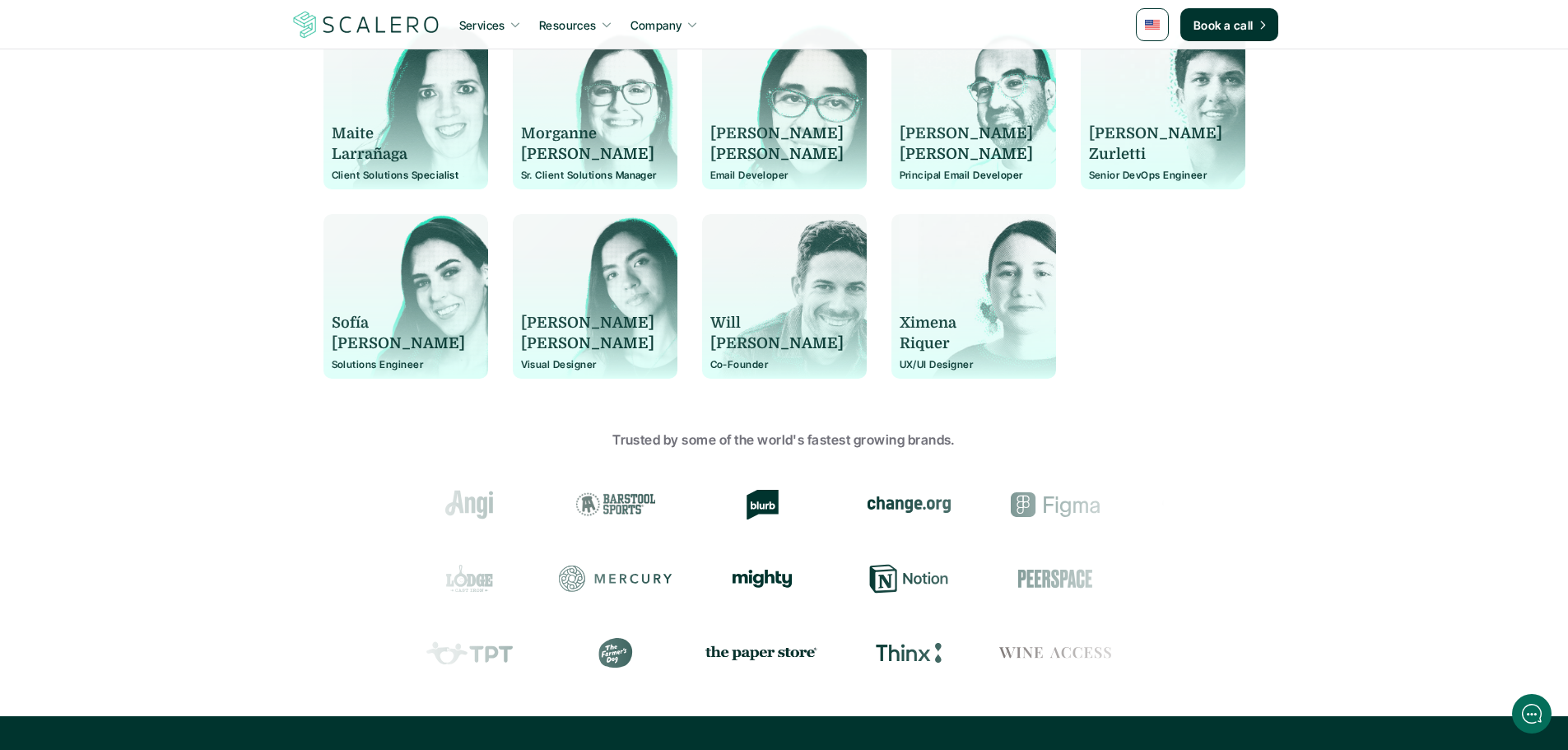
click at [716, 323] on p "Will" at bounding box center [776, 324] width 133 height 21
click at [774, 345] on p "[PERSON_NAME]" at bounding box center [776, 344] width 133 height 21
click at [743, 344] on p "[PERSON_NAME]" at bounding box center [776, 344] width 133 height 21
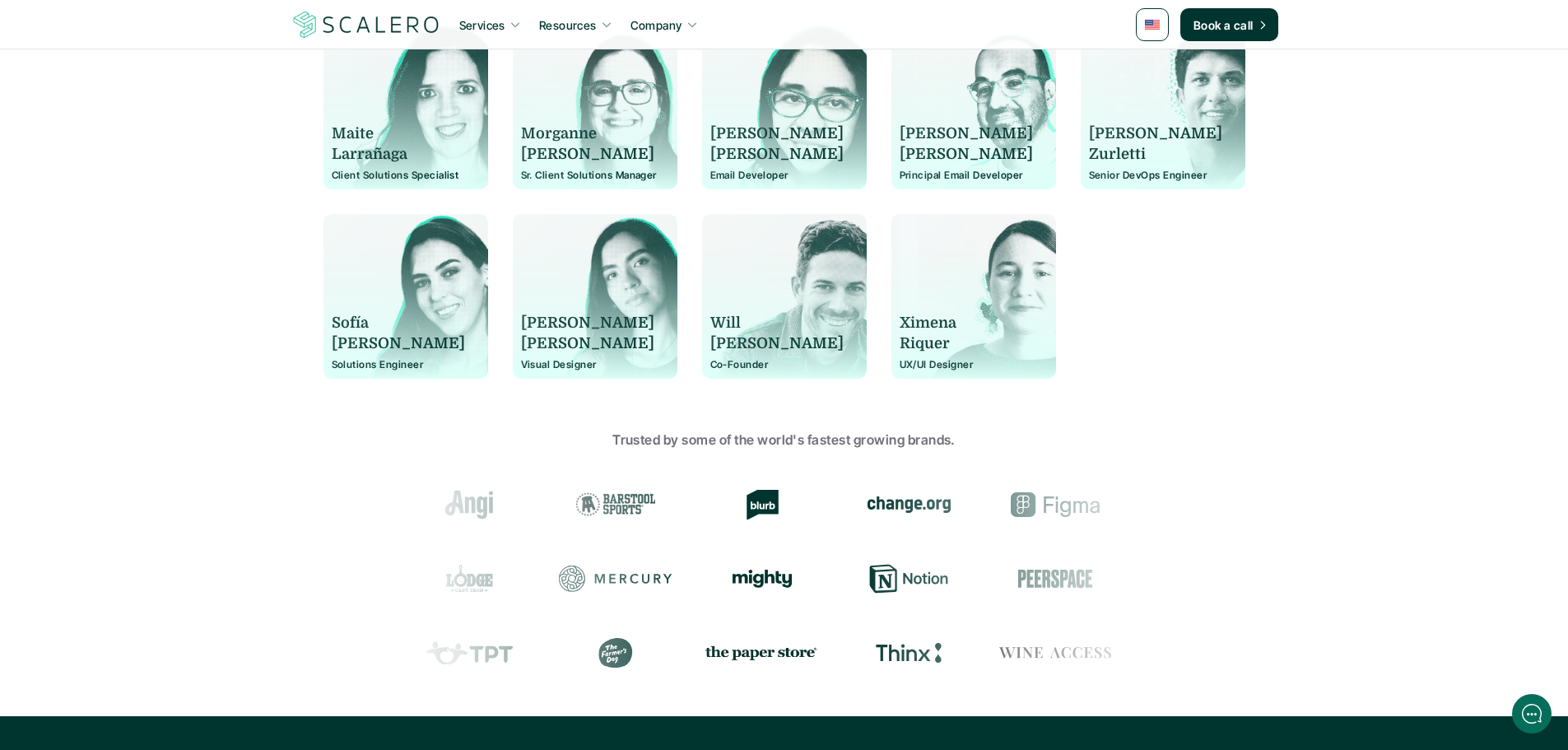
click at [743, 344] on p "[PERSON_NAME]" at bounding box center [776, 344] width 133 height 21
click at [948, 321] on p "Ximena" at bounding box center [966, 324] width 133 height 21
click at [935, 346] on p "Riquer" at bounding box center [966, 344] width 133 height 21
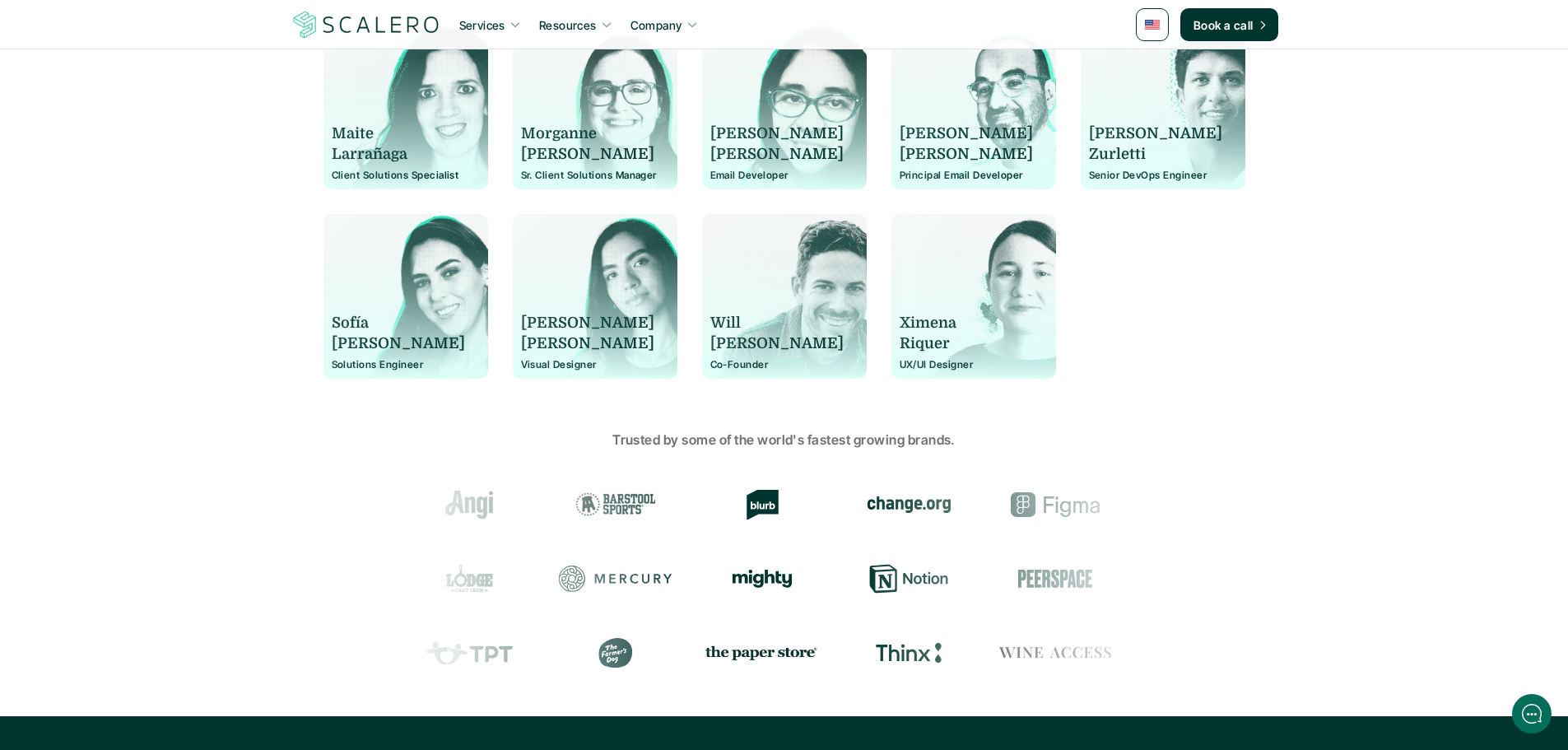
click at [923, 369] on p "UX/UI Designer" at bounding box center [974, 364] width 148 height 11
click at [363, 132] on p "Maite" at bounding box center [398, 134] width 133 height 21
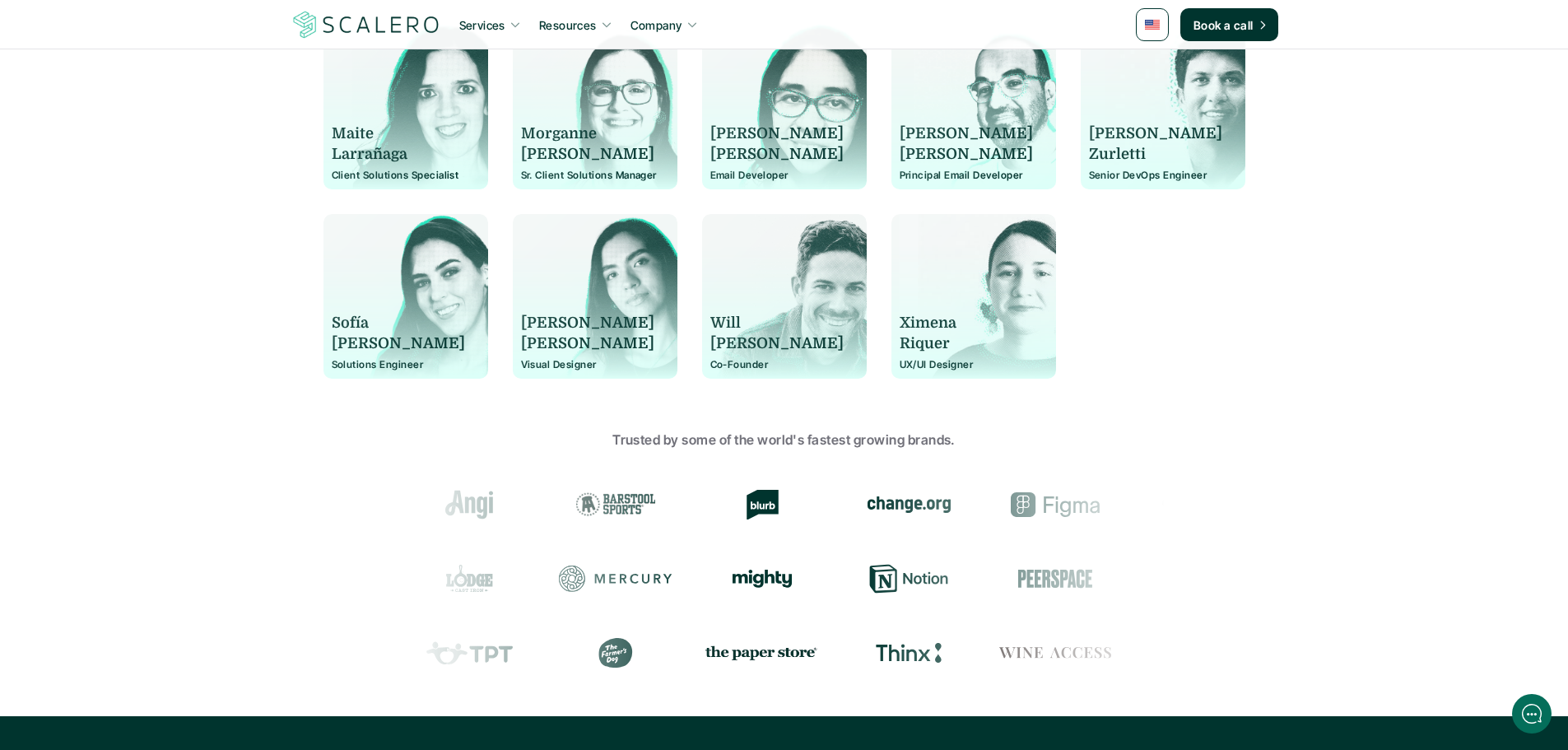
click at [544, 124] on p "Morganne" at bounding box center [587, 134] width 133 height 21
click at [709, 137] on div at bounding box center [784, 122] width 165 height 133
click at [735, 139] on p "[PERSON_NAME]" at bounding box center [776, 134] width 133 height 21
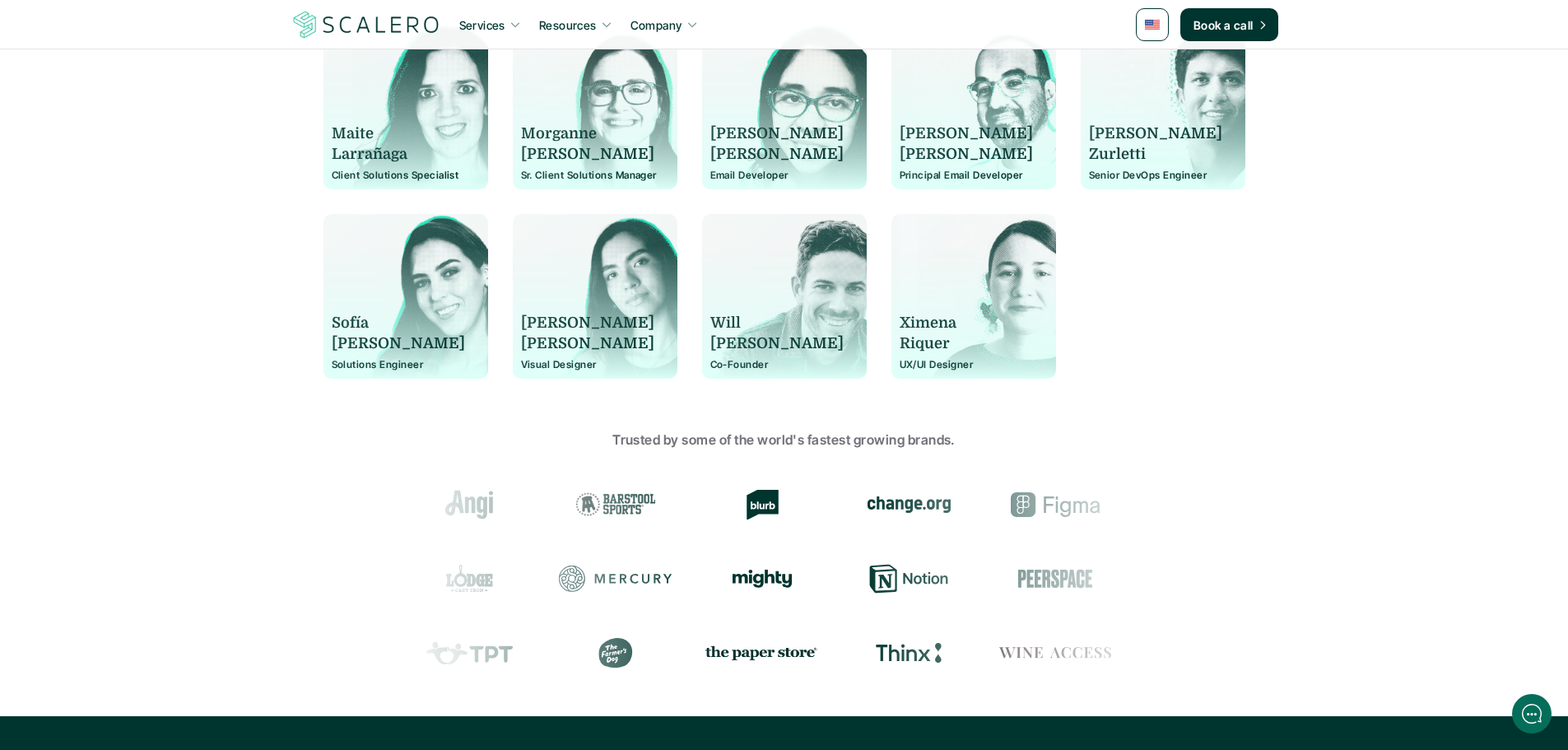
click at [735, 139] on p "[PERSON_NAME]" at bounding box center [776, 134] width 133 height 21
click at [920, 130] on p "[PERSON_NAME]" at bounding box center [966, 134] width 133 height 21
click at [1139, 125] on p "[PERSON_NAME]" at bounding box center [1155, 134] width 133 height 21
